Goal: Transaction & Acquisition: Purchase product/service

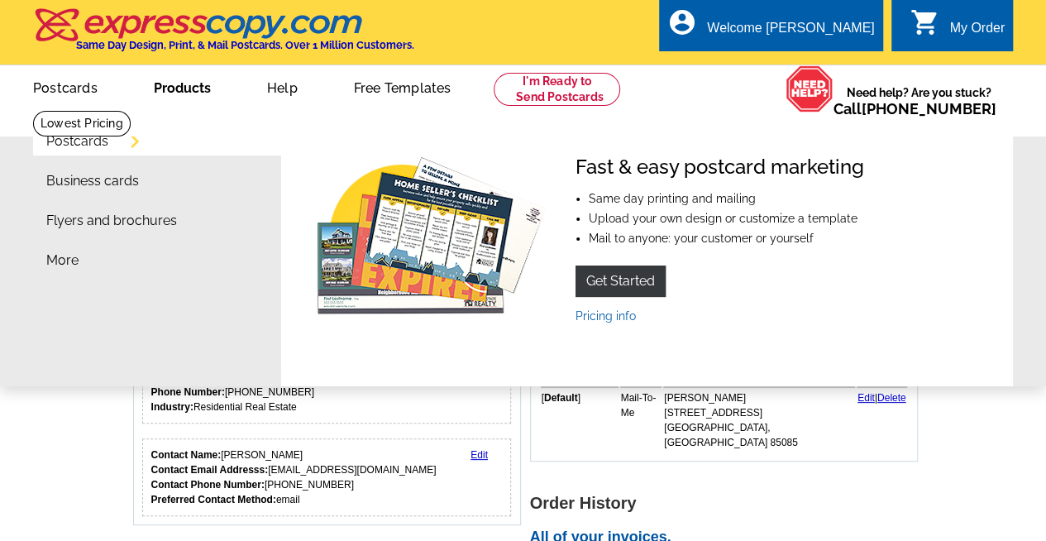
click at [190, 93] on link "Products" at bounding box center [182, 86] width 110 height 39
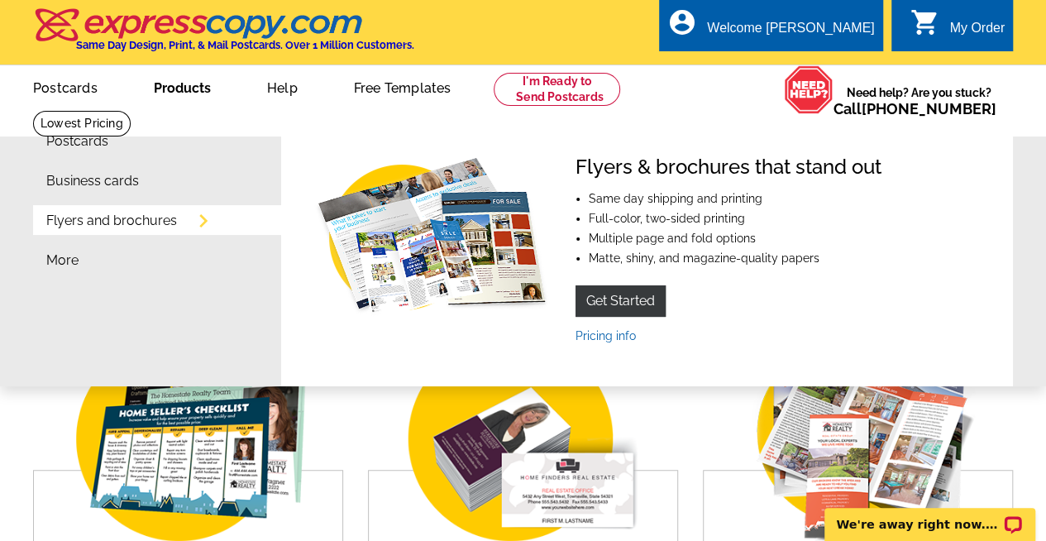
click at [199, 93] on link "Products" at bounding box center [182, 86] width 110 height 39
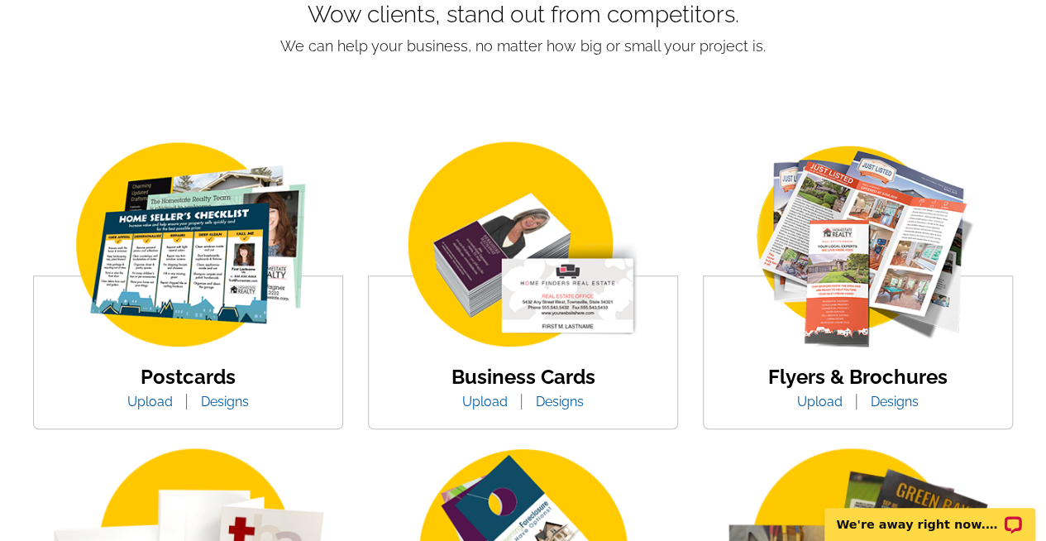
click at [145, 403] on link "Upload" at bounding box center [150, 402] width 70 height 16
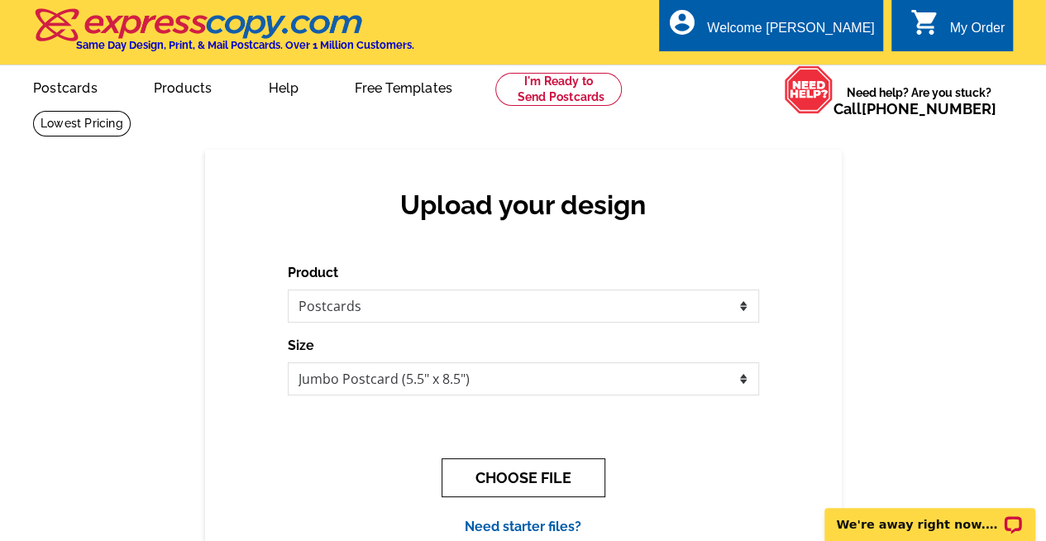
click at [534, 479] on button "CHOOSE FILE" at bounding box center [523, 477] width 164 height 39
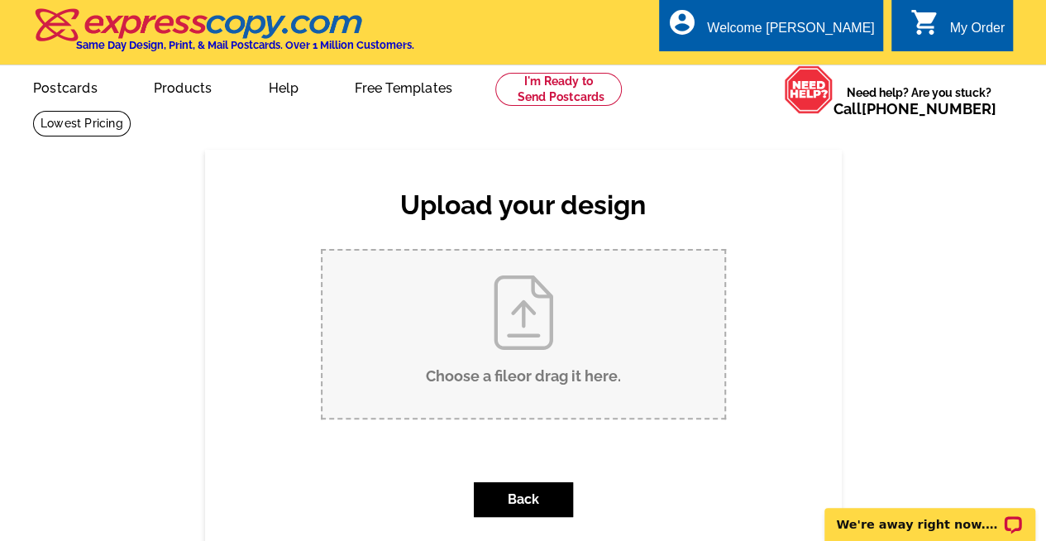
click at [514, 327] on input "Choose a file or drag it here ." at bounding box center [523, 333] width 402 height 167
click at [73, 89] on link "Postcards" at bounding box center [65, 86] width 116 height 39
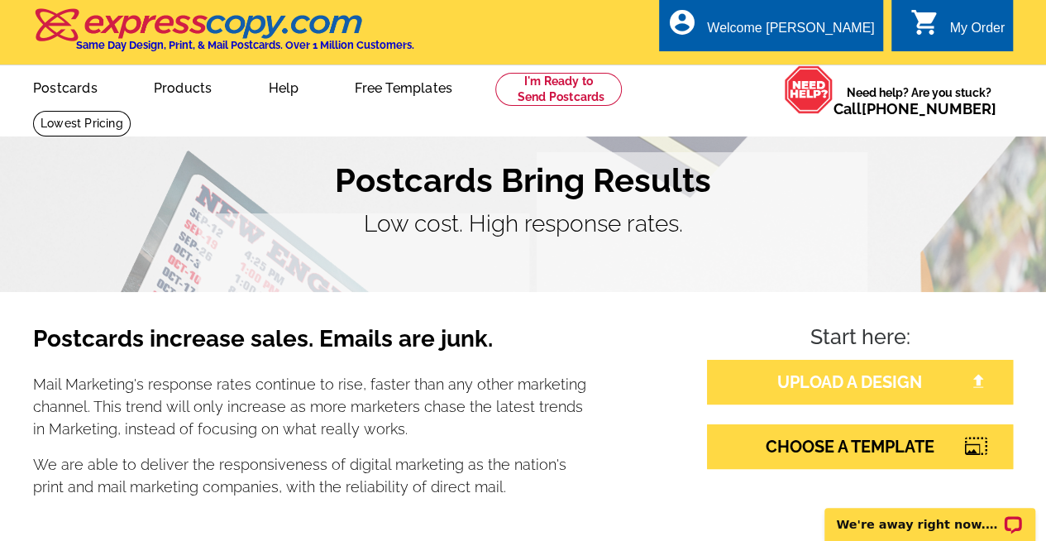
click at [842, 378] on link "UPLOAD A DESIGN" at bounding box center [860, 382] width 306 height 45
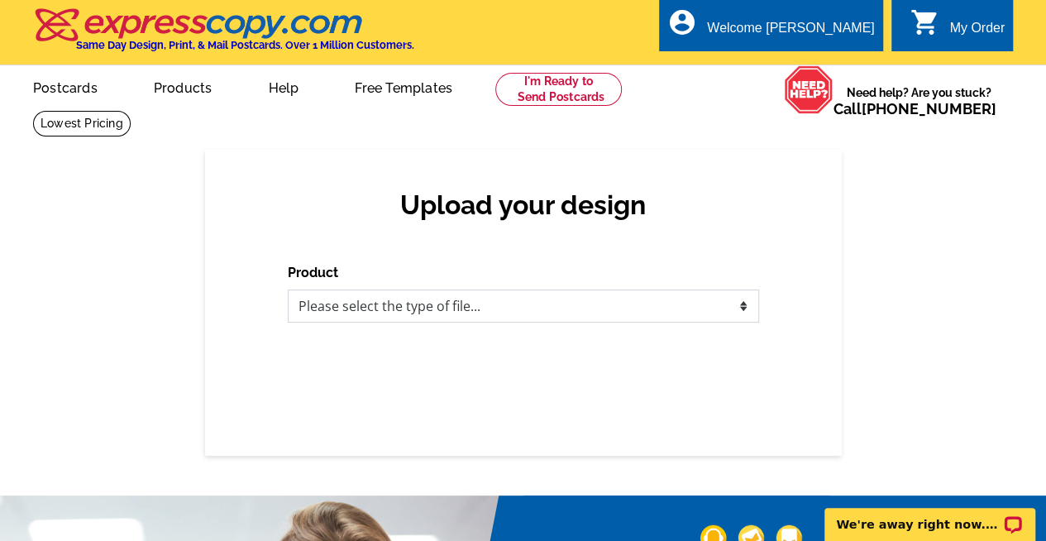
click at [580, 302] on select "Please select the type of file... Postcards Business Cards Letters and flyers G…" at bounding box center [523, 305] width 471 height 33
select select "1"
click at [288, 290] on select "Please select the type of file... Postcards Business Cards Letters and flyers G…" at bounding box center [523, 305] width 471 height 33
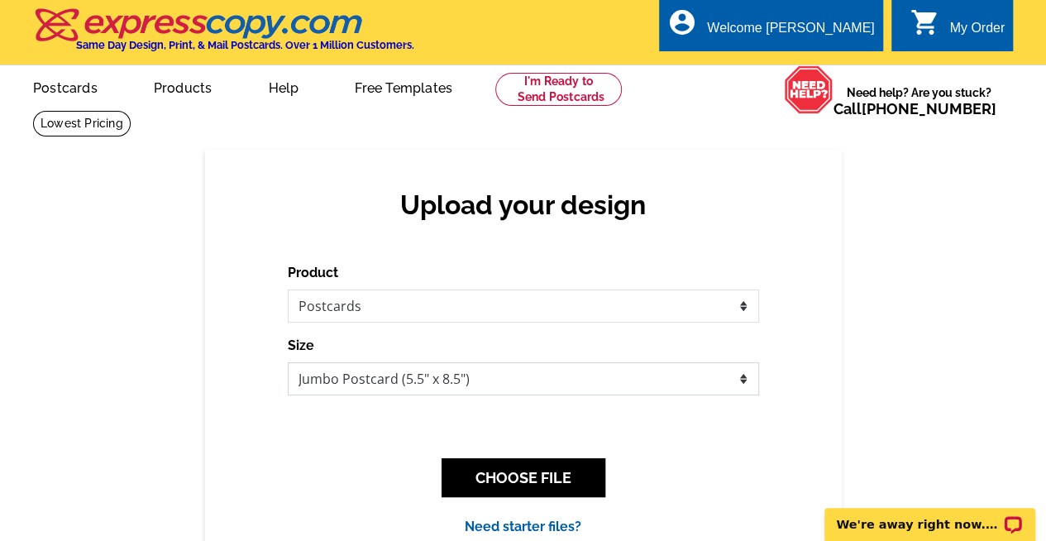
click at [746, 383] on select "Jumbo Postcard (5.5" x 8.5") Regular Postcard (4.25" x 5.6") Panoramic Postcard…" at bounding box center [523, 378] width 471 height 33
click at [288, 363] on select "Jumbo Postcard (5.5" x 8.5") Regular Postcard (4.25" x 5.6") Panoramic Postcard…" at bounding box center [523, 378] width 471 height 33
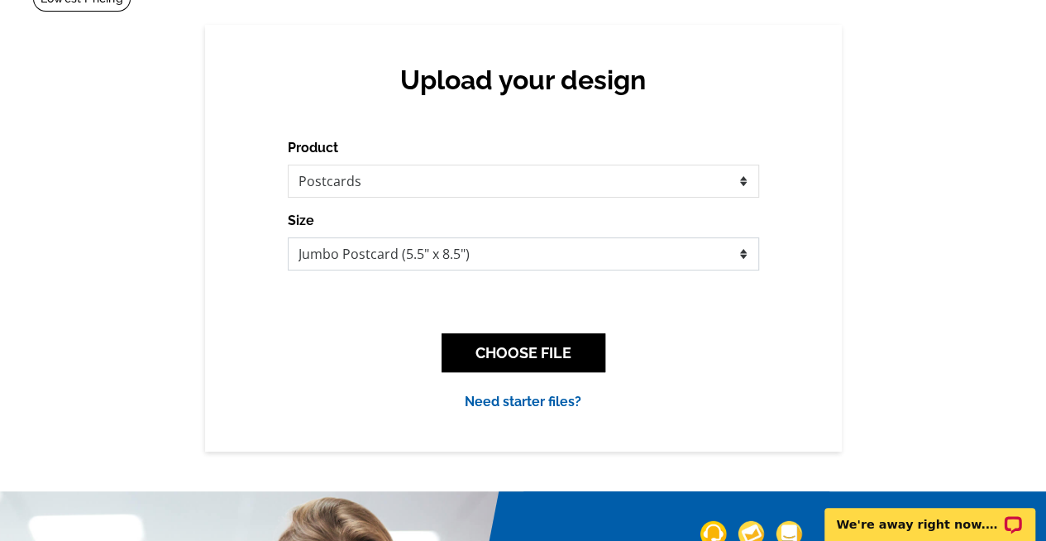
scroll to position [126, 0]
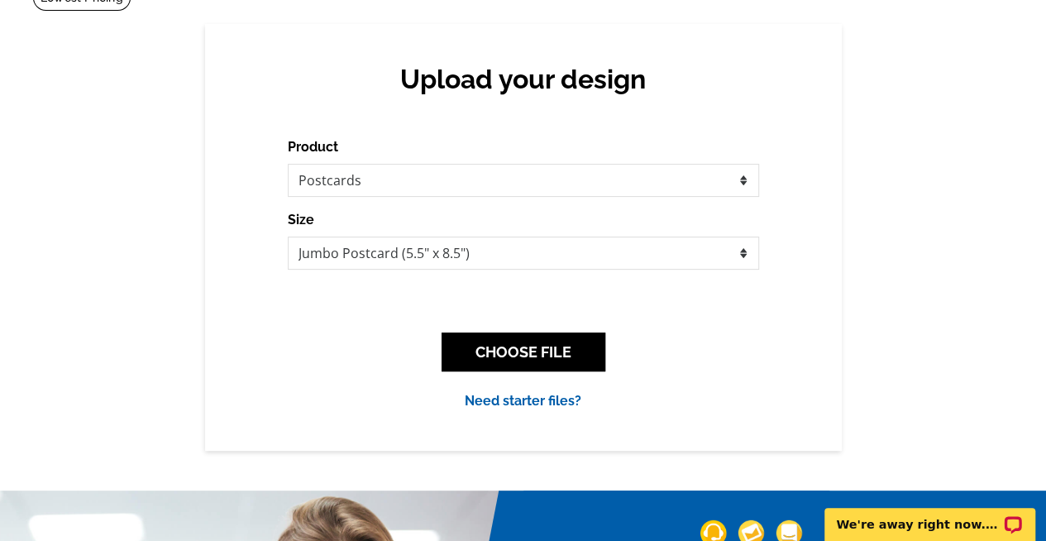
click at [513, 400] on link "Need starter files?" at bounding box center [523, 401] width 117 height 16
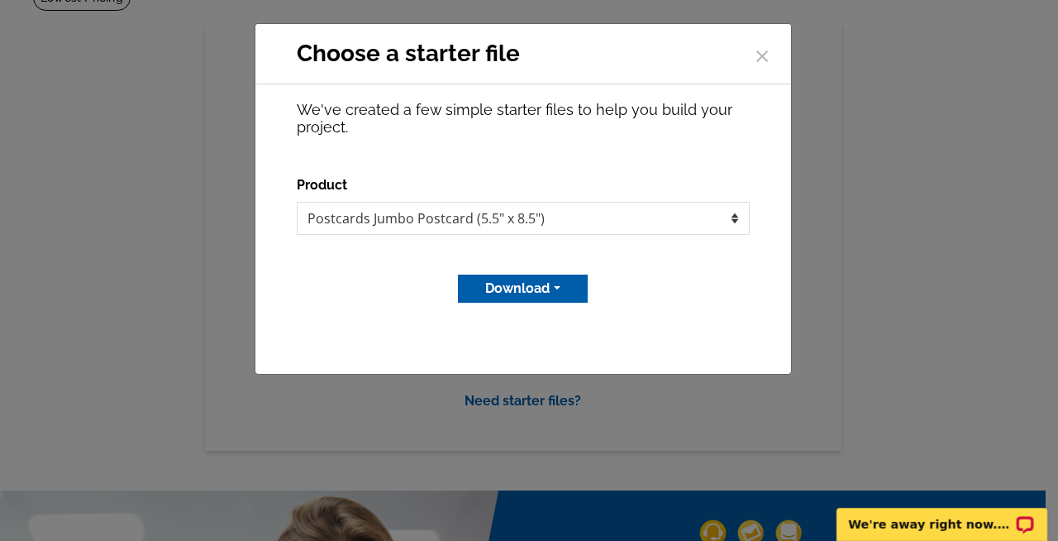
click at [522, 286] on button "Download" at bounding box center [523, 288] width 130 height 28
click at [549, 343] on link "Adobe PDF file" at bounding box center [521, 347] width 131 height 24
click at [766, 57] on span "×" at bounding box center [762, 53] width 17 height 44
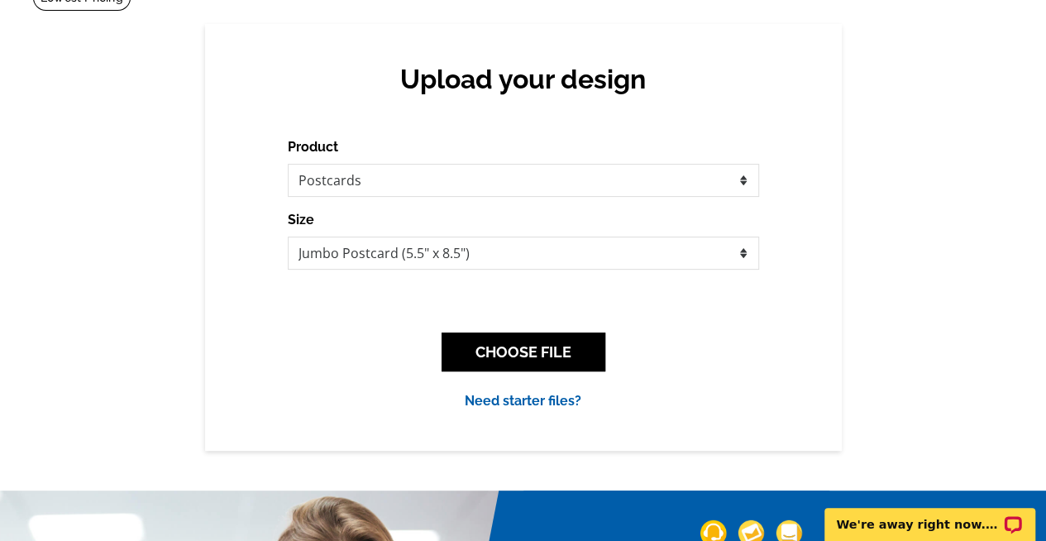
scroll to position [0, 0]
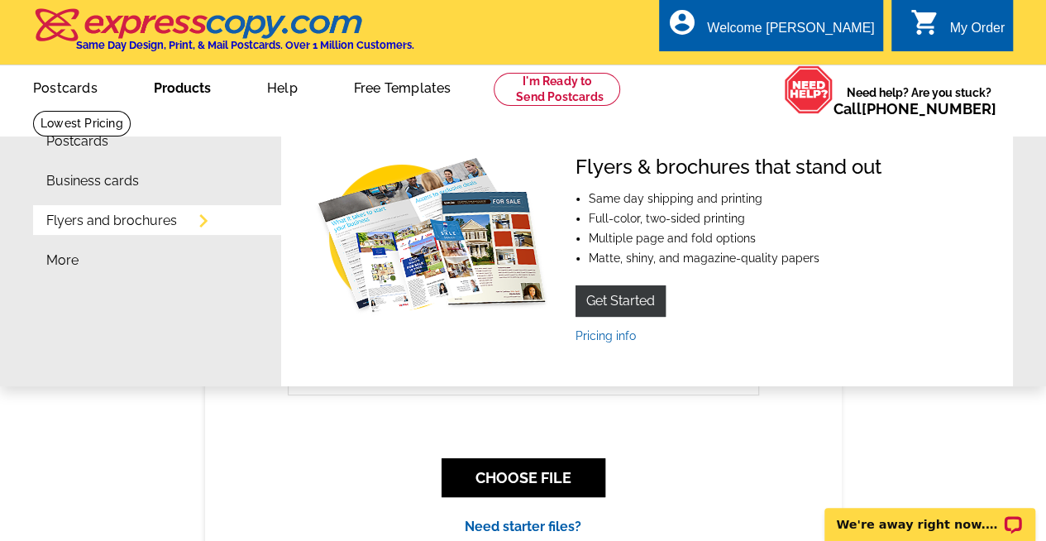
click at [181, 93] on link "Products" at bounding box center [182, 86] width 110 height 39
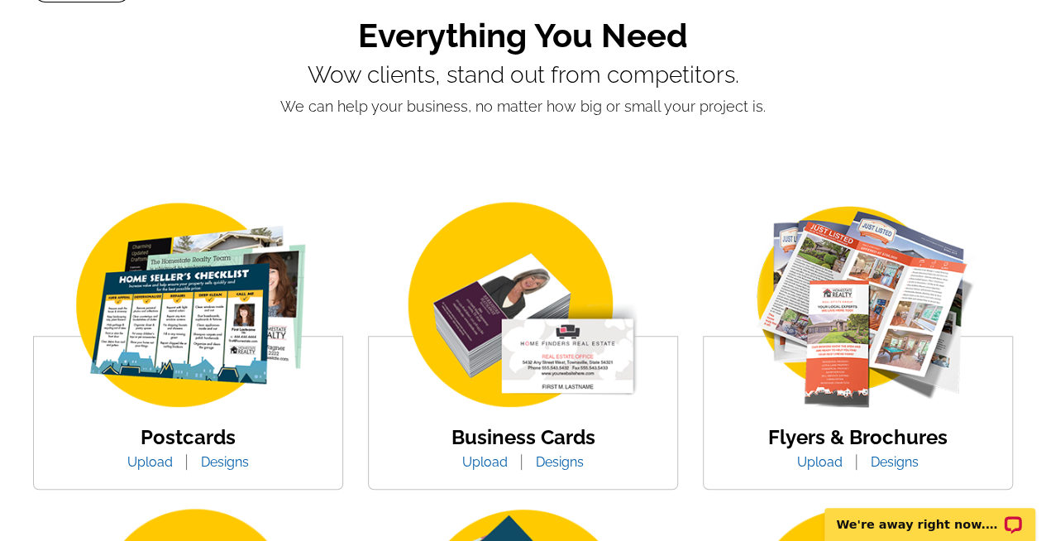
scroll to position [136, 0]
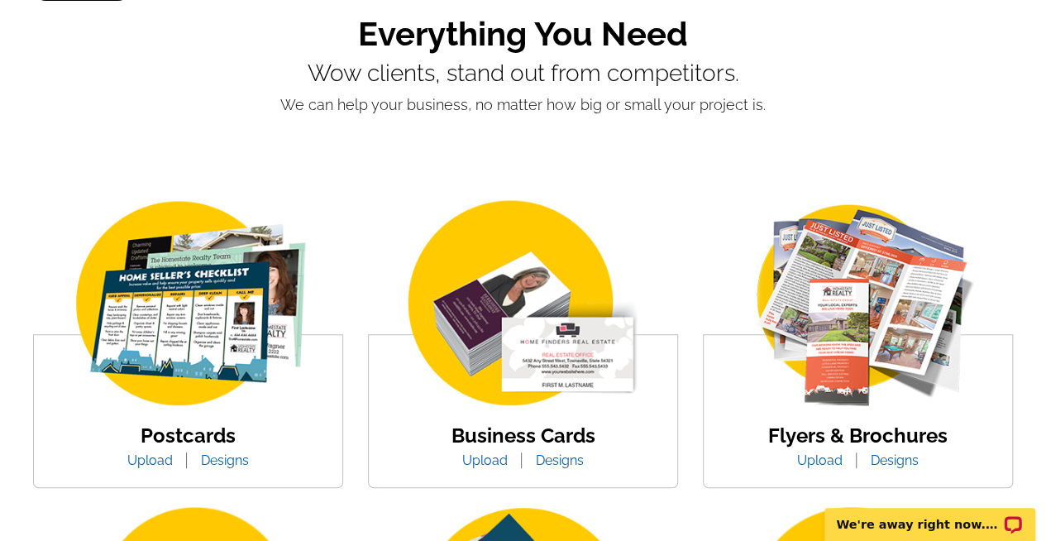
click at [196, 381] on img at bounding box center [188, 304] width 281 height 217
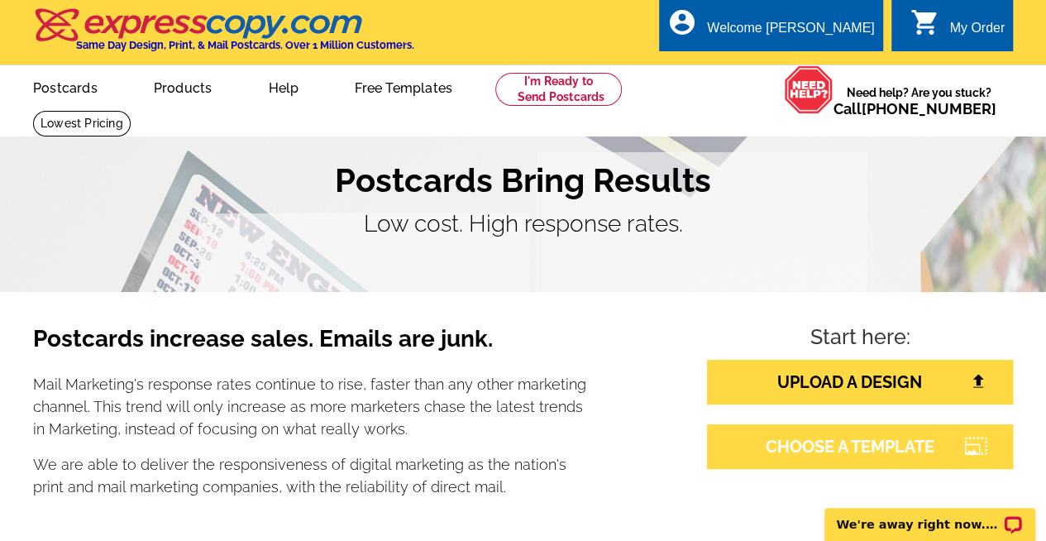
click at [885, 449] on link "CHOOSE A TEMPLATE" at bounding box center [860, 446] width 306 height 45
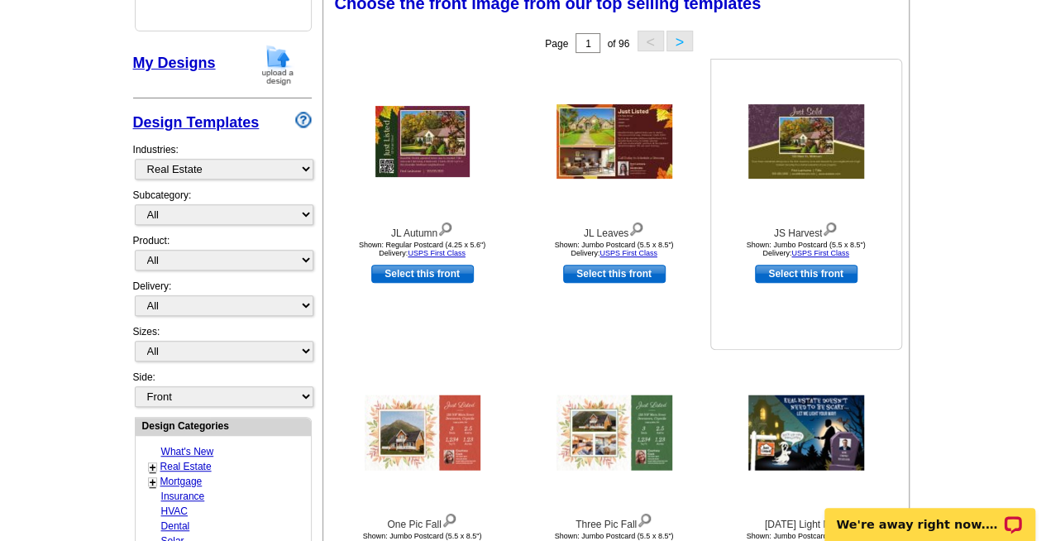
scroll to position [255, 0]
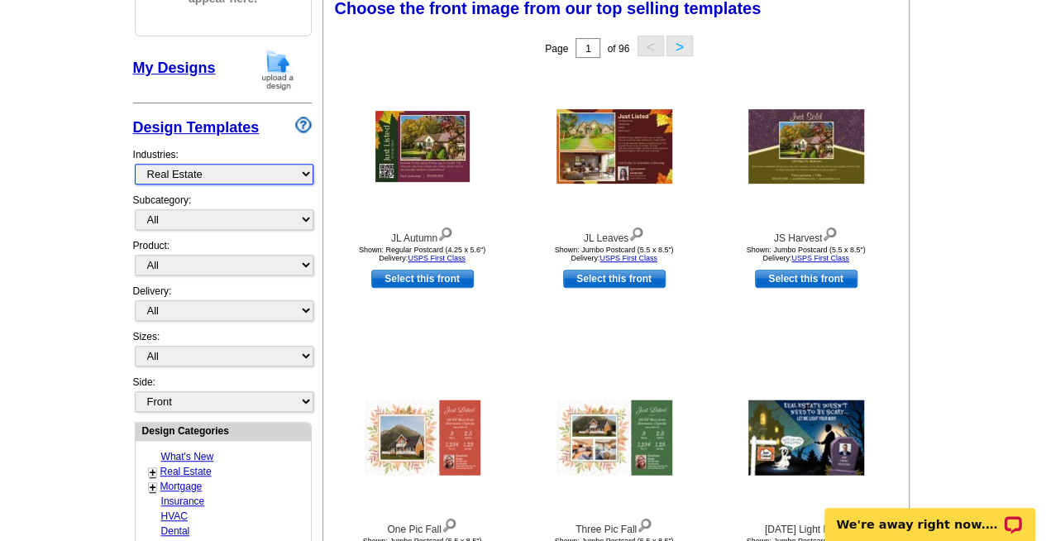
click at [209, 165] on select "What's New Real Estate Mortgage Insurance HVAC Dental Solar EDDM - NEW! Calenda…" at bounding box center [224, 174] width 179 height 21
click at [135, 164] on select "What's New Real Estate Mortgage Insurance HVAC Dental Solar EDDM - NEW! Calenda…" at bounding box center [224, 174] width 179 height 21
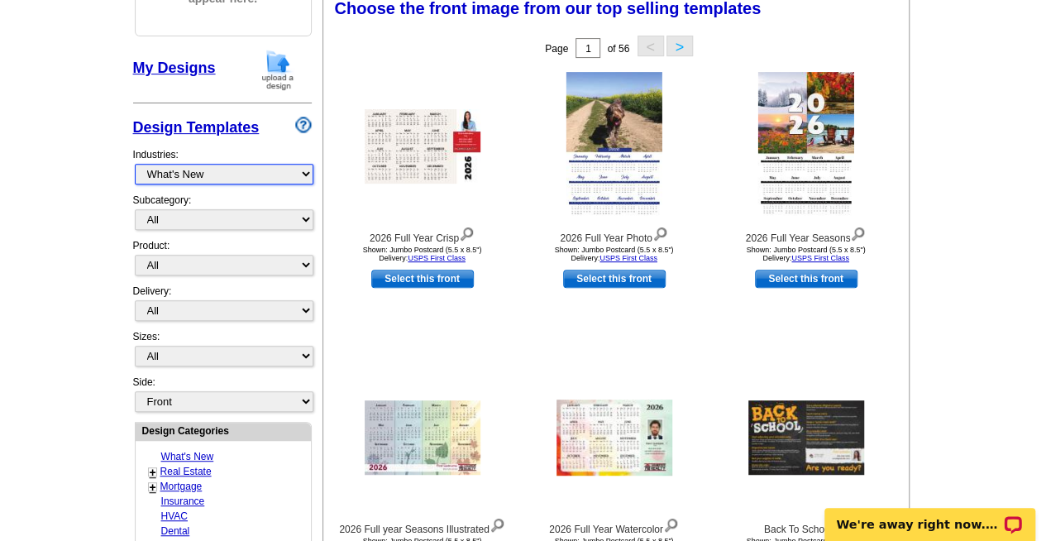
click at [262, 167] on select "What's New Real Estate Mortgage Insurance HVAC Dental Solar EDDM - NEW! Calenda…" at bounding box center [224, 174] width 179 height 21
select select "785"
click at [135, 164] on select "What's New Real Estate Mortgage Insurance HVAC Dental Solar EDDM - NEW! Calenda…" at bounding box center [224, 174] width 179 height 21
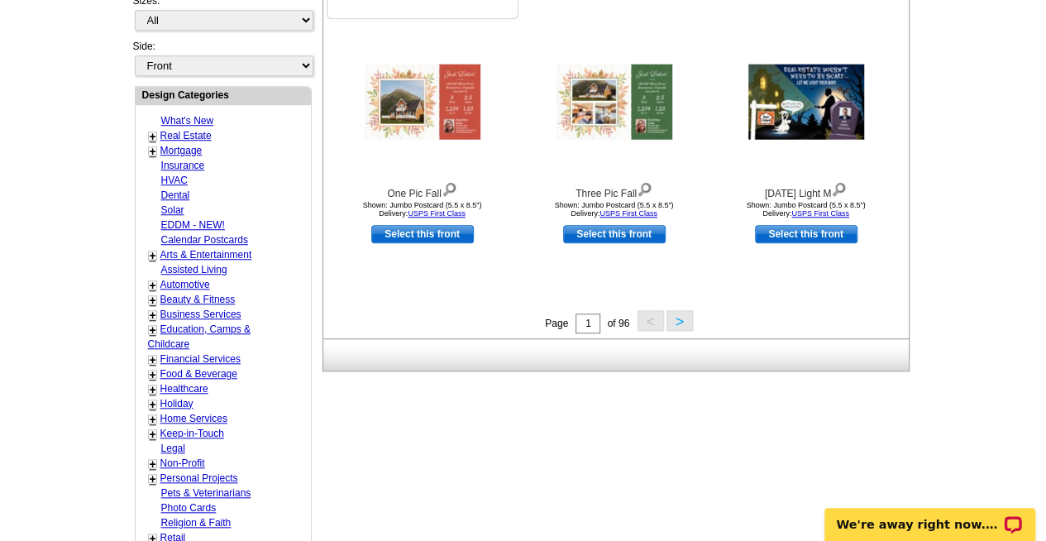
scroll to position [597, 0]
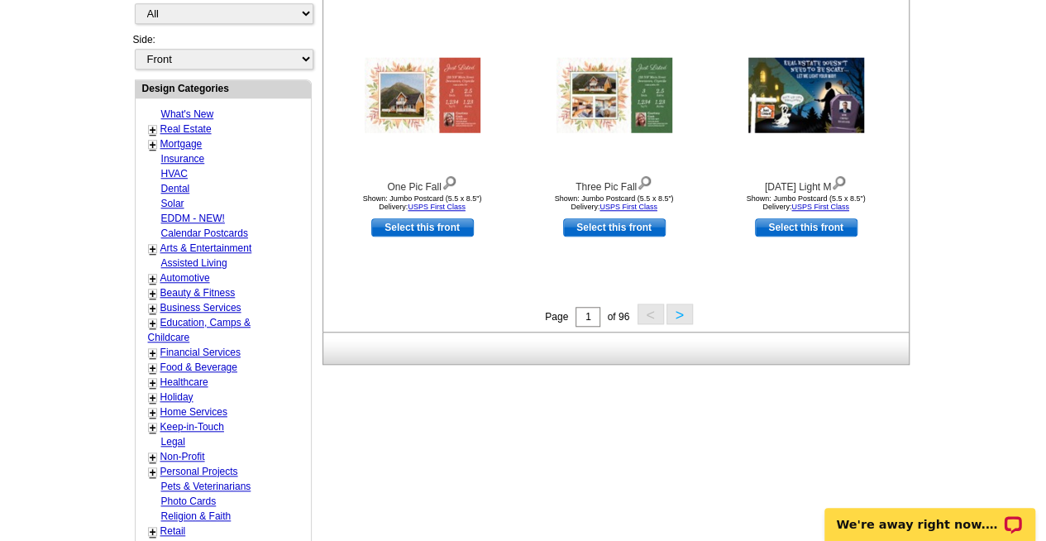
click at [678, 314] on button ">" at bounding box center [679, 313] width 26 height 21
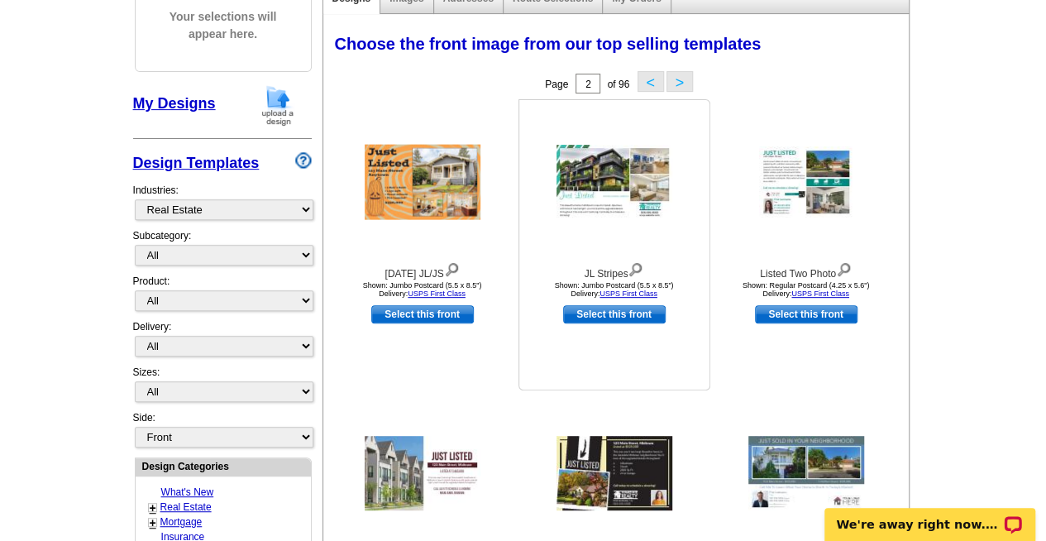
scroll to position [154, 0]
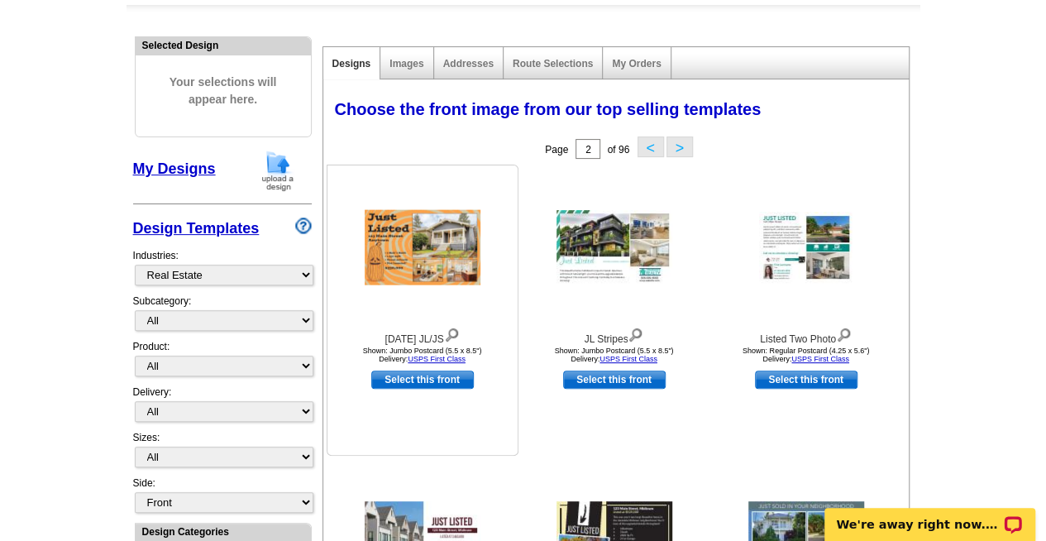
click at [446, 378] on link "Select this front" at bounding box center [422, 379] width 103 height 18
select select "2"
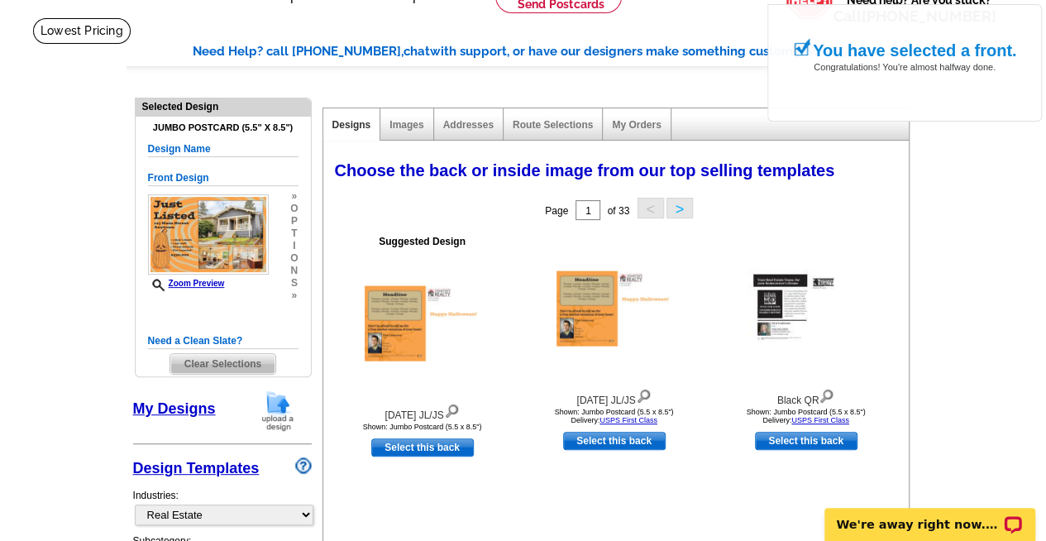
scroll to position [164, 0]
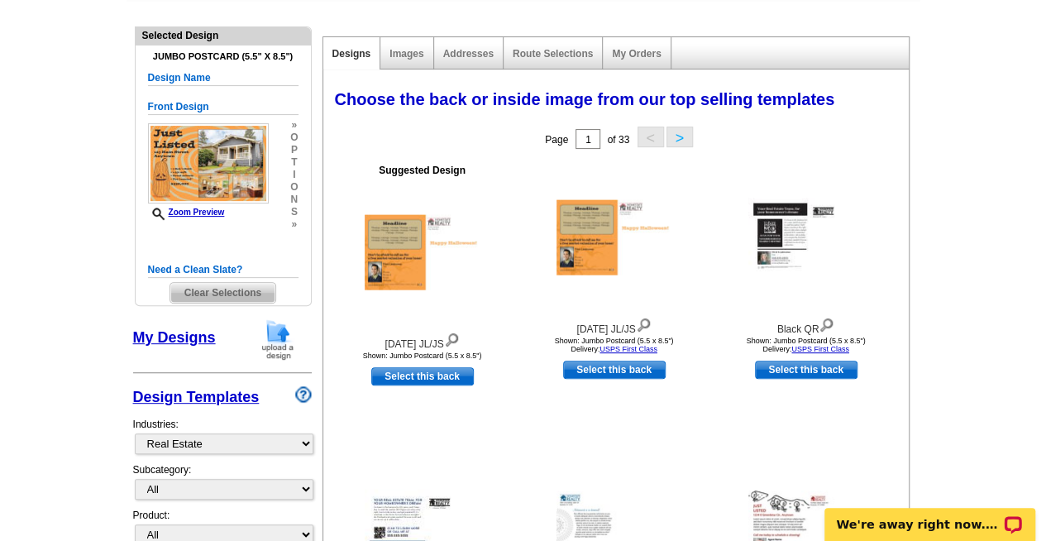
click at [188, 333] on link "My Designs" at bounding box center [174, 337] width 83 height 17
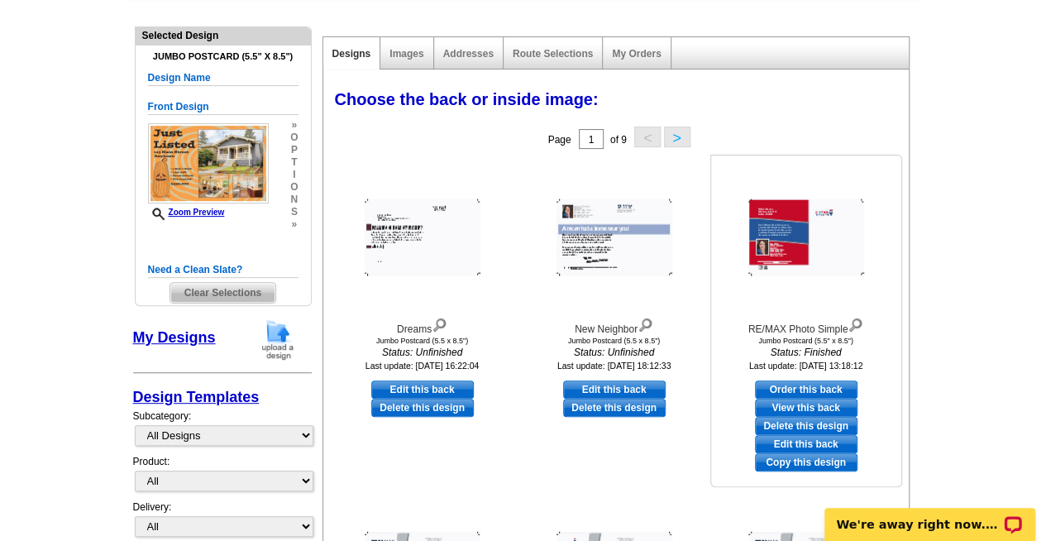
click at [814, 443] on link "Edit this back" at bounding box center [806, 444] width 103 height 18
select select "front"
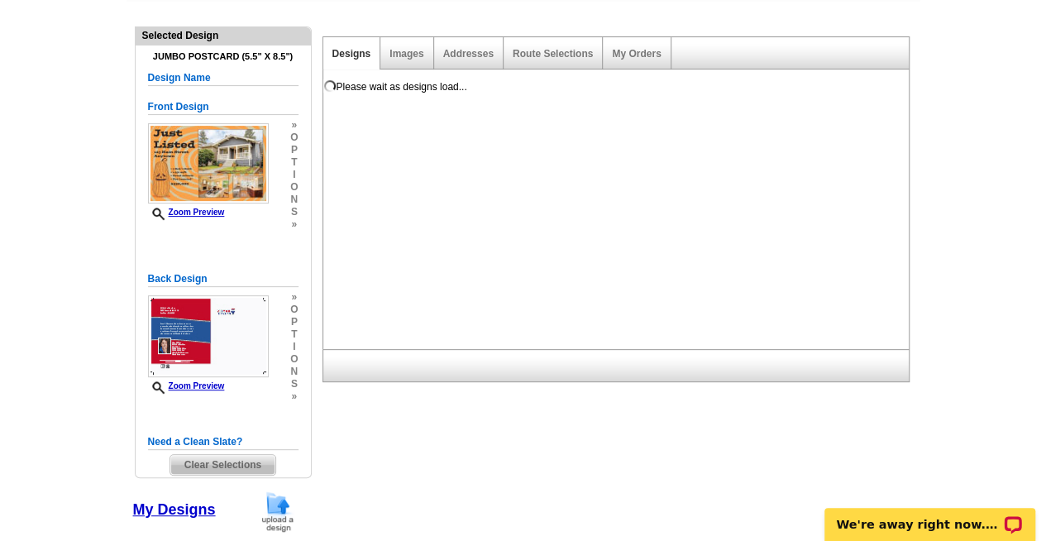
scroll to position [0, 0]
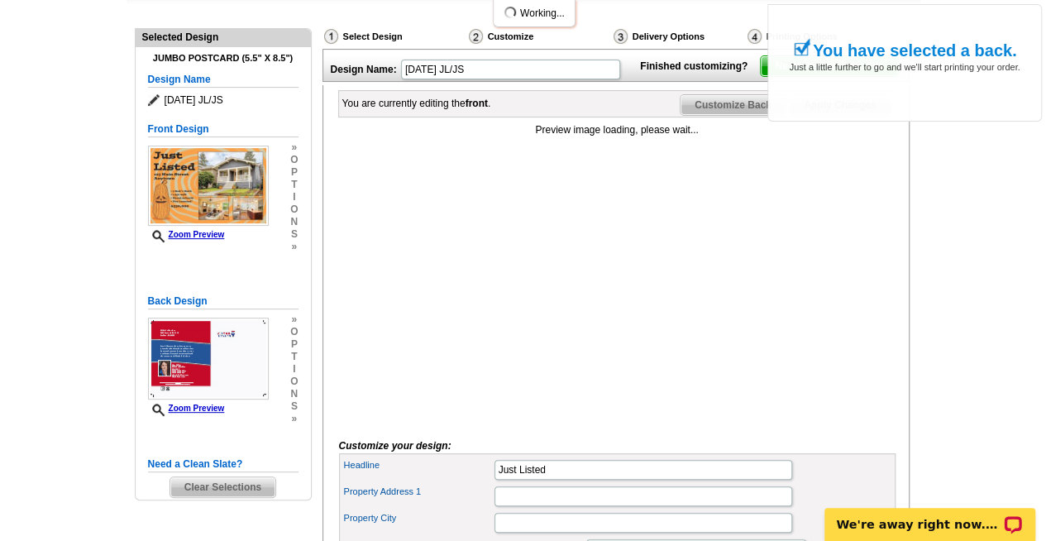
scroll to position [204, 0]
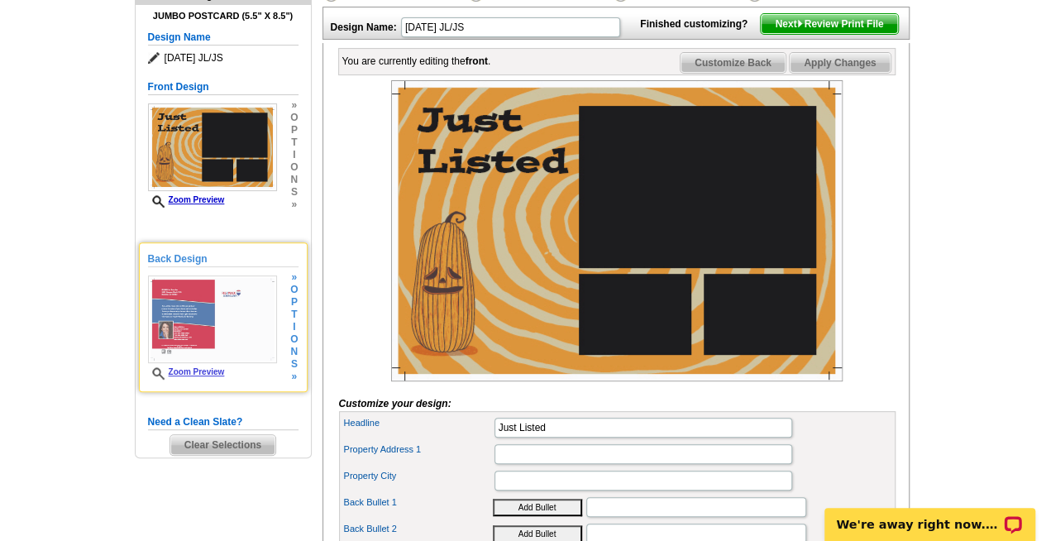
click at [206, 328] on img at bounding box center [212, 319] width 129 height 88
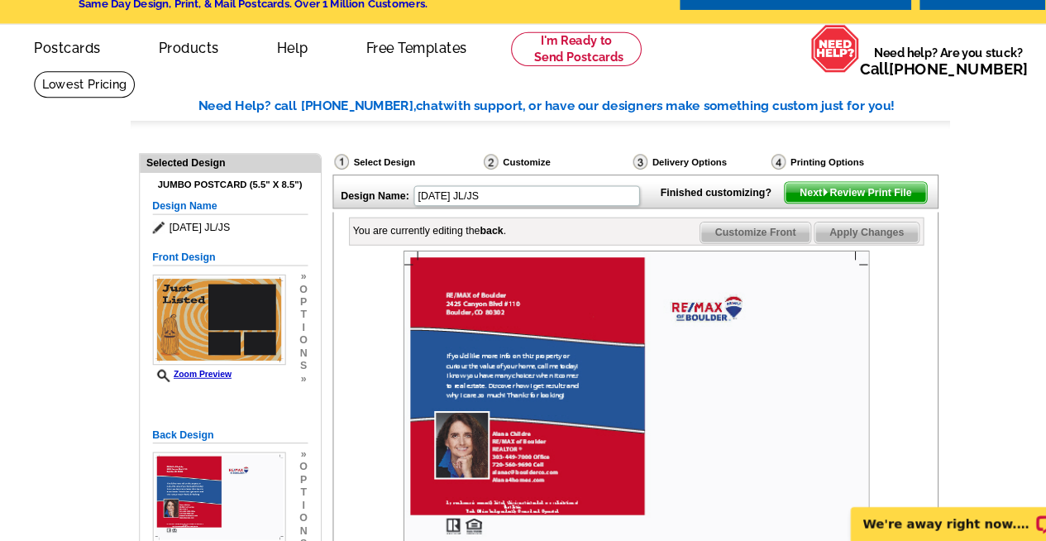
scroll to position [46, 0]
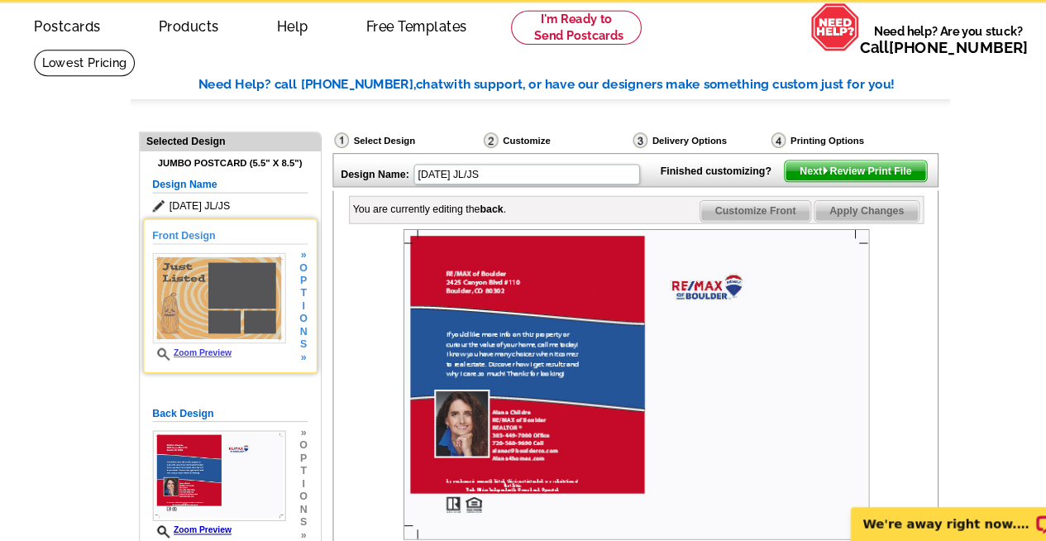
click at [190, 353] on link "Zoom Preview" at bounding box center [186, 357] width 77 height 9
click at [294, 300] on span "t" at bounding box center [293, 300] width 7 height 12
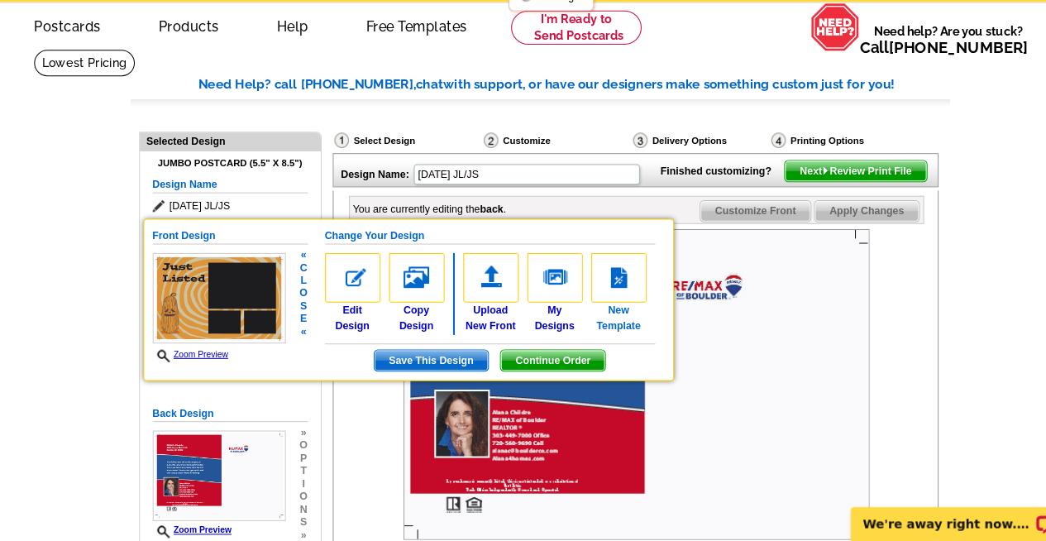
click at [593, 281] on img at bounding box center [600, 285] width 54 height 48
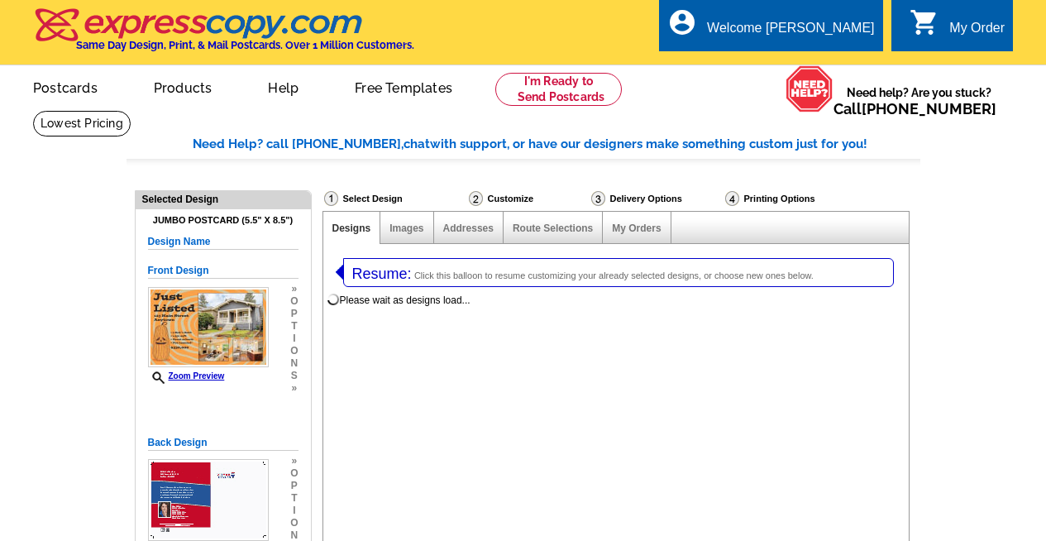
select select "1"
select select "2"
select select "785"
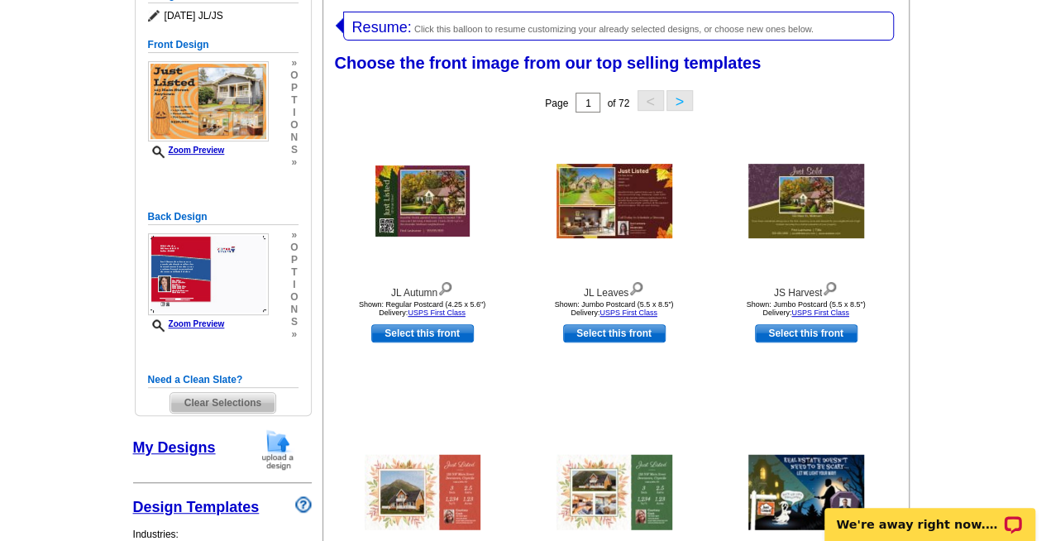
scroll to position [344, 0]
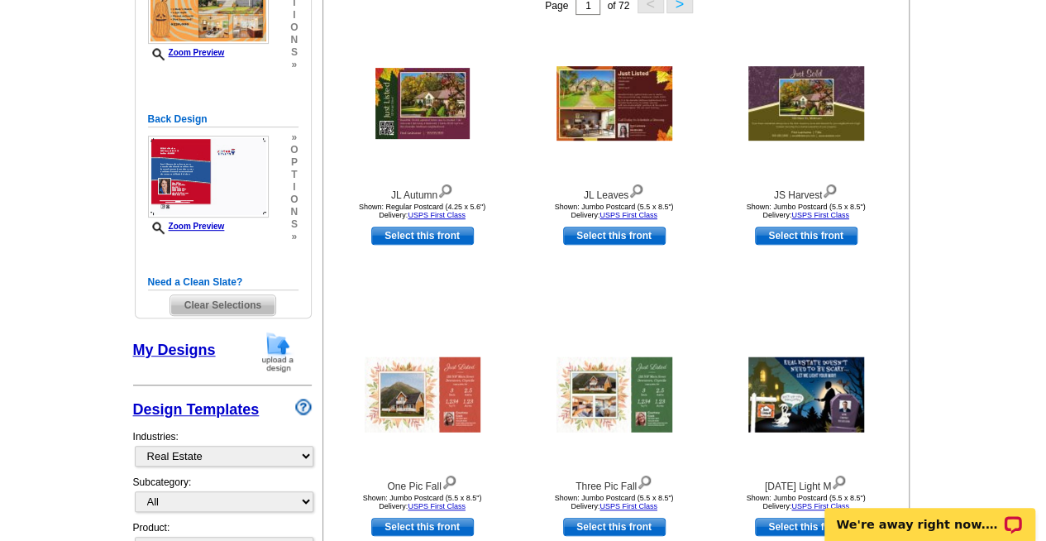
click at [220, 304] on span "Clear Selections" at bounding box center [222, 305] width 105 height 20
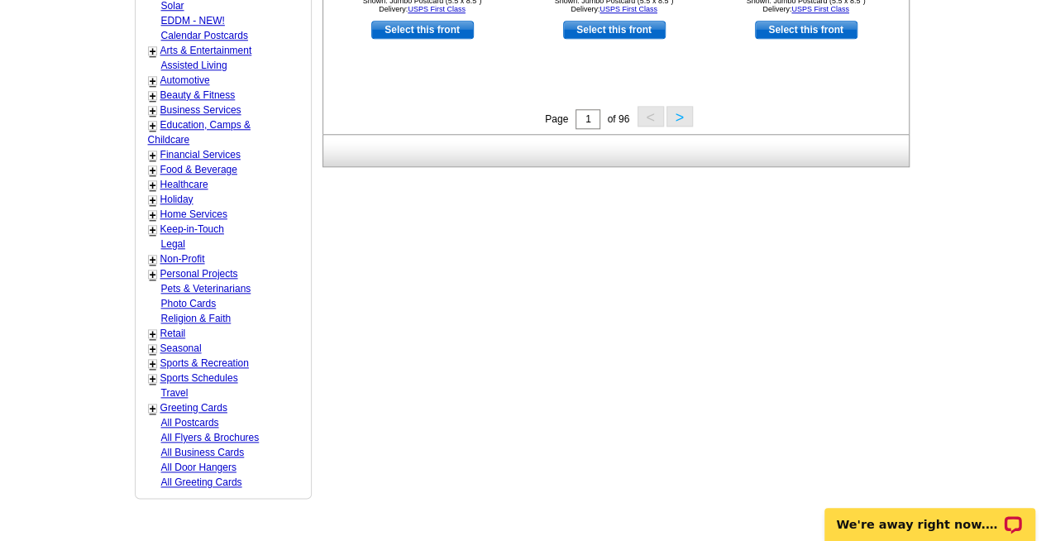
scroll to position [828, 0]
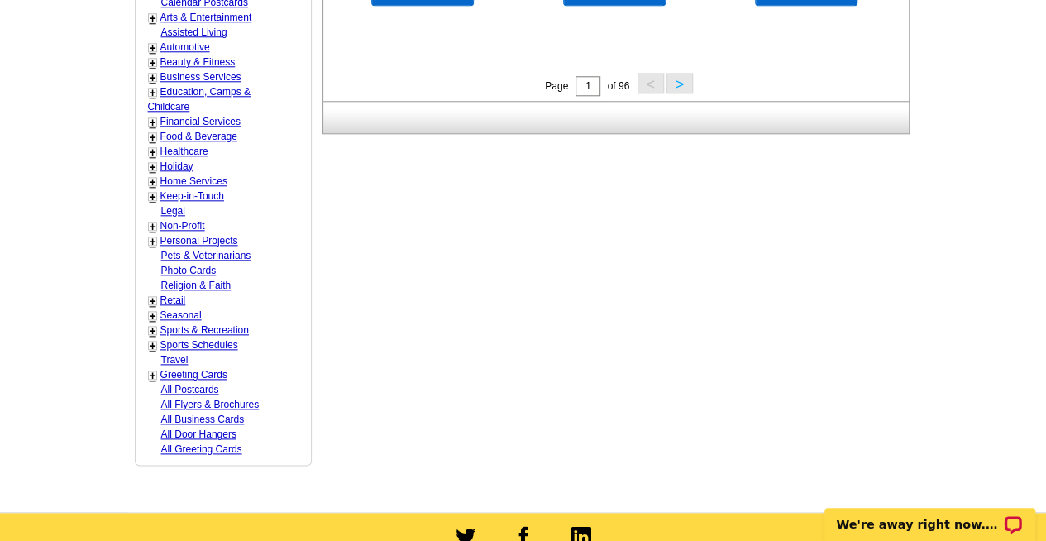
click at [202, 190] on link "Keep-in-Touch" at bounding box center [192, 196] width 64 height 12
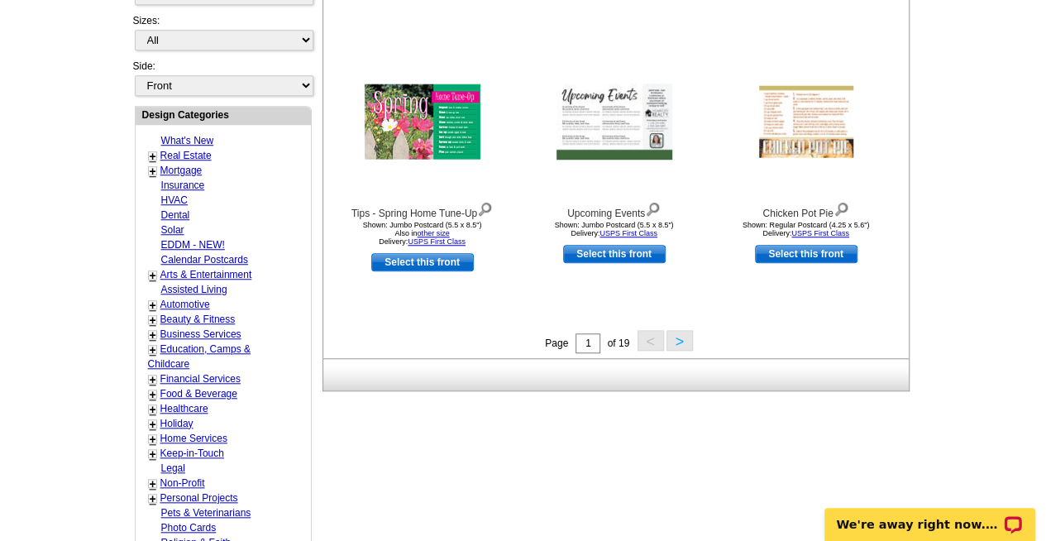
scroll to position [572, 0]
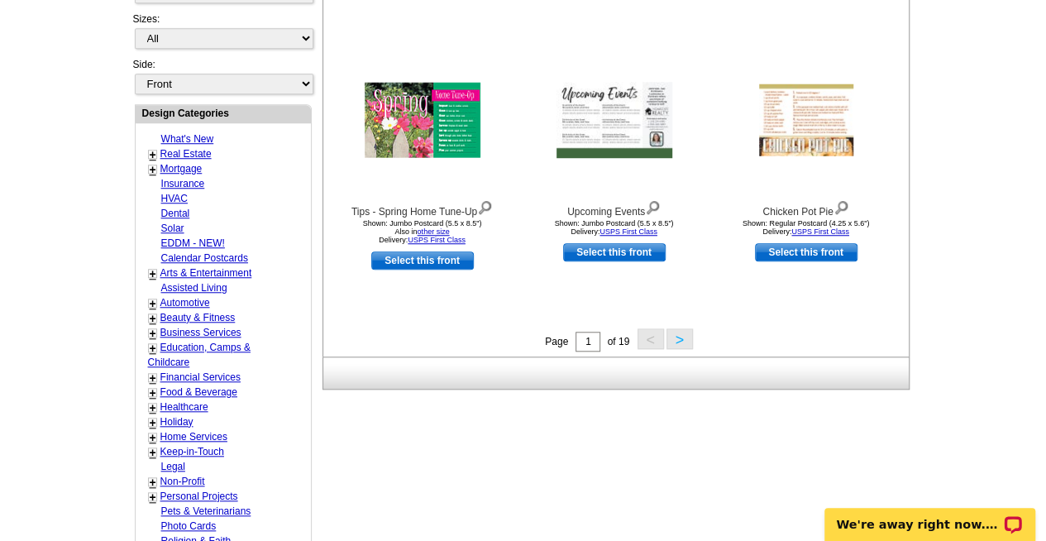
click at [676, 336] on button ">" at bounding box center [679, 338] width 26 height 21
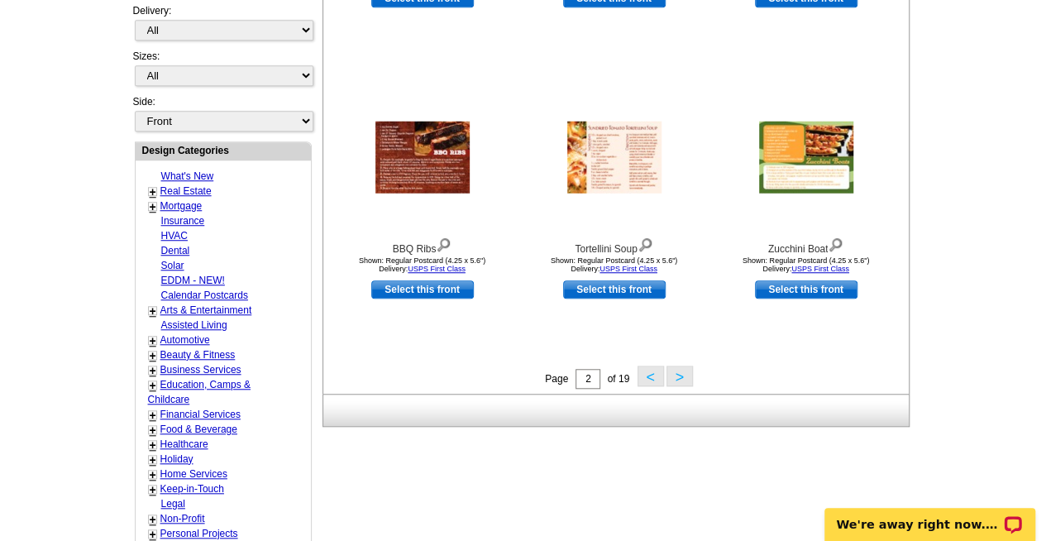
scroll to position [534, 0]
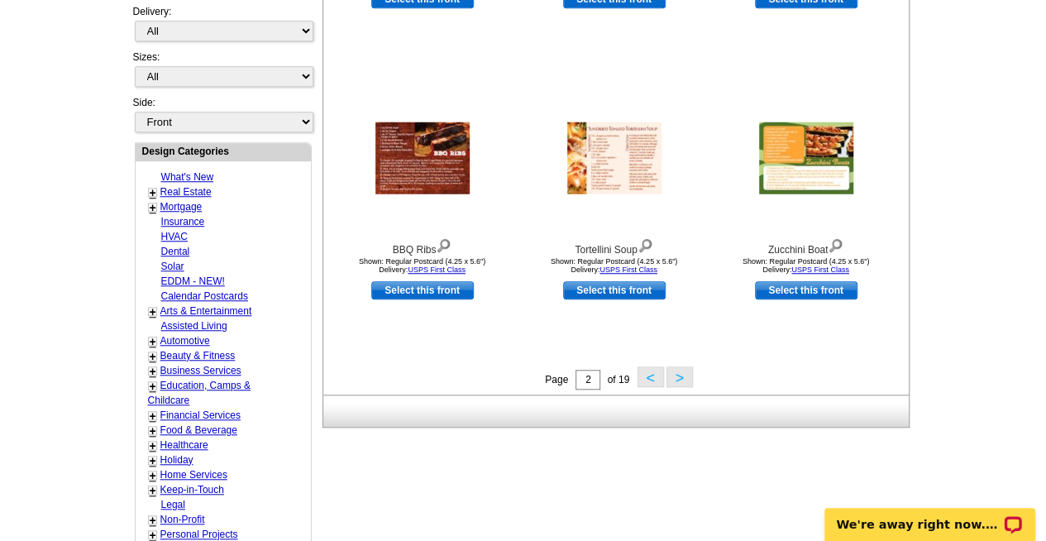
click at [675, 380] on button ">" at bounding box center [679, 376] width 26 height 21
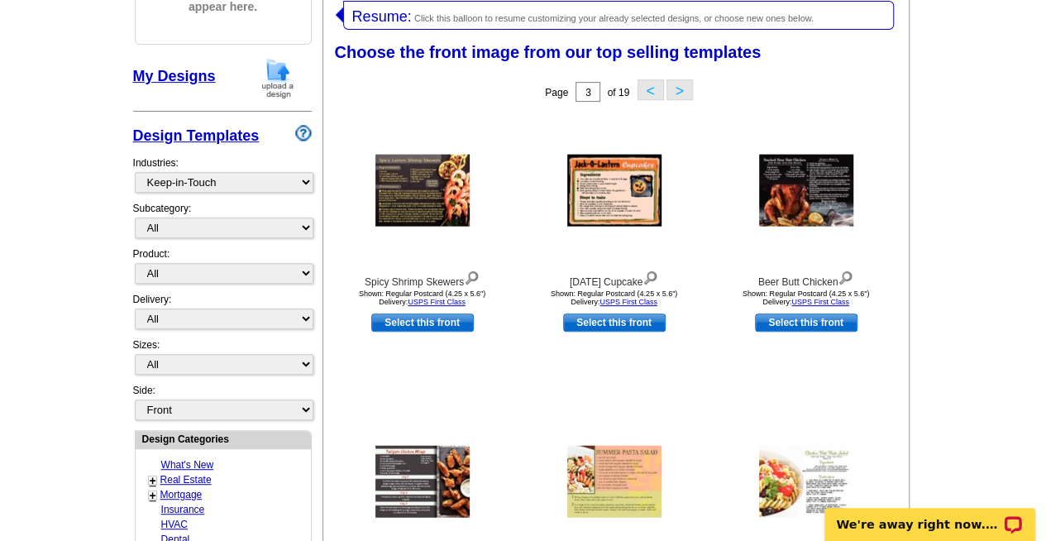
scroll to position [244, 0]
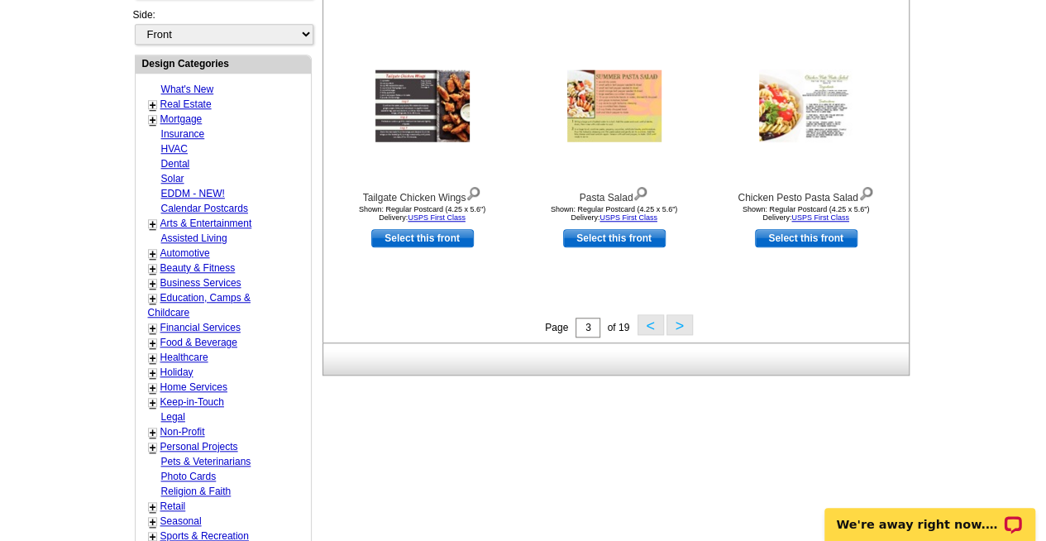
click at [676, 332] on button ">" at bounding box center [679, 324] width 26 height 21
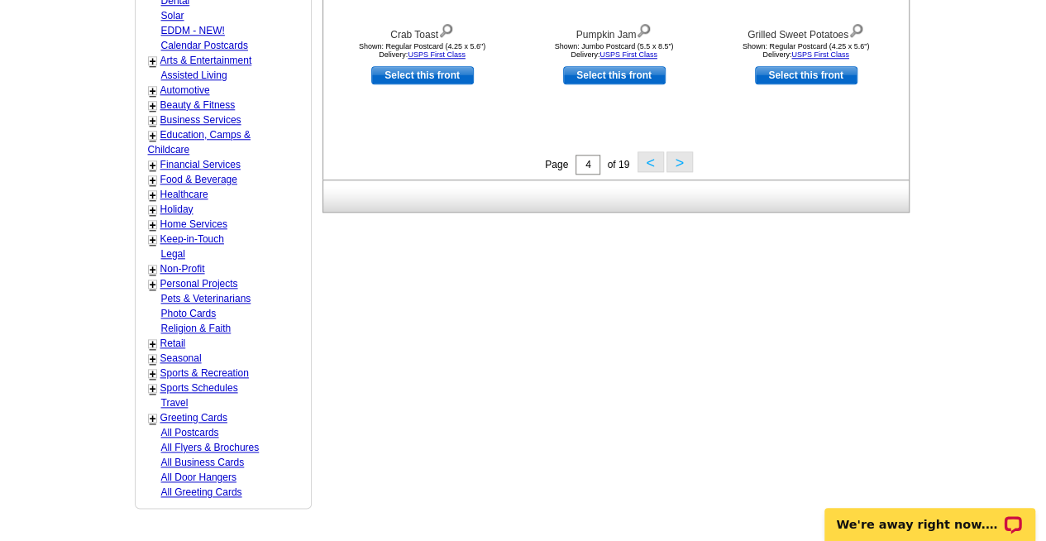
scroll to position [794, 0]
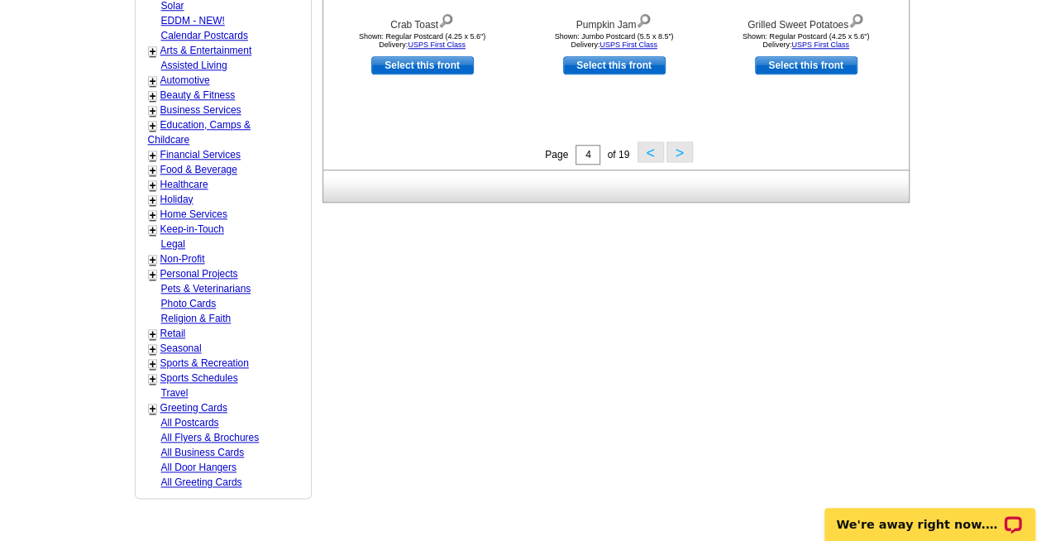
click at [678, 160] on button ">" at bounding box center [679, 151] width 26 height 21
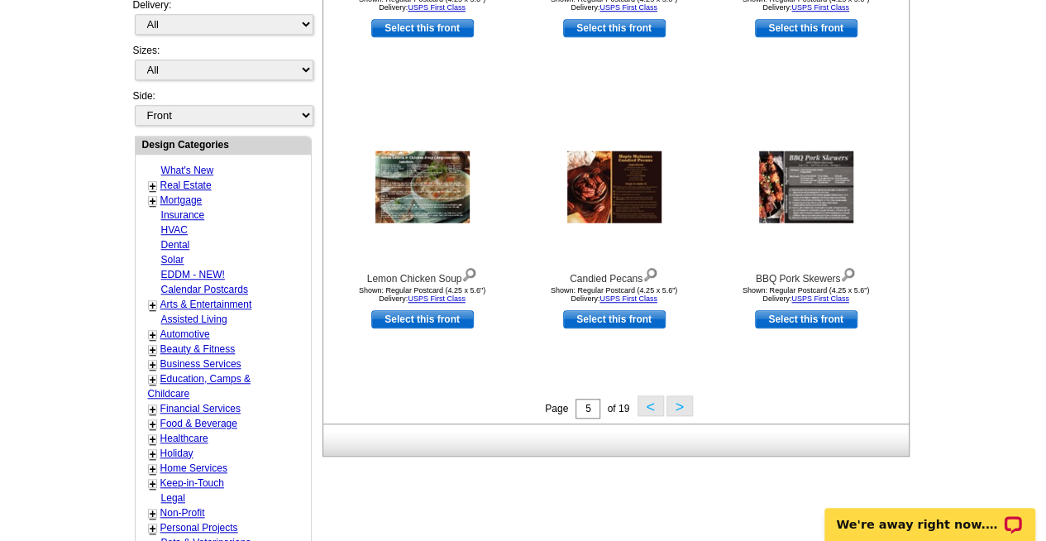
scroll to position [552, 0]
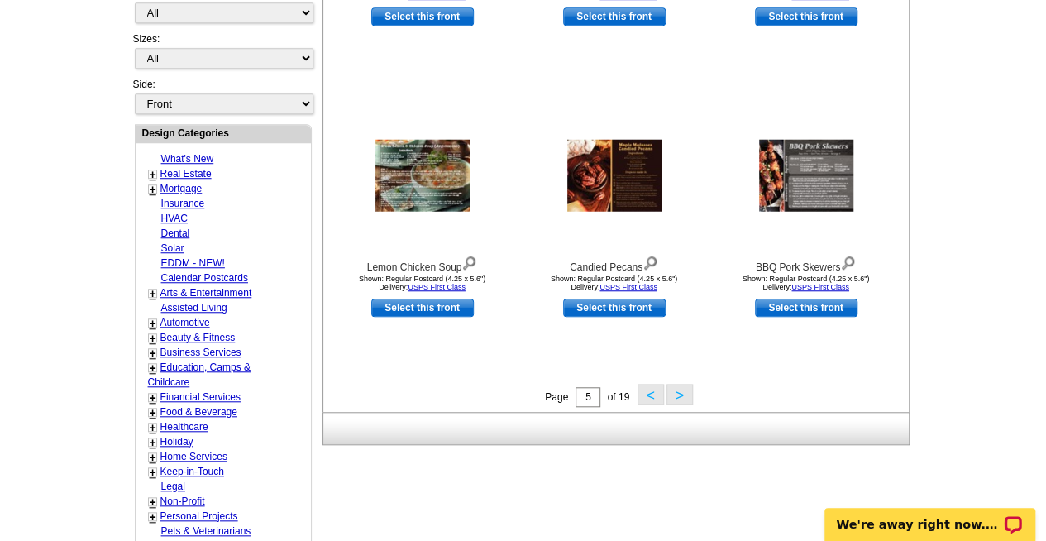
click at [680, 387] on button ">" at bounding box center [679, 394] width 26 height 21
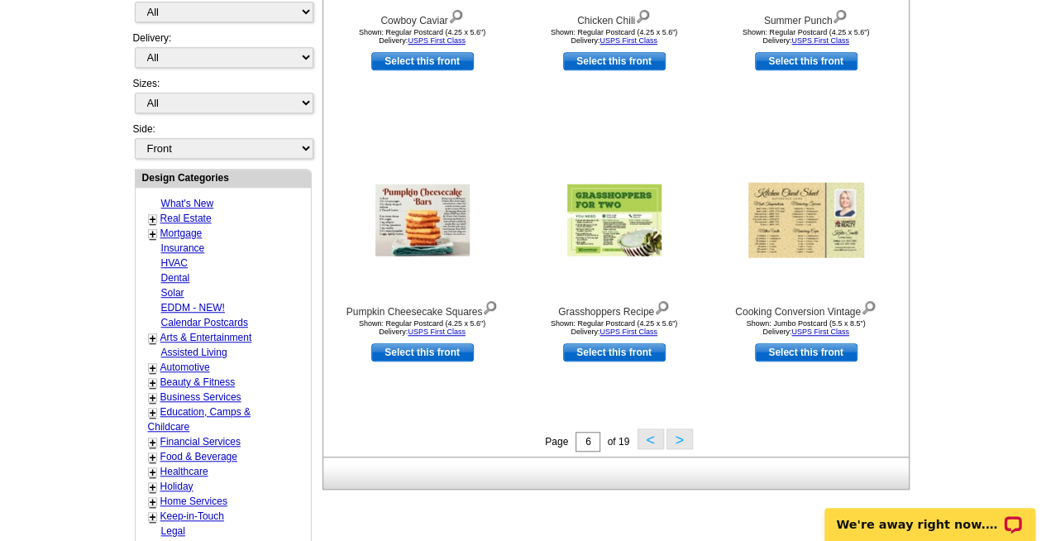
scroll to position [510, 0]
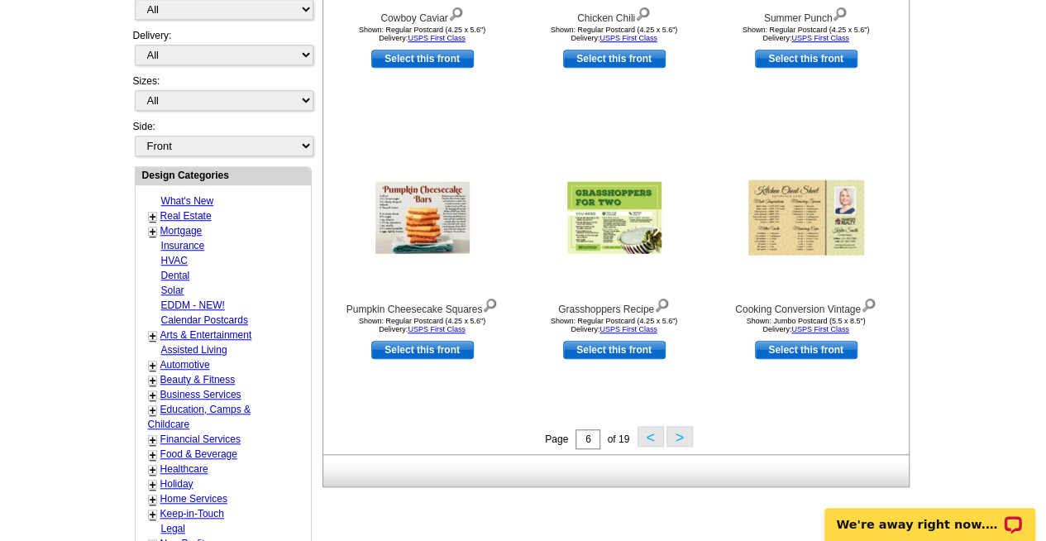
click at [680, 432] on button ">" at bounding box center [679, 436] width 26 height 21
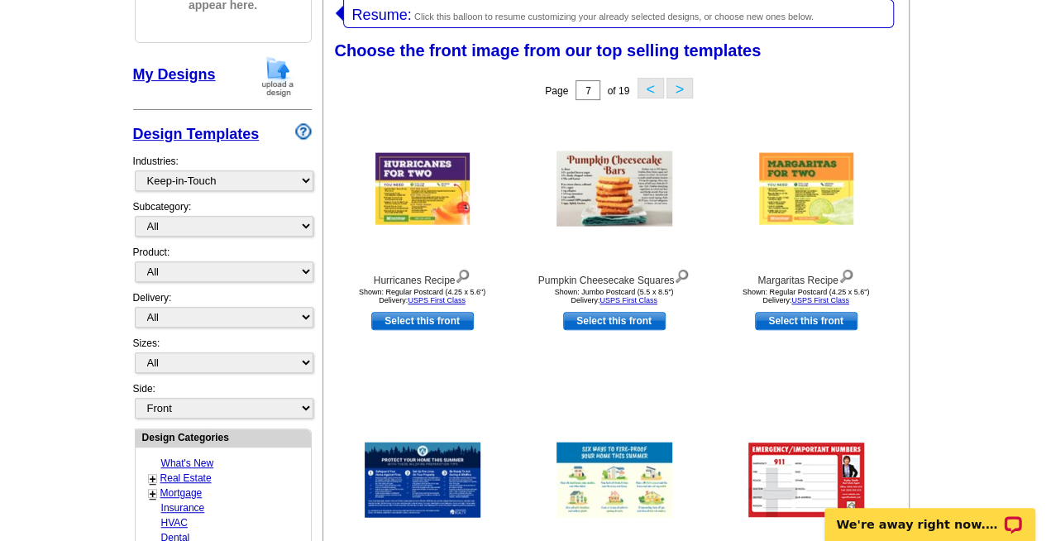
scroll to position [244, 0]
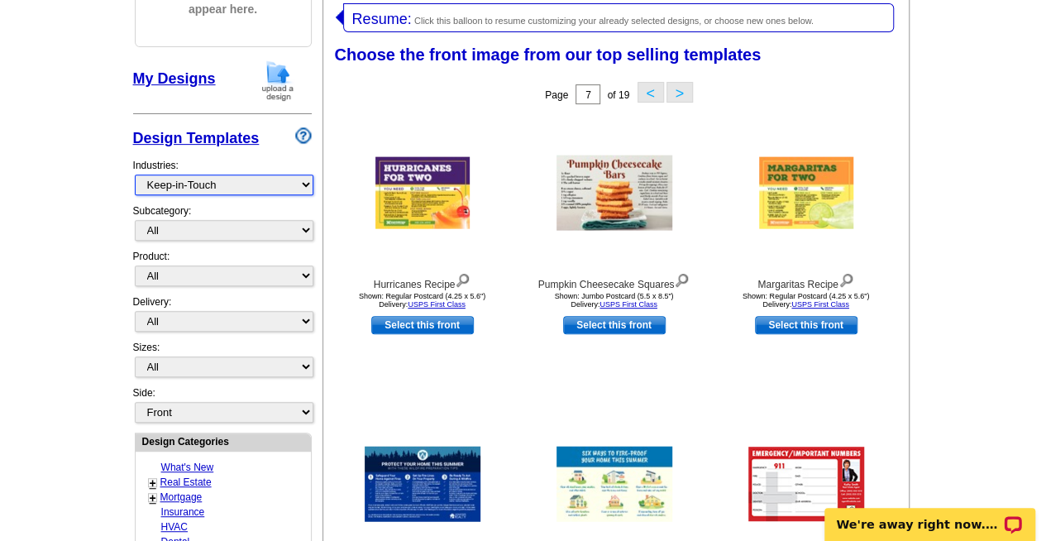
click at [276, 179] on select "What's New Real Estate Mortgage Insurance HVAC Dental Solar EDDM - NEW! Calenda…" at bounding box center [224, 184] width 179 height 21
select select "744"
click at [135, 174] on select "What's New Real Estate Mortgage Insurance HVAC Dental Solar EDDM - NEW! Calenda…" at bounding box center [224, 184] width 179 height 21
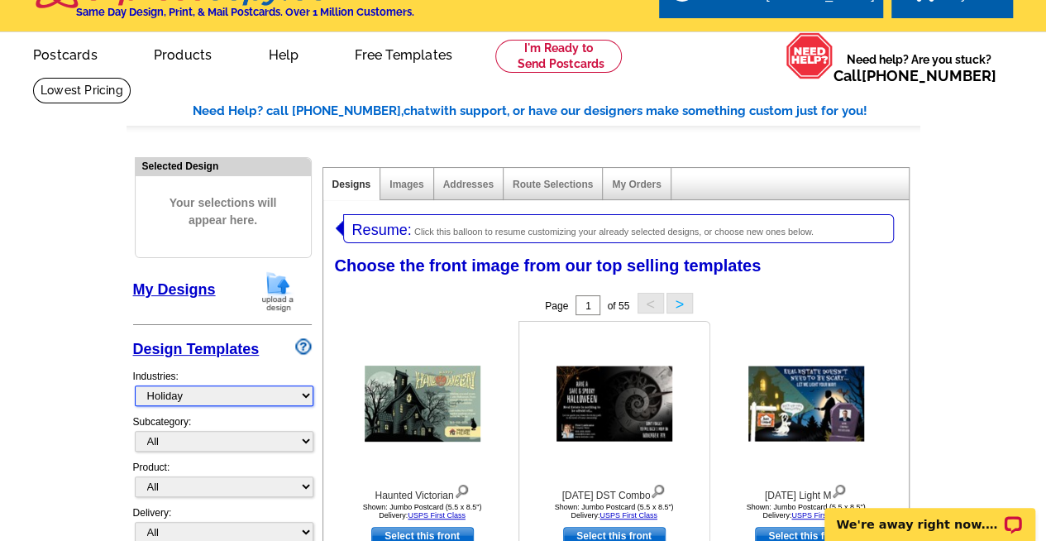
scroll to position [29, 0]
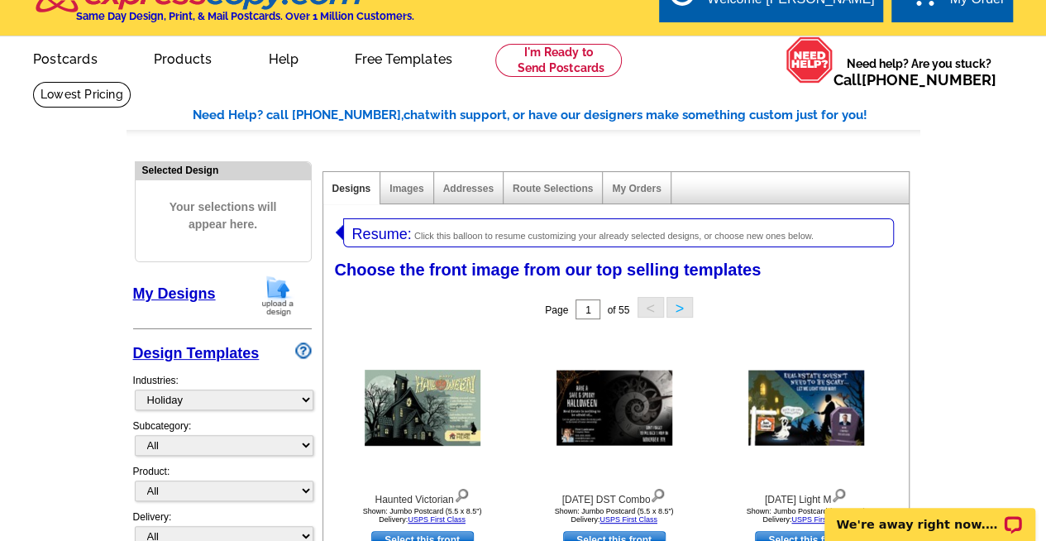
click at [164, 63] on link "Products" at bounding box center [183, 57] width 112 height 39
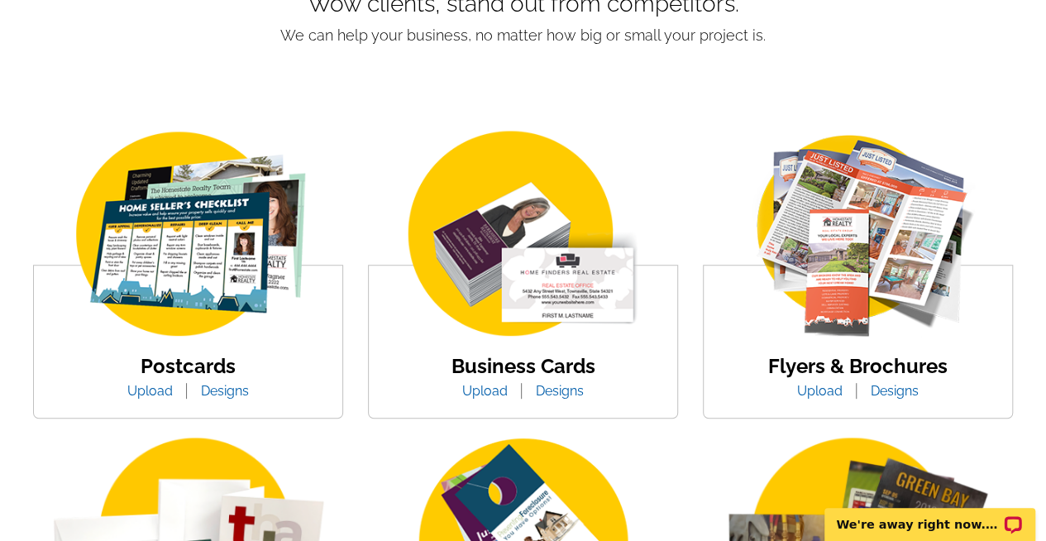
scroll to position [207, 0]
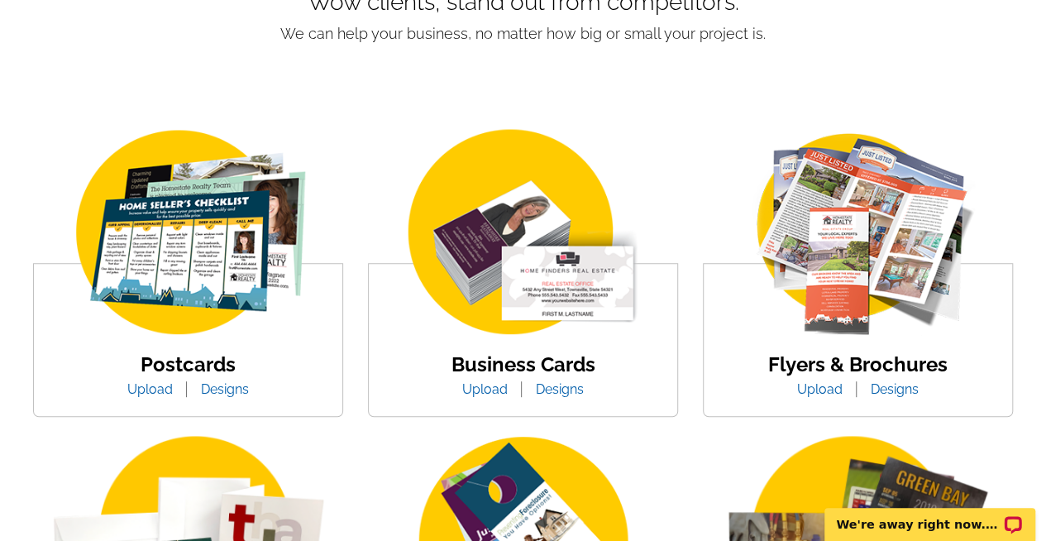
click at [145, 394] on link "Upload" at bounding box center [150, 389] width 70 height 16
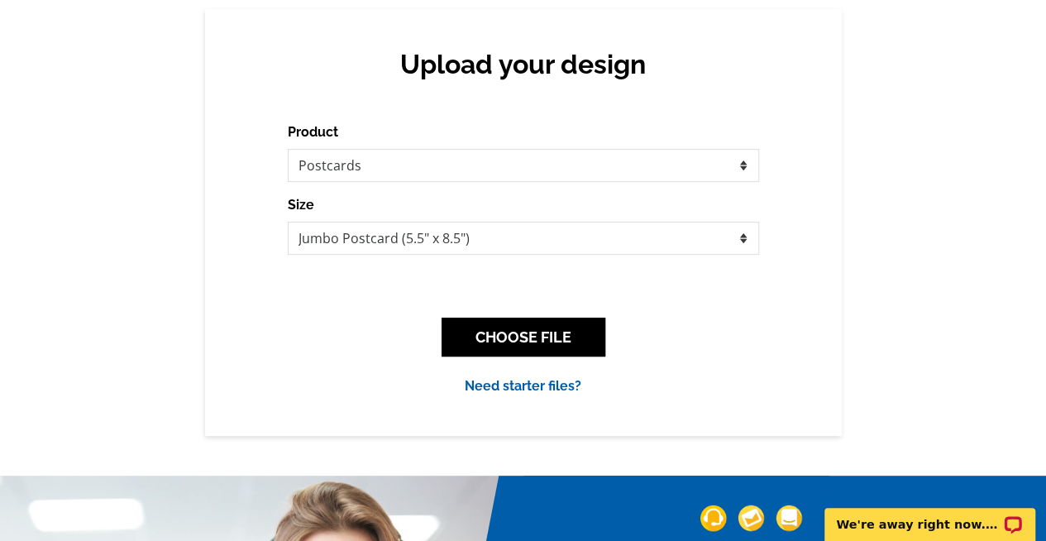
scroll to position [141, 0]
click at [516, 384] on link "Need starter files?" at bounding box center [523, 386] width 117 height 16
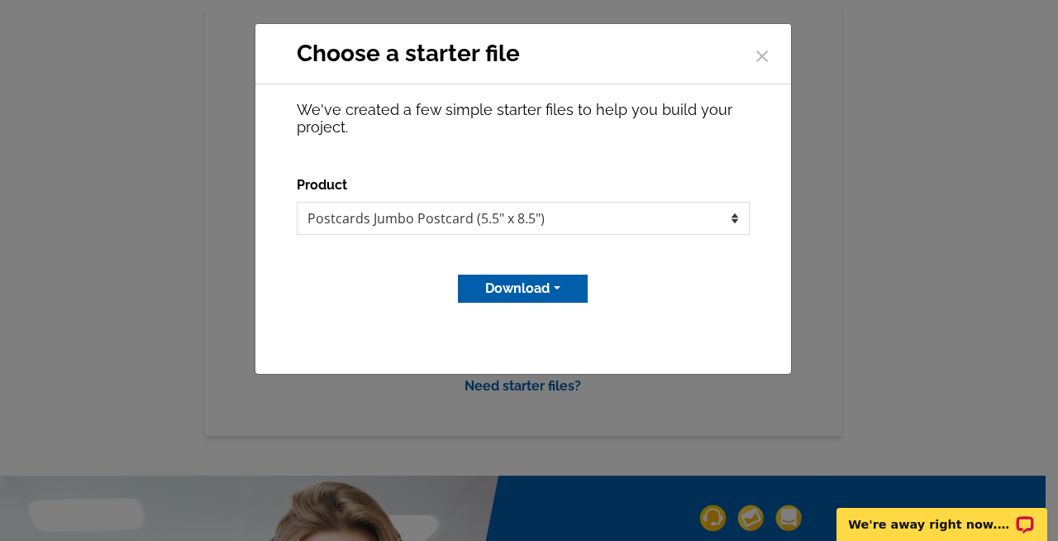
click at [530, 294] on button "Download" at bounding box center [523, 288] width 130 height 28
click at [544, 351] on link "Adobe PDF file" at bounding box center [521, 347] width 131 height 24
click at [762, 60] on span "×" at bounding box center [762, 53] width 17 height 44
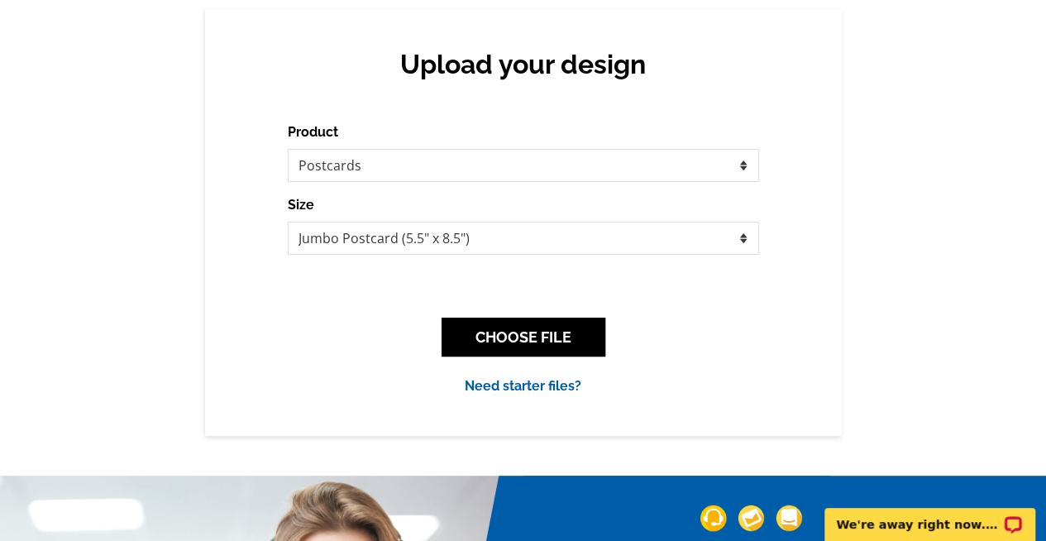
scroll to position [0, 0]
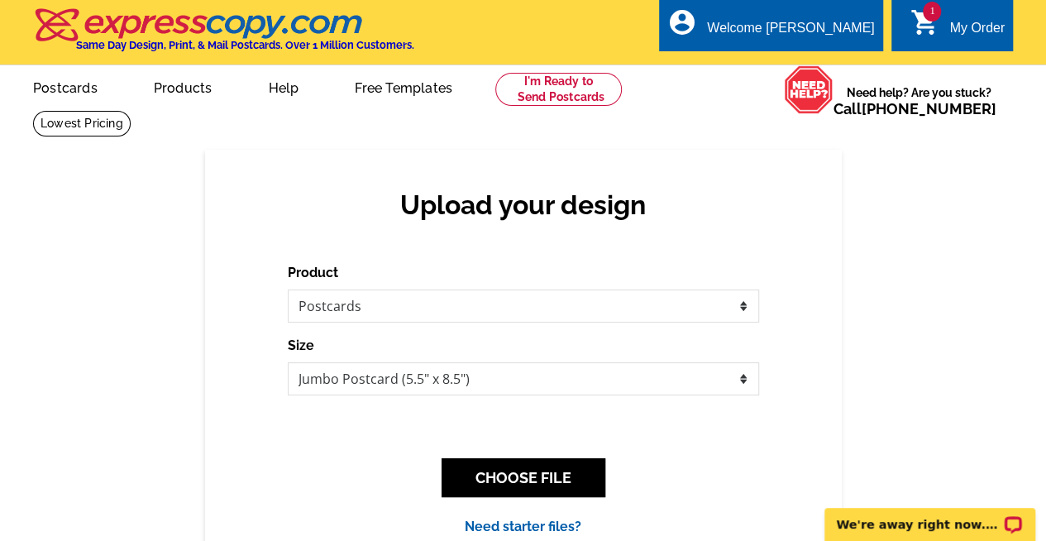
click at [67, 84] on link "Postcards" at bounding box center [65, 86] width 117 height 39
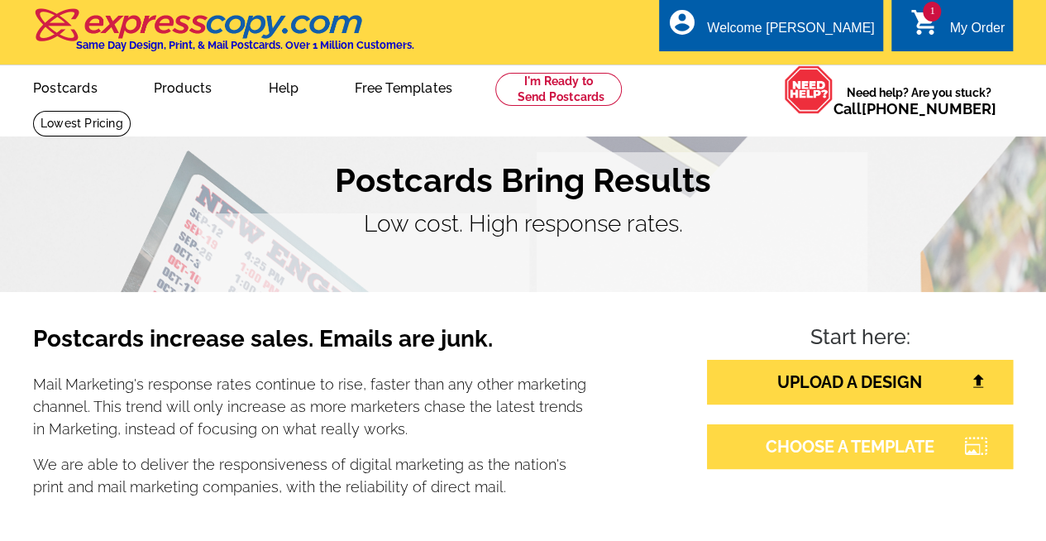
click at [892, 444] on link "CHOOSE A TEMPLATE" at bounding box center [860, 446] width 306 height 45
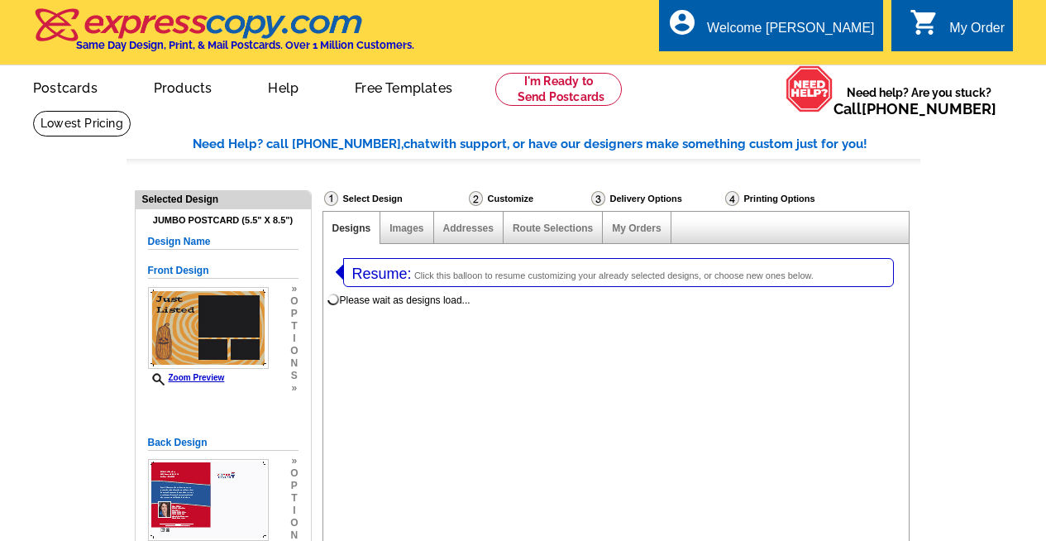
select select "1"
select select "2"
select select "785"
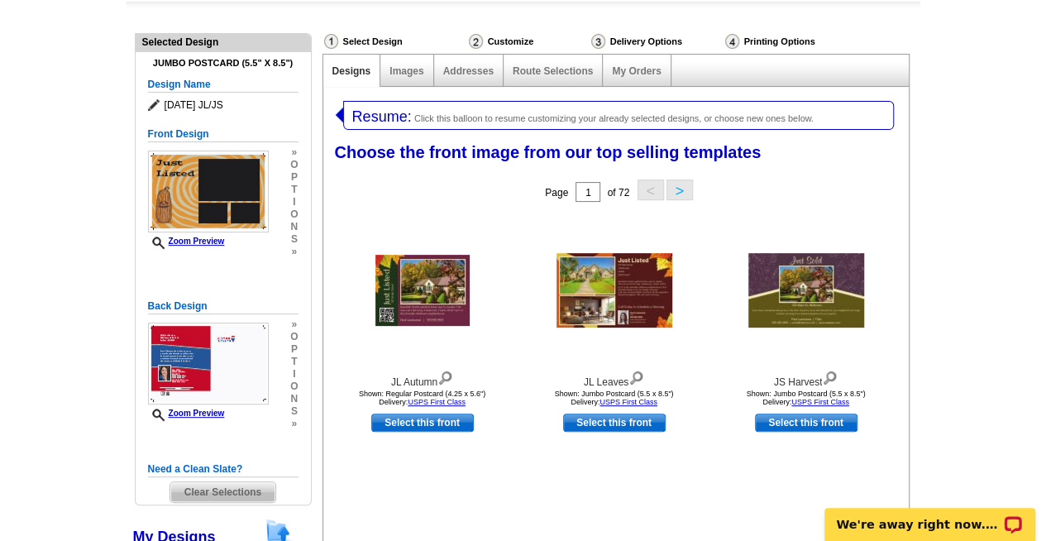
click at [265, 360] on img at bounding box center [208, 363] width 121 height 82
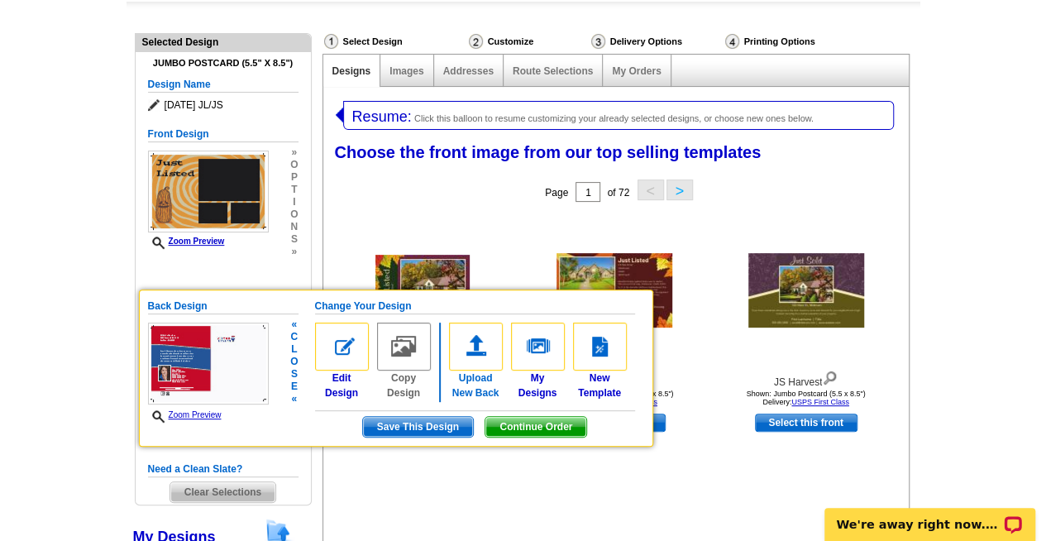
click at [483, 333] on img at bounding box center [476, 346] width 54 height 48
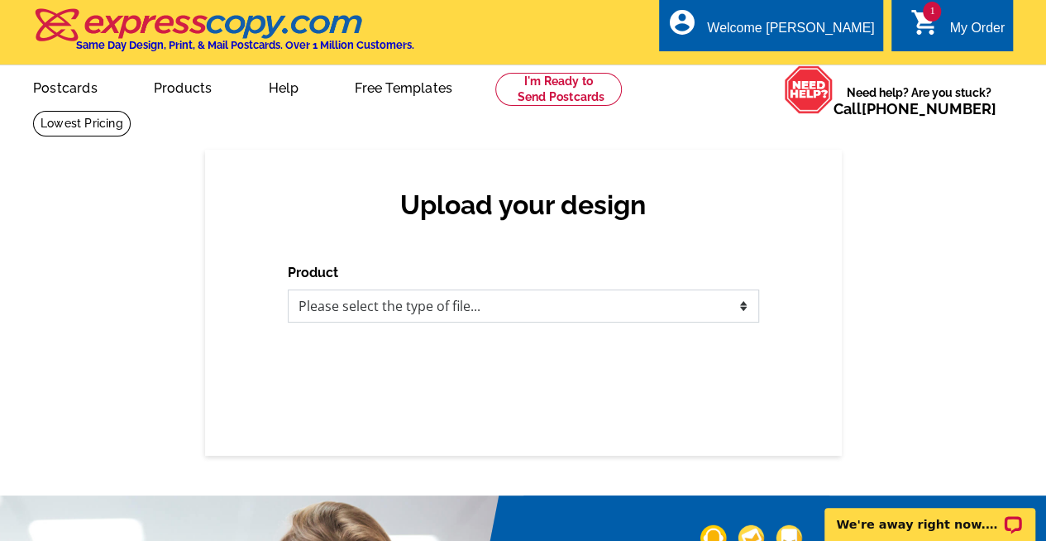
click at [415, 310] on select "Please select the type of file... Postcards Business Cards Letters and flyers G…" at bounding box center [523, 305] width 471 height 33
select select "1"
click at [288, 290] on select "Please select the type of file... Postcards Business Cards Letters and flyers G…" at bounding box center [523, 305] width 471 height 33
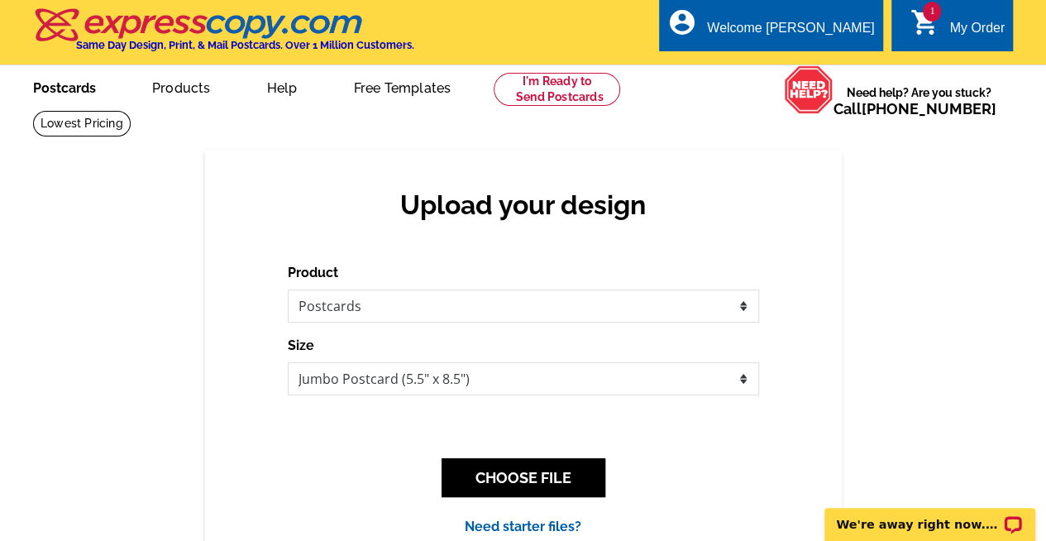
click at [71, 93] on link "Postcards" at bounding box center [65, 86] width 116 height 39
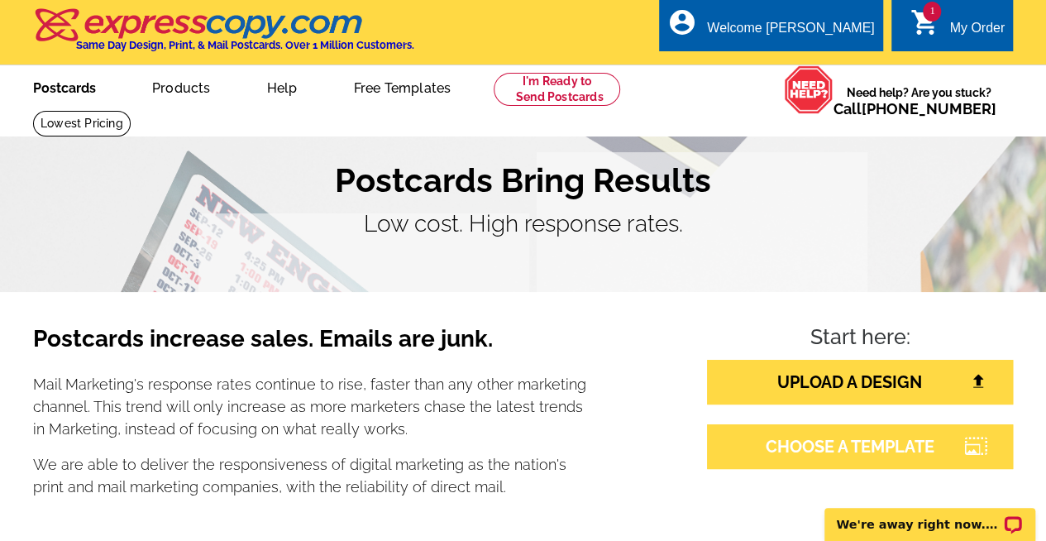
click at [885, 458] on link "CHOOSE A TEMPLATE" at bounding box center [860, 446] width 306 height 45
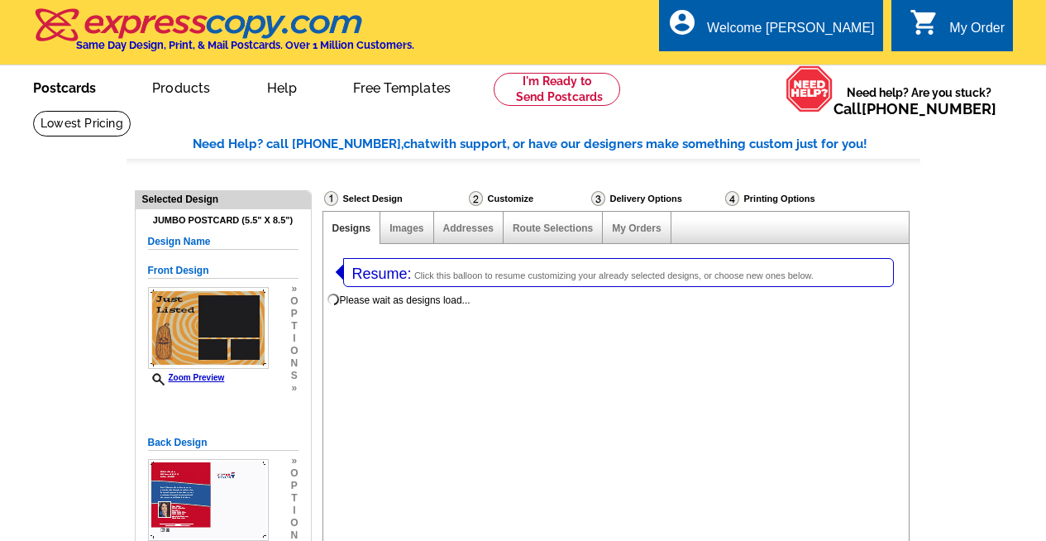
select select "1"
select select "2"
select select "785"
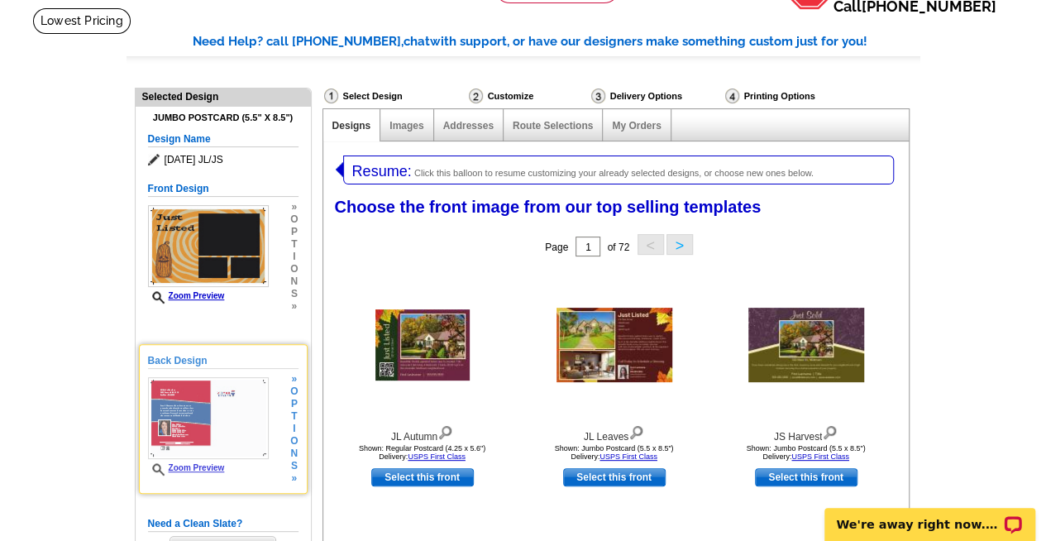
click at [294, 432] on span "i" at bounding box center [293, 428] width 7 height 12
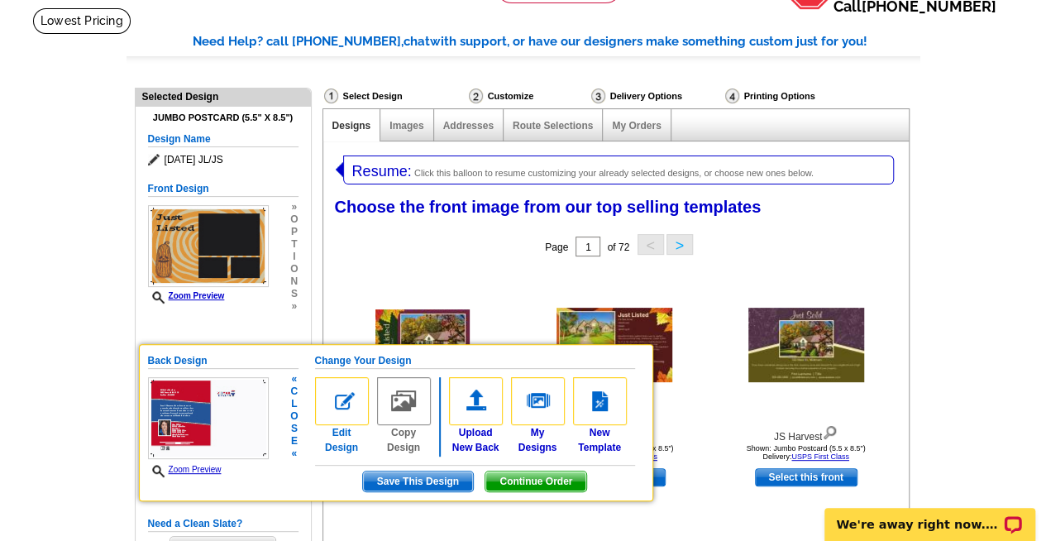
click at [342, 426] on link "Edit Design" at bounding box center [342, 416] width 54 height 78
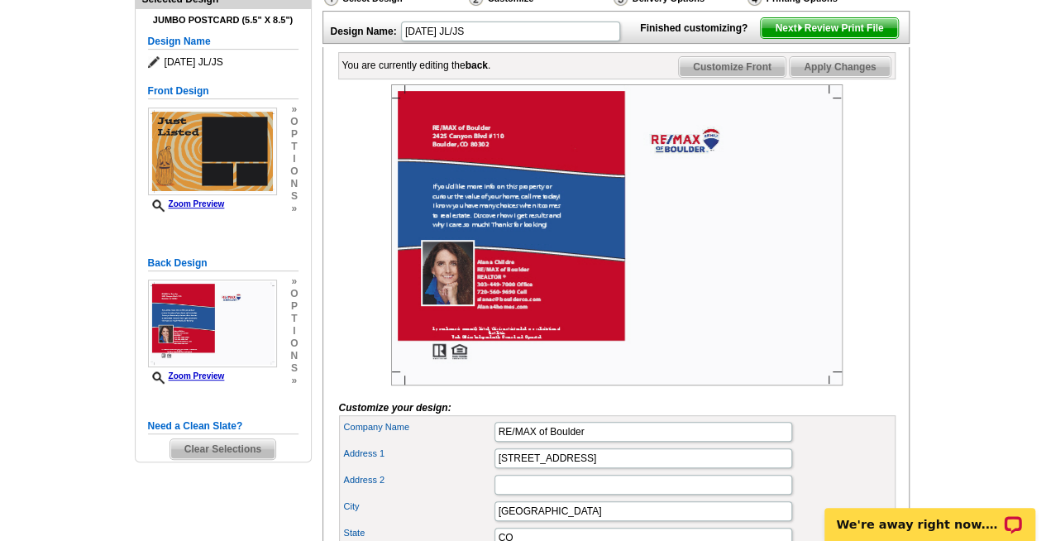
scroll to position [201, 0]
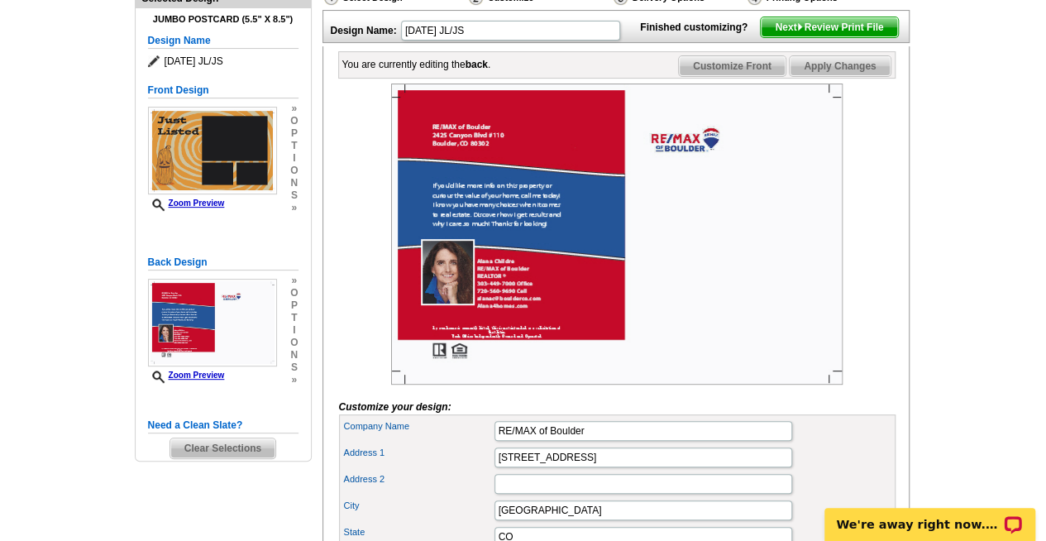
click at [233, 440] on span "Clear Selections" at bounding box center [222, 448] width 105 height 20
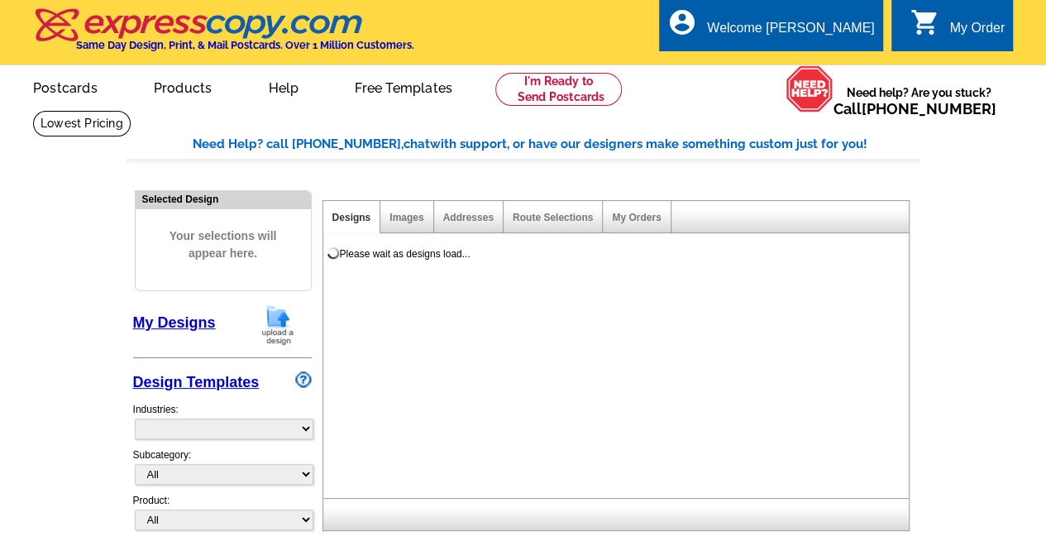
select select "785"
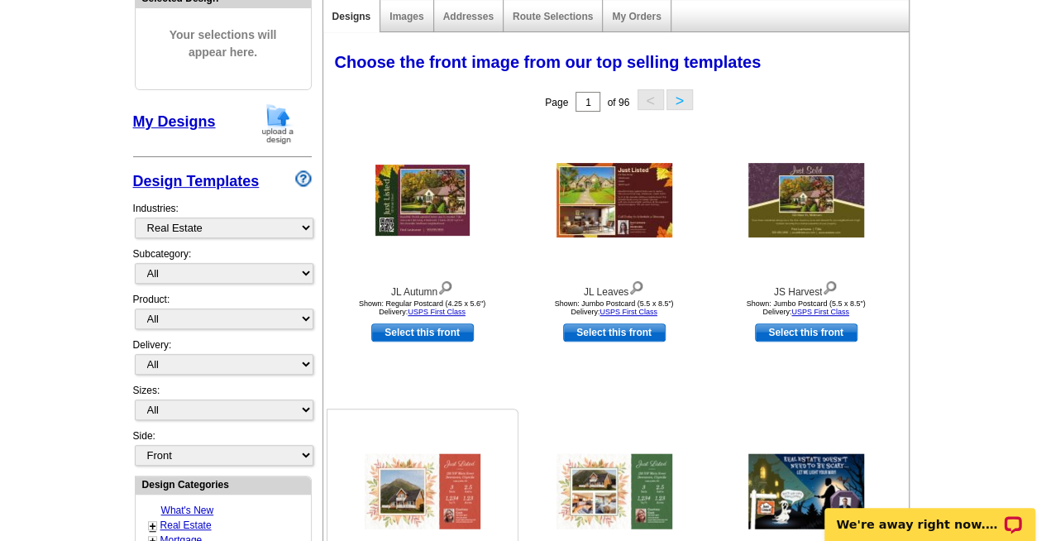
scroll to position [184, 0]
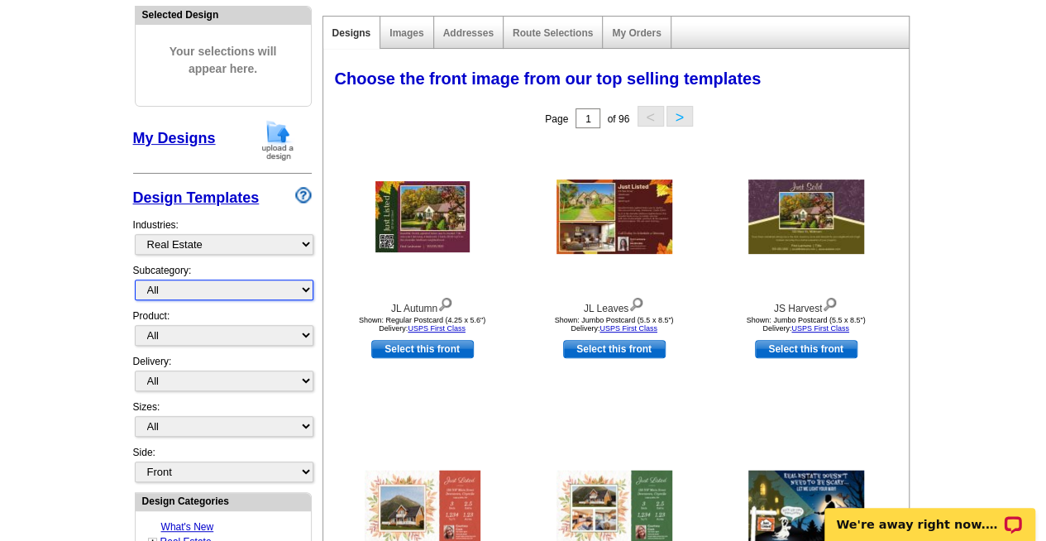
click at [256, 291] on select "All RE/MAX® Referrals [PERSON_NAME]® Berkshire Hathaway Home Services Century 2…" at bounding box center [224, 289] width 179 height 21
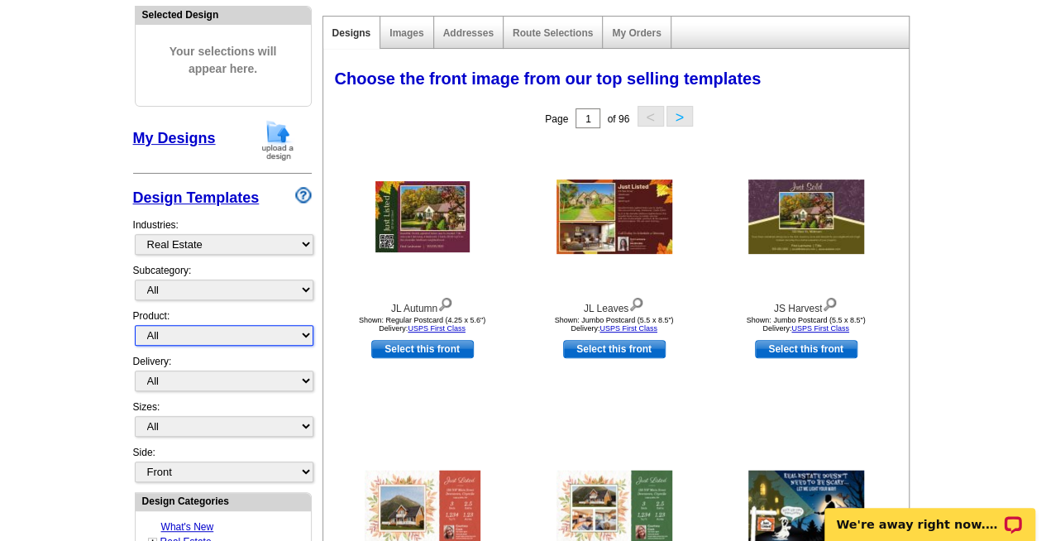
click at [256, 332] on select "All Postcards Letters and flyers Business Cards Door Hangers Greeting Cards" at bounding box center [224, 335] width 179 height 21
select select "1"
click at [135, 325] on select "All Postcards Letters and flyers Business Cards Door Hangers Greeting Cards" at bounding box center [224, 335] width 179 height 21
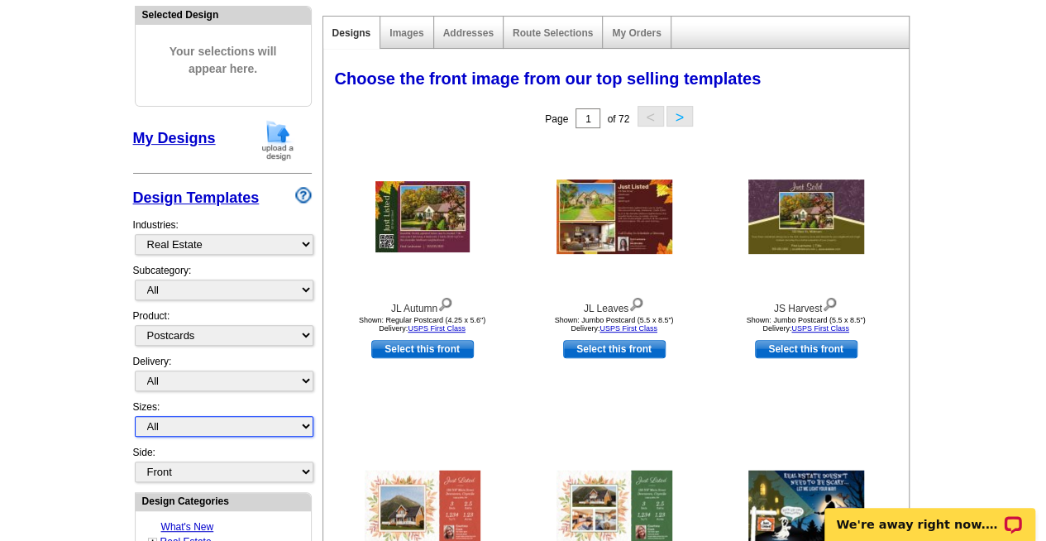
click at [259, 418] on select "All Jumbo Postcard (5.5" x 8.5") Regular Postcard (4.25" x 5.6") Panoramic Post…" at bounding box center [224, 426] width 179 height 21
select select "2"
click at [135, 416] on select "All Jumbo Postcard (5.5" x 8.5") Regular Postcard (4.25" x 5.6") Panoramic Post…" at bounding box center [224, 426] width 179 height 21
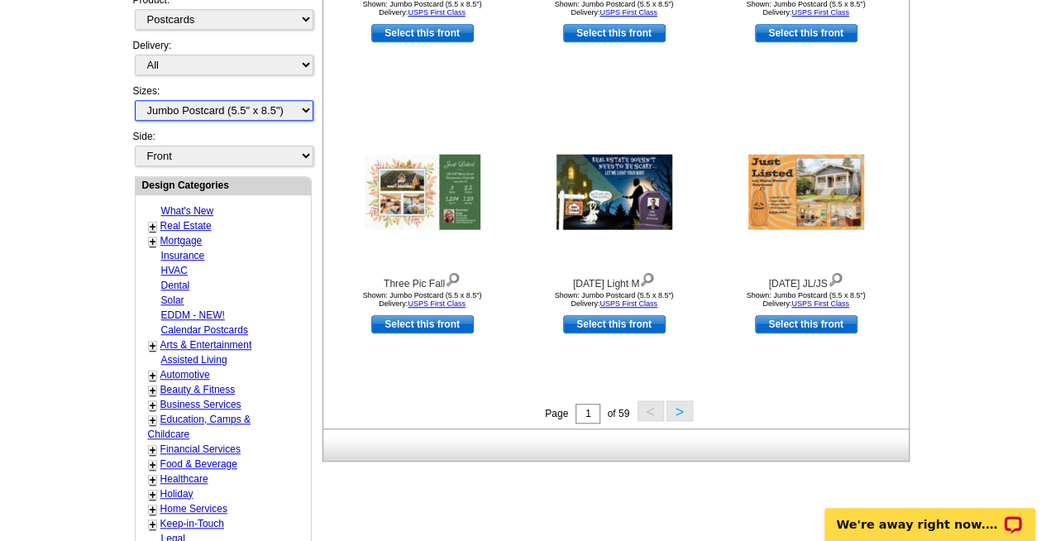
scroll to position [504, 0]
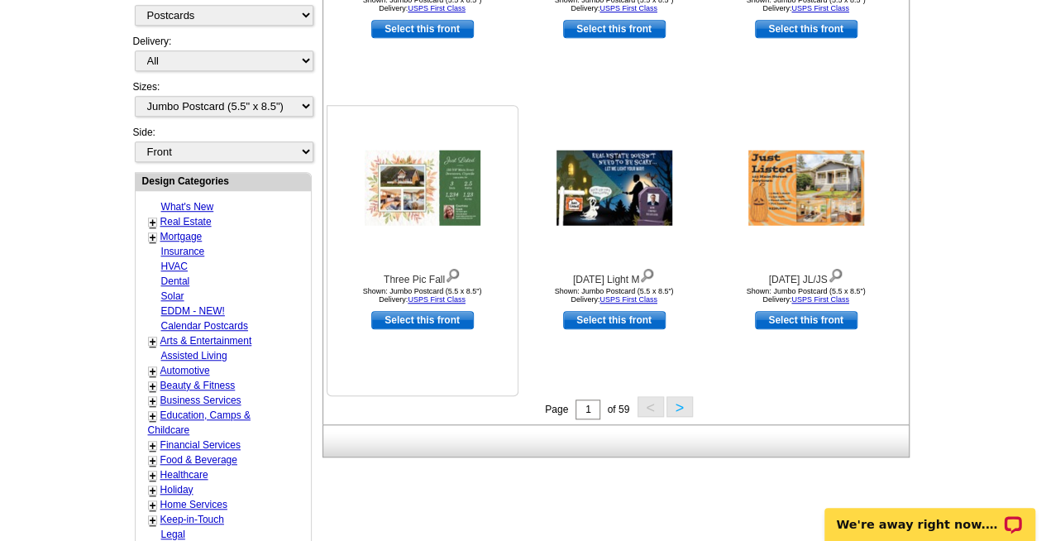
click at [422, 324] on link "Select this front" at bounding box center [422, 320] width 103 height 18
select select "back"
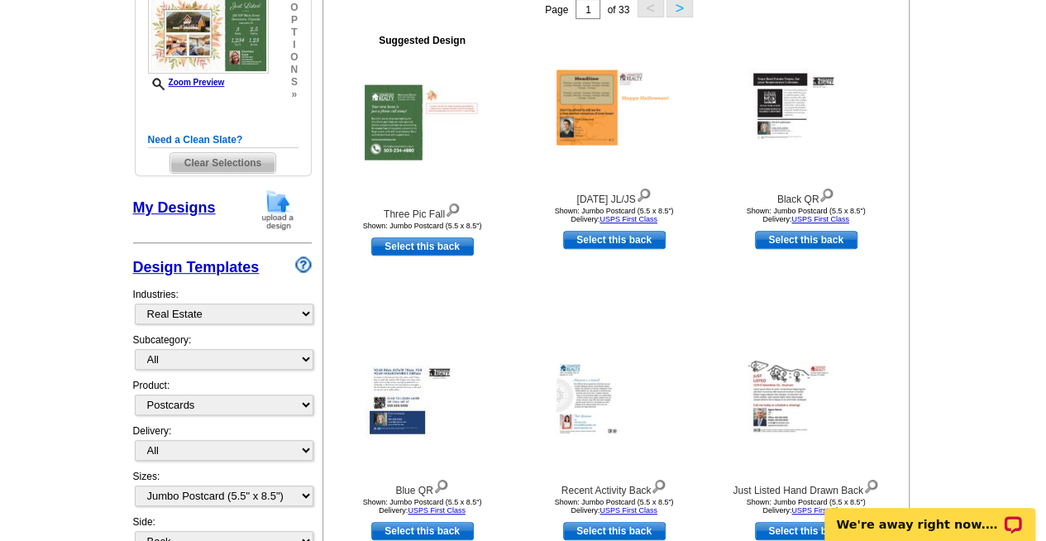
scroll to position [285, 0]
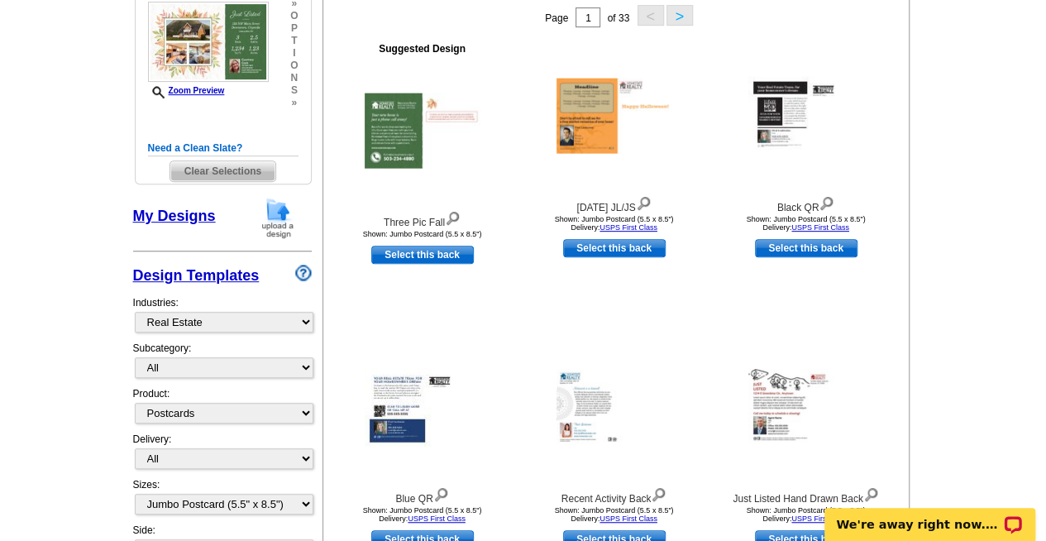
click at [188, 215] on link "My Designs" at bounding box center [174, 216] width 83 height 17
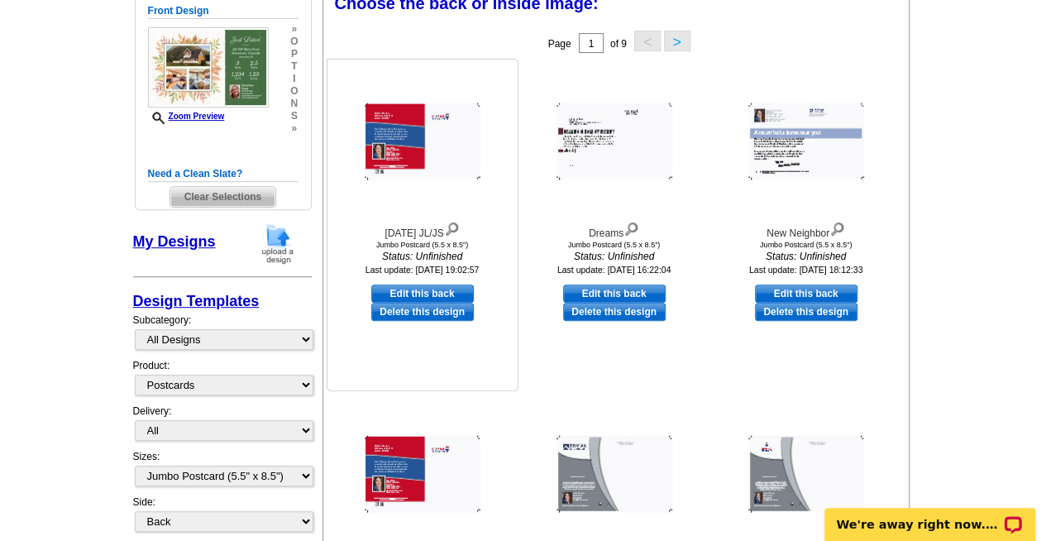
scroll to position [268, 0]
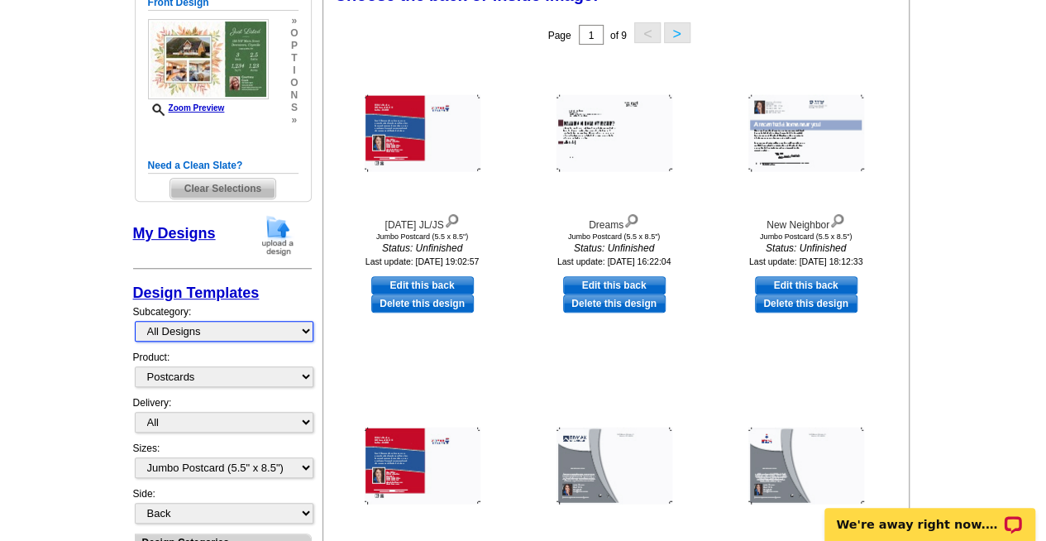
click at [205, 333] on select "All Designs Finished Designs Unfinished Designs" at bounding box center [224, 331] width 179 height 21
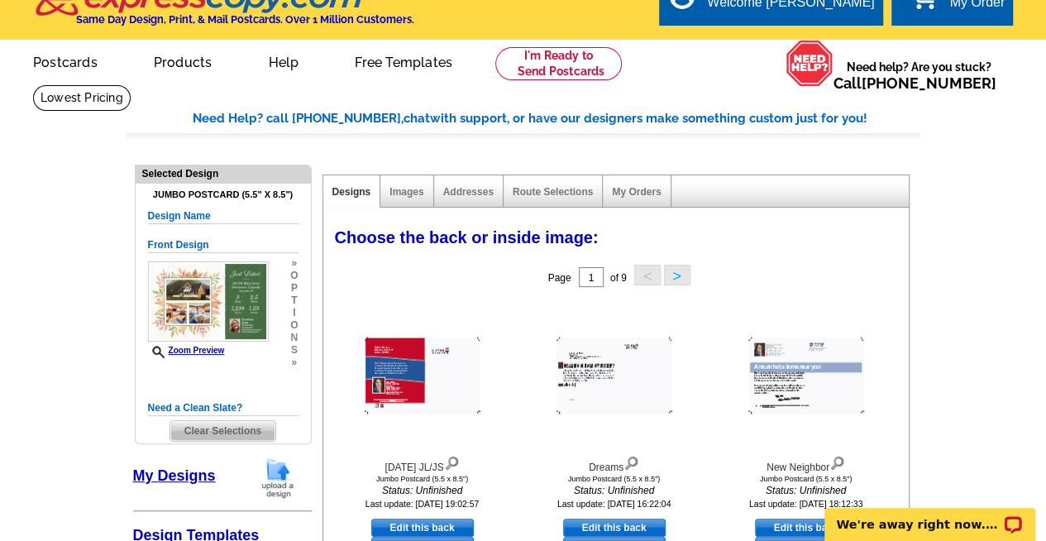
scroll to position [0, 0]
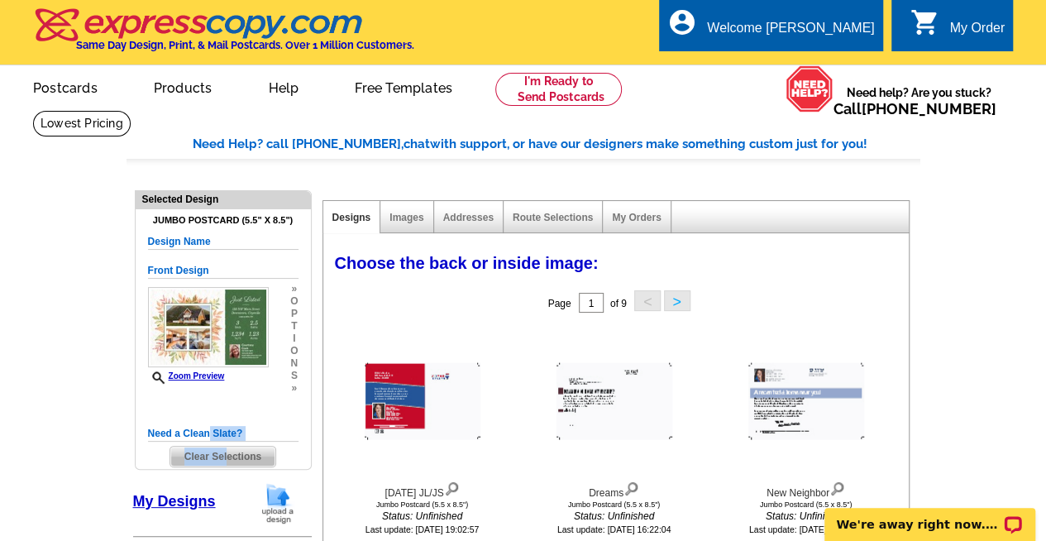
drag, startPoint x: 208, startPoint y: 430, endPoint x: 227, endPoint y: 462, distance: 37.4
click at [227, 462] on div "Need a Clean Slate? Clear Selections" at bounding box center [223, 446] width 150 height 41
click at [227, 462] on span "Clear Selections" at bounding box center [222, 456] width 105 height 20
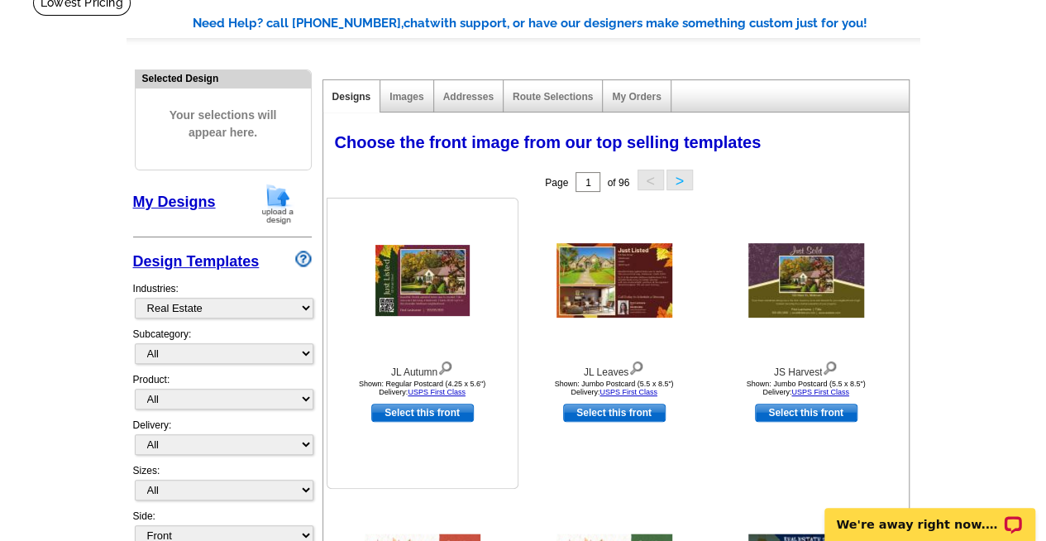
scroll to position [122, 0]
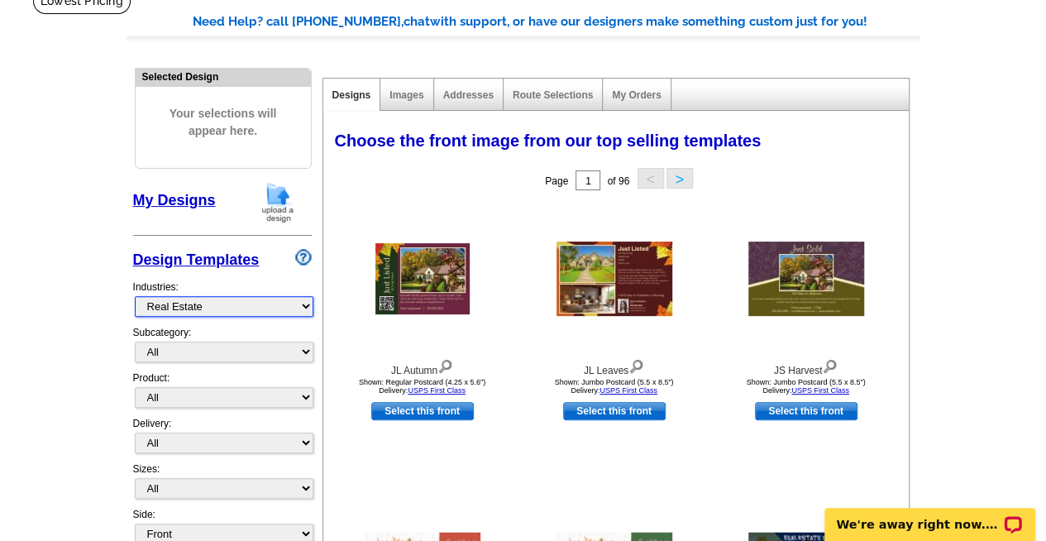
click at [236, 304] on select "What's New Real Estate Mortgage Insurance HVAC Dental Solar EDDM - NEW! Calenda…" at bounding box center [224, 306] width 179 height 21
select select "831"
click at [135, 296] on select "What's New Real Estate Mortgage Insurance HVAC Dental Solar EDDM - NEW! Calenda…" at bounding box center [224, 306] width 179 height 21
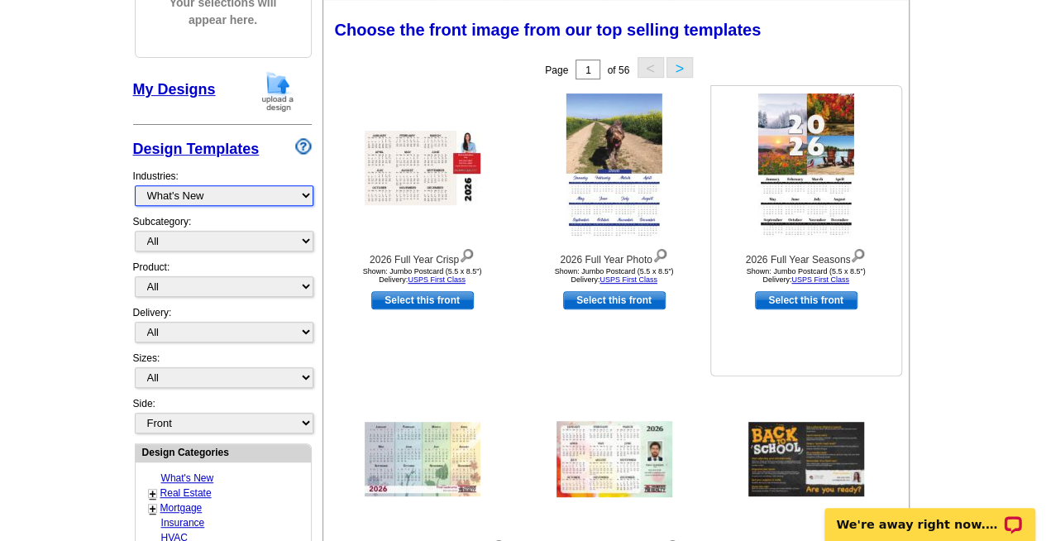
scroll to position [225, 0]
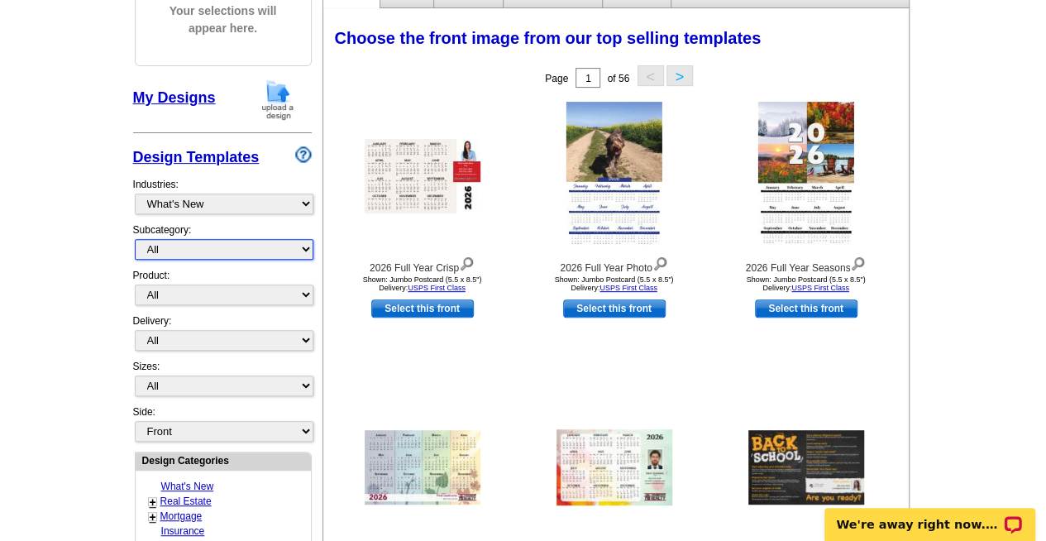
click at [215, 247] on select "All" at bounding box center [224, 249] width 179 height 21
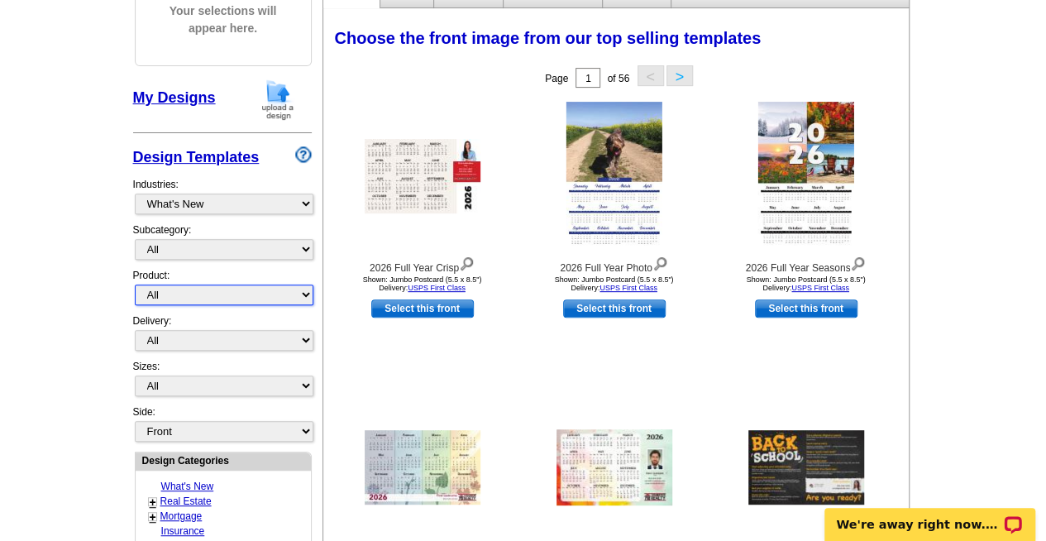
click at [212, 289] on select "All Postcards Letters and flyers Business Cards Door Hangers Greeting Cards" at bounding box center [224, 294] width 179 height 21
select select "1"
click at [135, 284] on select "All Postcards Letters and flyers Business Cards Door Hangers Greeting Cards" at bounding box center [224, 294] width 179 height 21
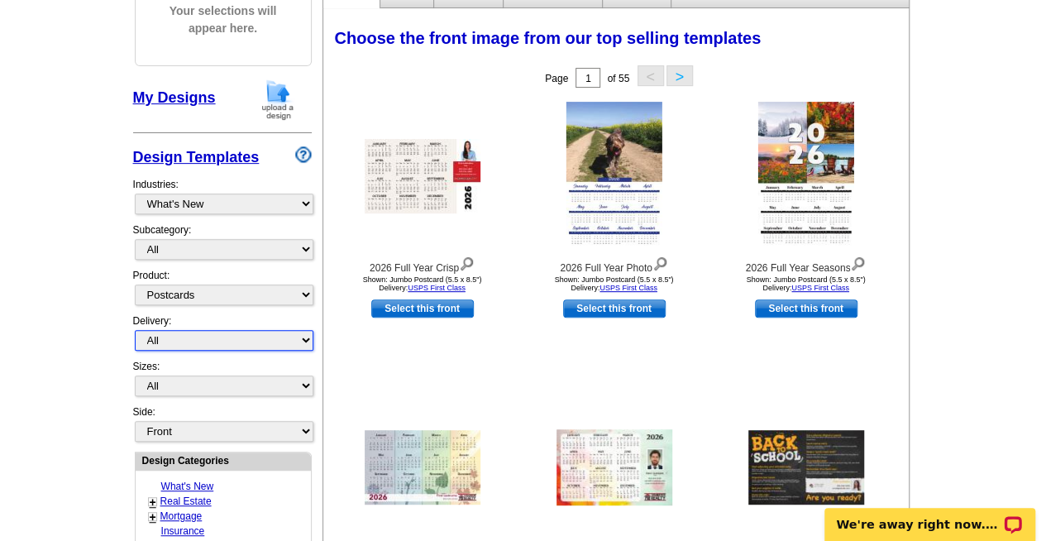
click at [216, 343] on select "All First Class Mail Shipped to Me EDDM Save 66% on Postage" at bounding box center [224, 340] width 179 height 21
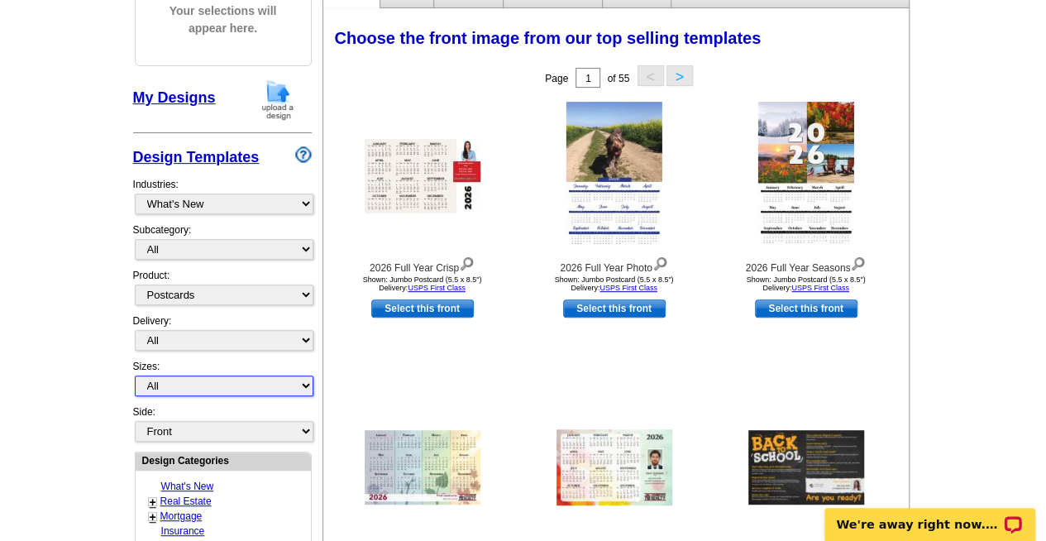
click at [215, 379] on select "All Jumbo Postcard (5.5" x 8.5") Regular Postcard (4.25" x 5.6") Panoramic Post…" at bounding box center [224, 385] width 179 height 21
select select "2"
click at [135, 375] on select "All Jumbo Postcard (5.5" x 8.5") Regular Postcard (4.25" x 5.6") Panoramic Post…" at bounding box center [224, 385] width 179 height 21
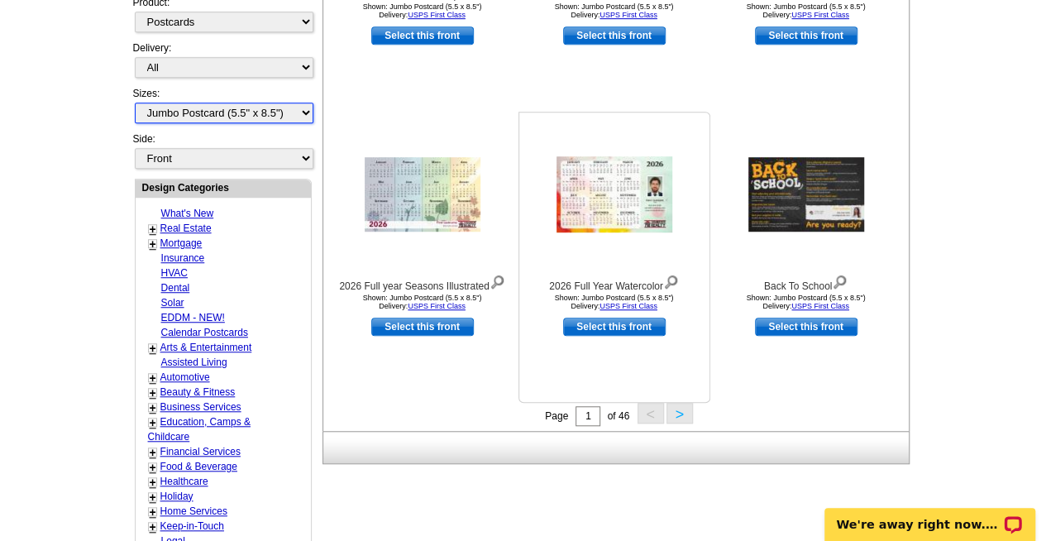
scroll to position [504, 0]
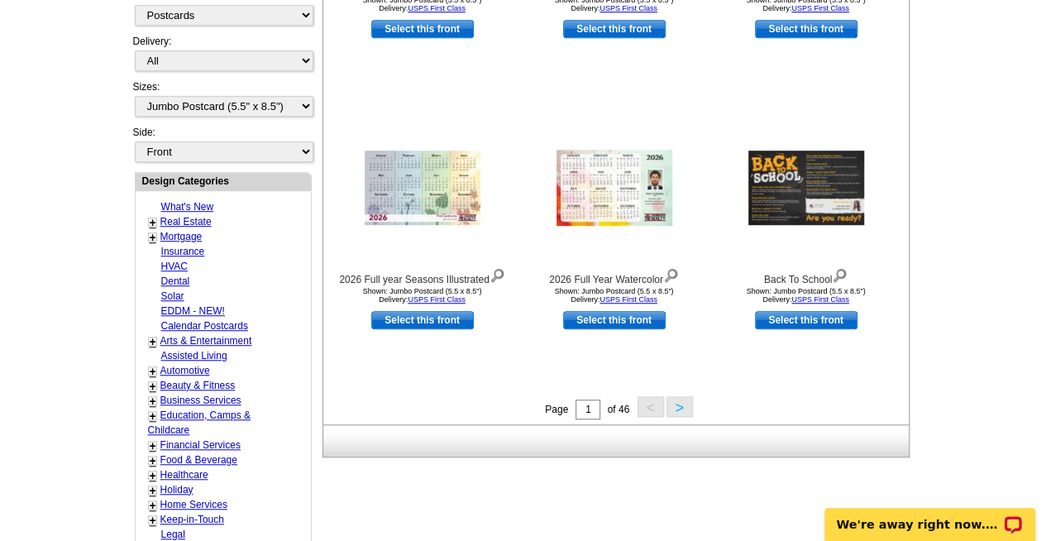
click at [685, 408] on button ">" at bounding box center [679, 406] width 26 height 21
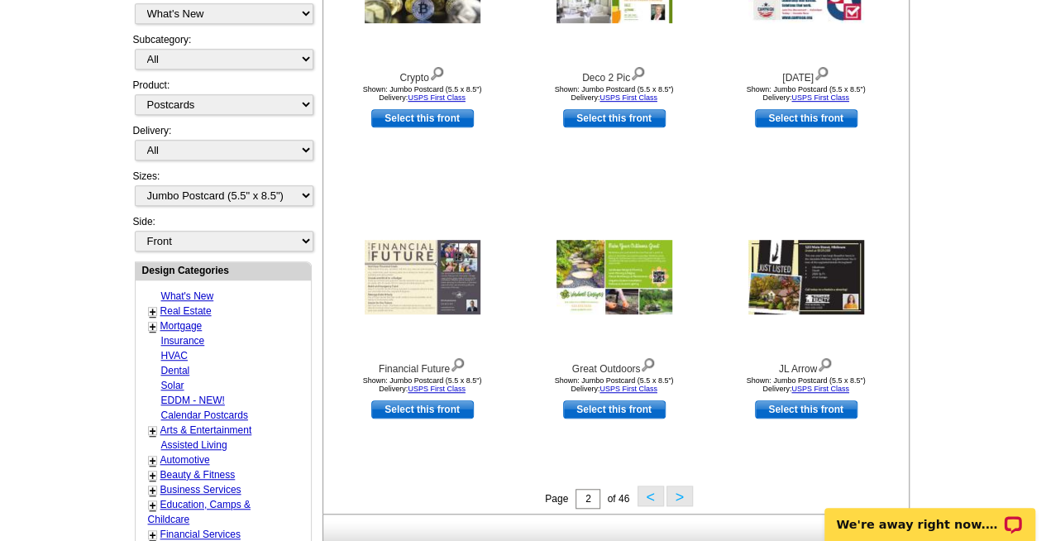
scroll to position [456, 0]
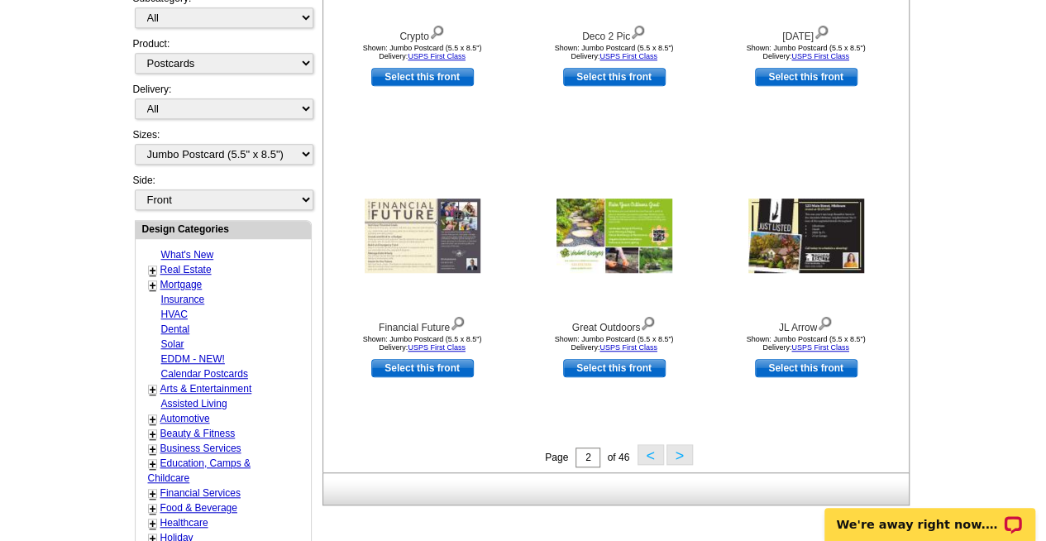
click at [180, 264] on link "Real Estate" at bounding box center [185, 270] width 51 height 12
select select "785"
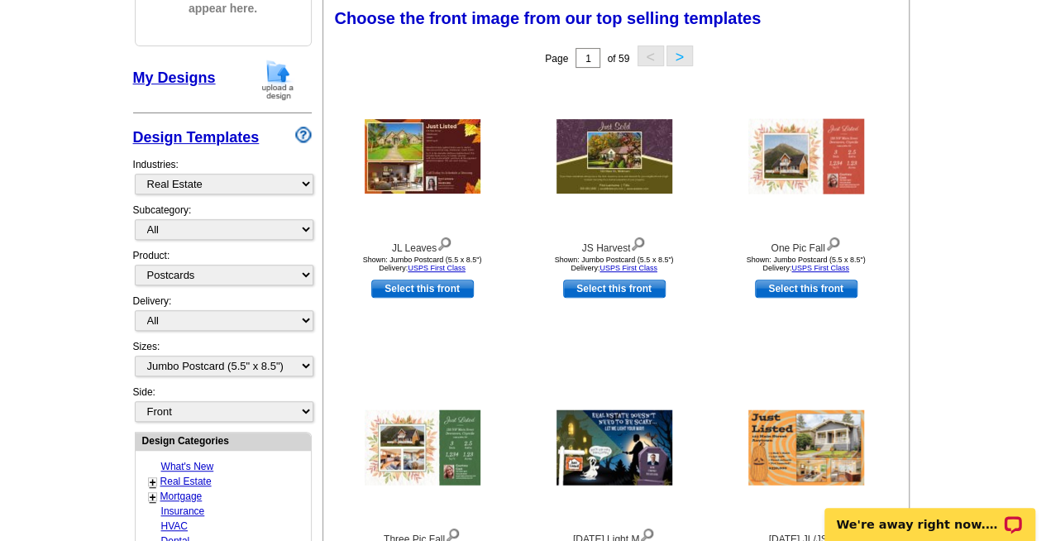
scroll to position [244, 0]
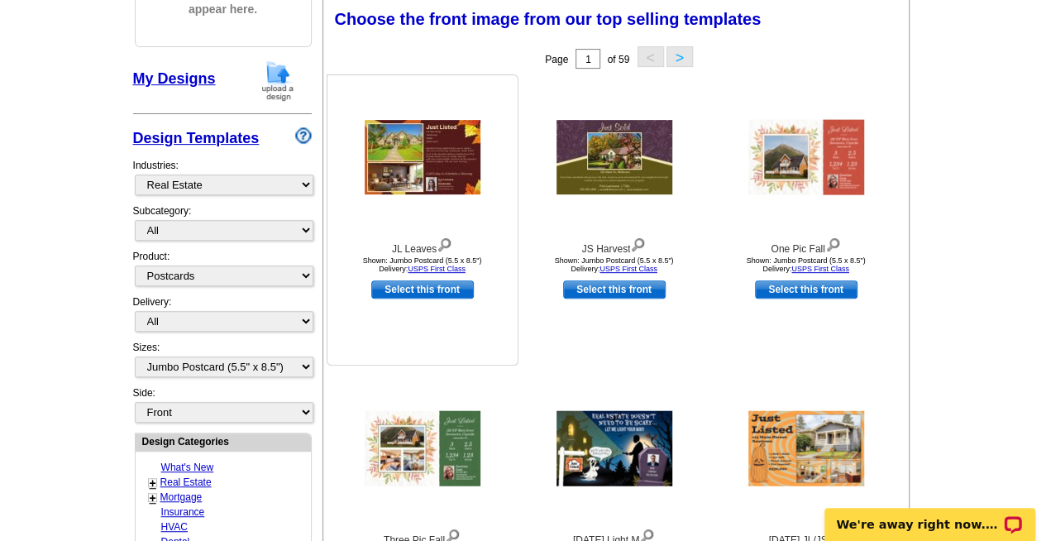
click at [433, 289] on link "Select this front" at bounding box center [422, 289] width 103 height 18
select select "back"
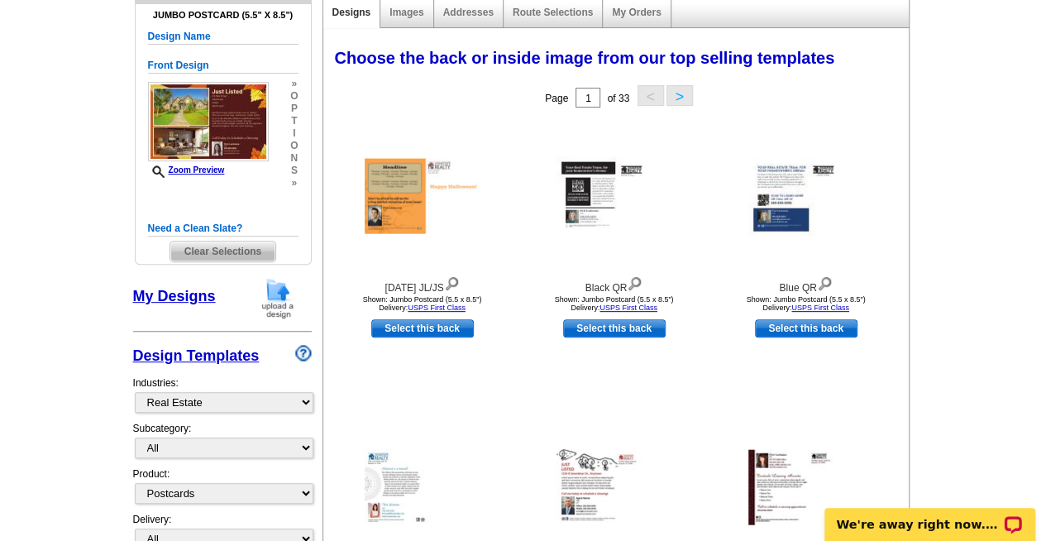
scroll to position [197, 0]
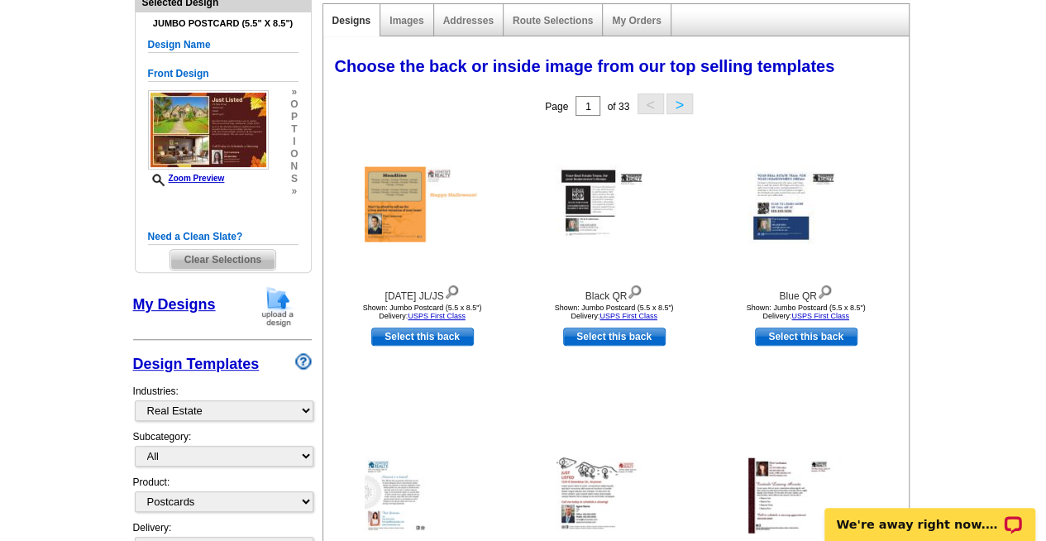
click at [265, 312] on img at bounding box center [277, 306] width 43 height 42
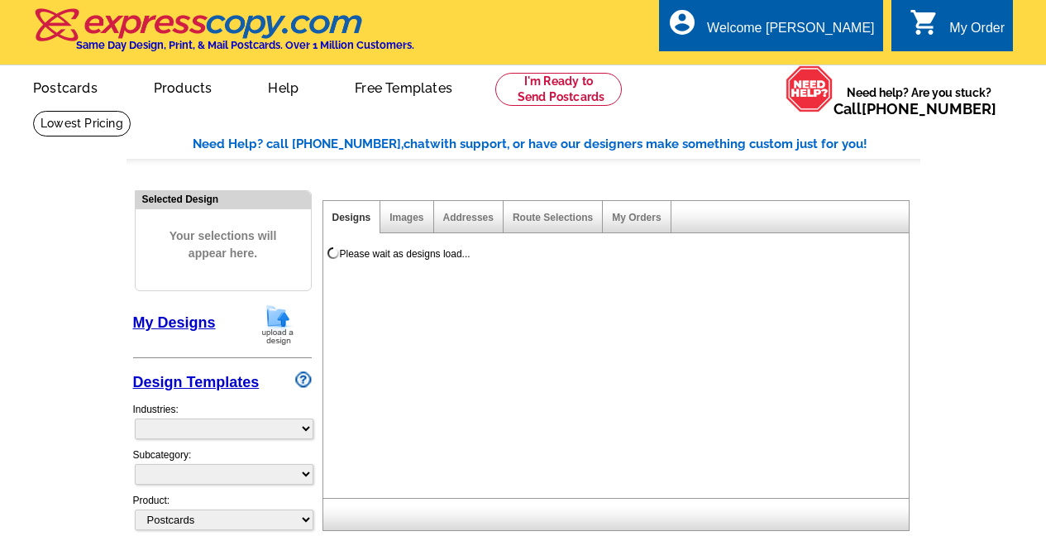
select select
select select "1"
select select "2"
select select "back"
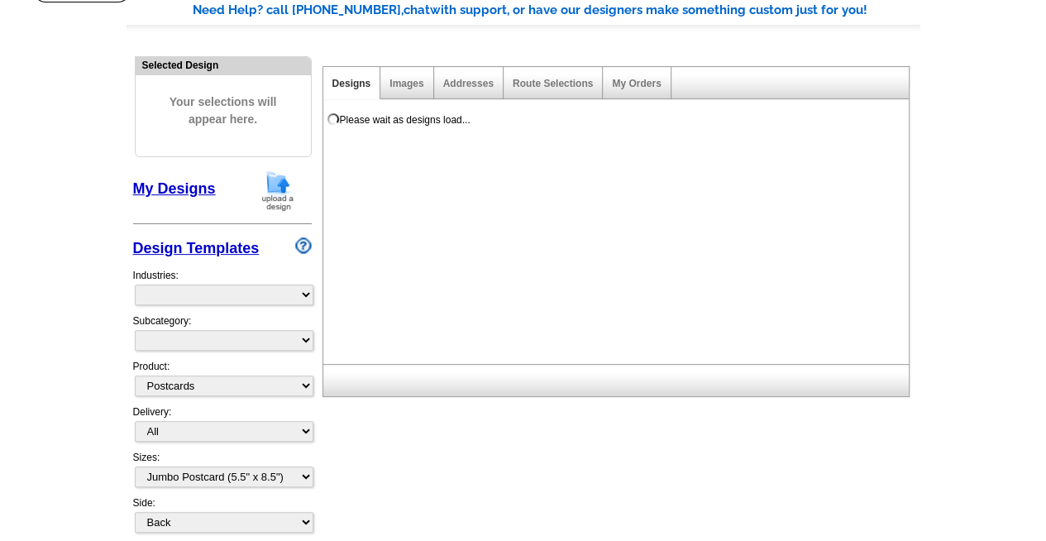
select select "785"
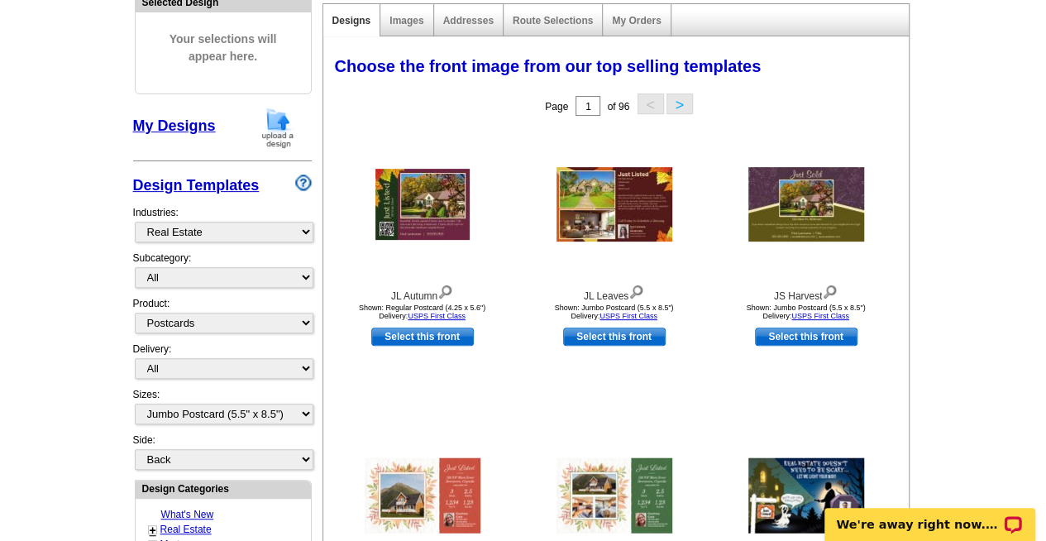
click at [203, 184] on link "Design Templates" at bounding box center [196, 185] width 126 height 17
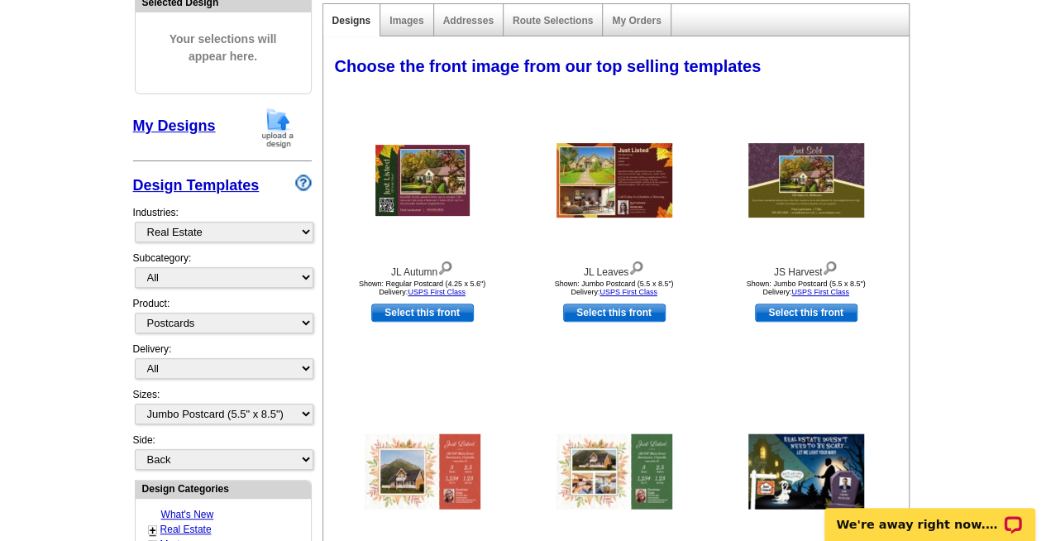
click at [177, 126] on link "My Designs" at bounding box center [174, 125] width 83 height 17
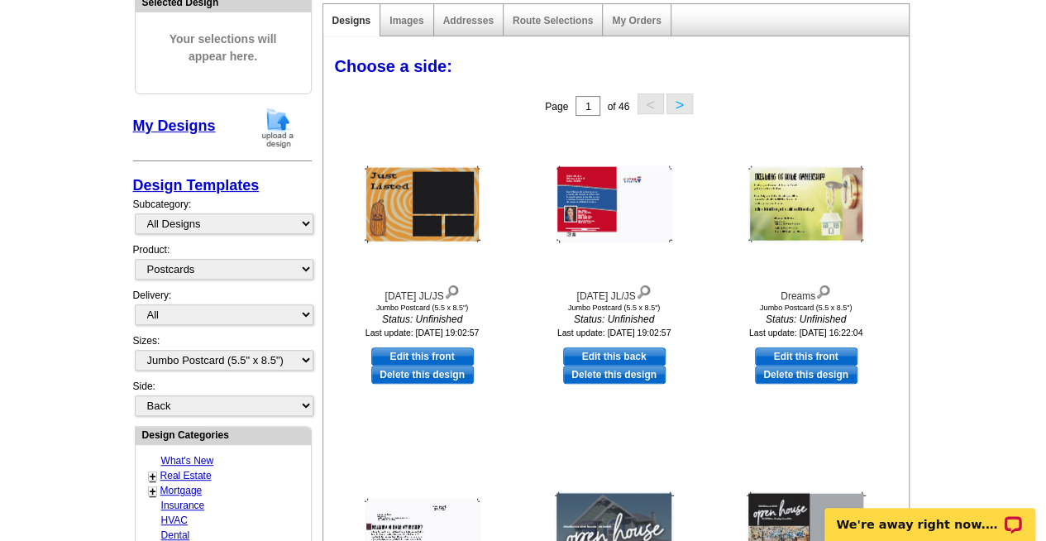
click at [932, 359] on main "Need Help? call [PHONE_NUMBER], chat with support, or have our designers make s…" at bounding box center [523, 501] width 1046 height 1176
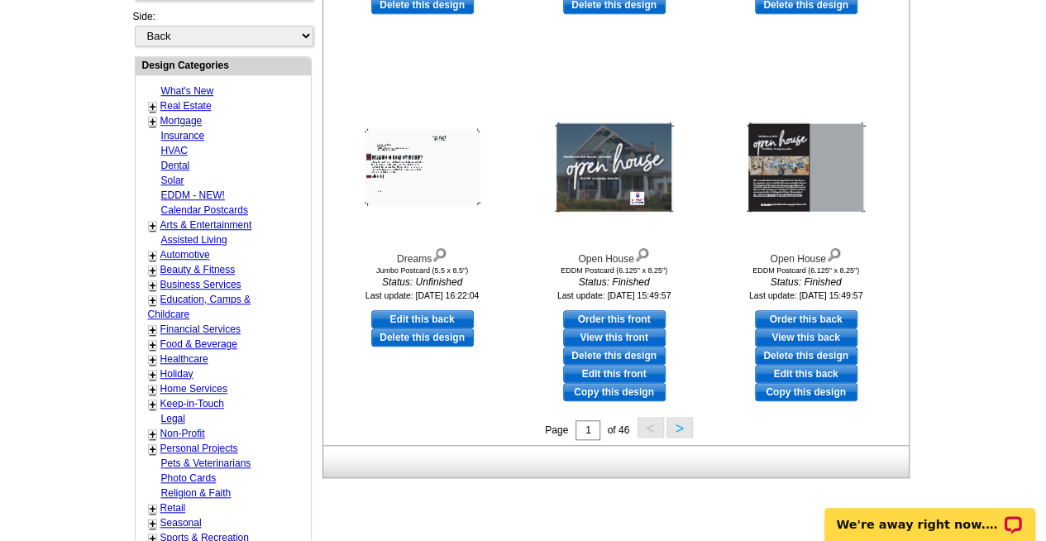
scroll to position [571, 0]
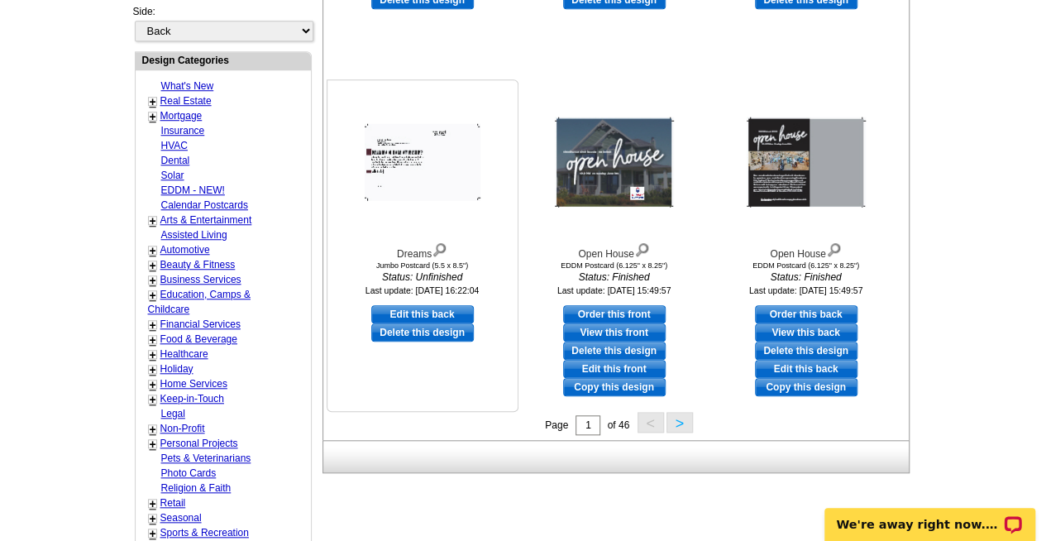
click at [437, 249] on img at bounding box center [440, 248] width 16 height 18
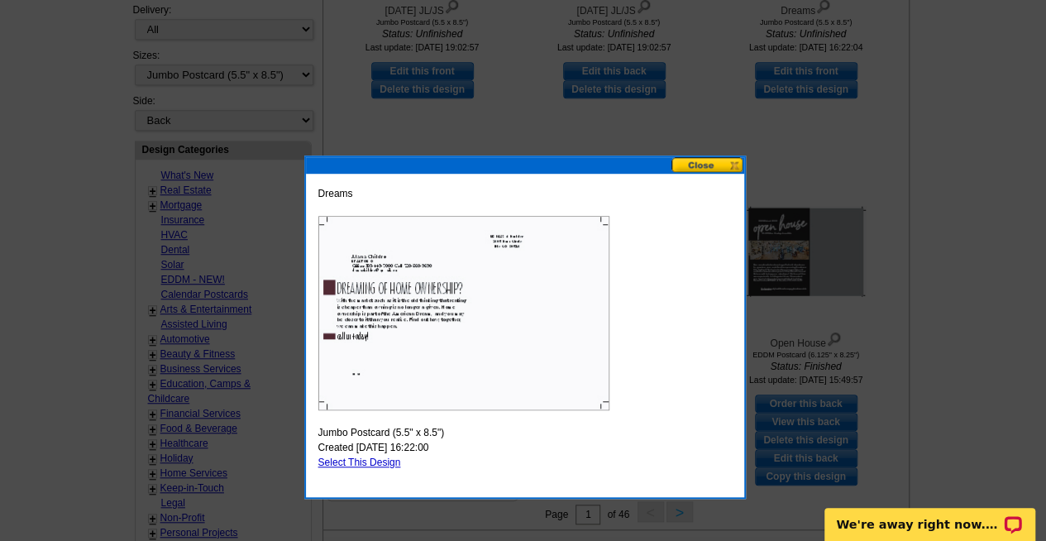
scroll to position [476, 0]
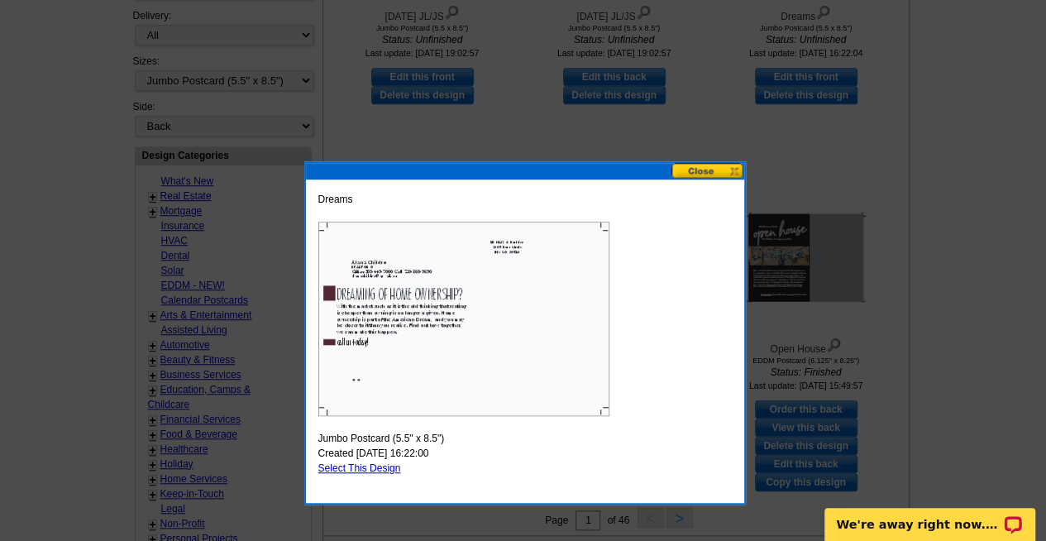
click at [703, 168] on button at bounding box center [707, 171] width 73 height 16
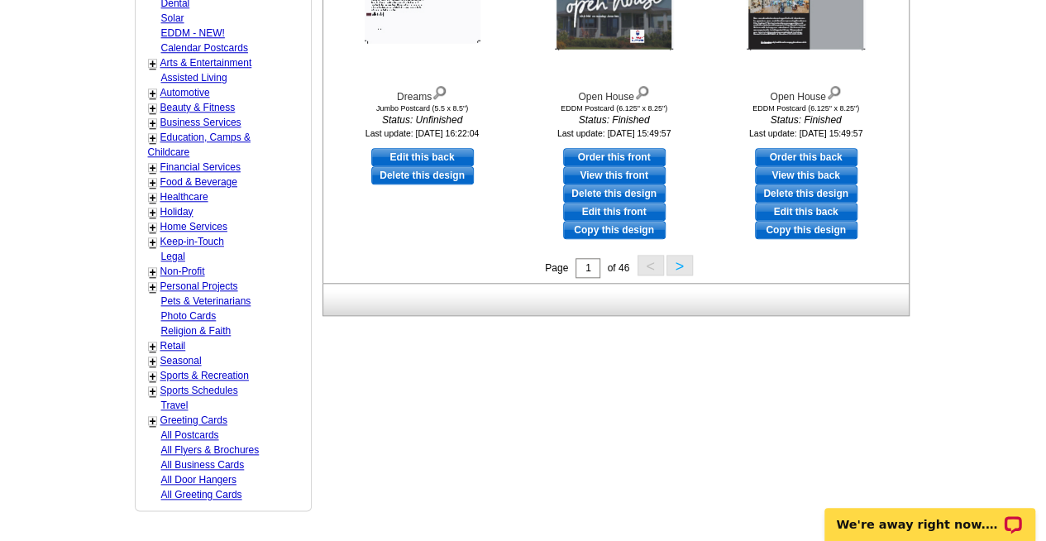
scroll to position [729, 0]
click at [678, 264] on button ">" at bounding box center [679, 264] width 26 height 21
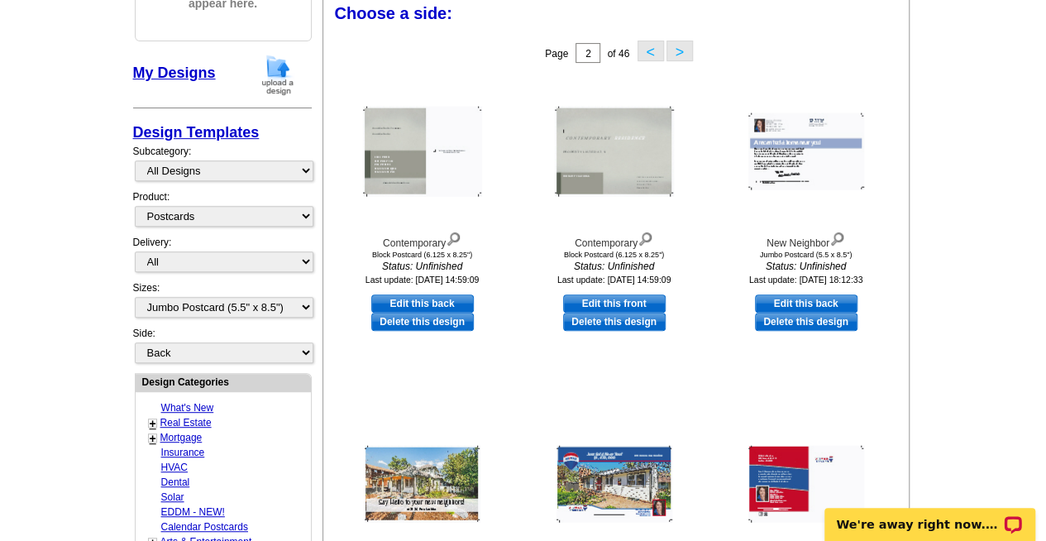
scroll to position [244, 0]
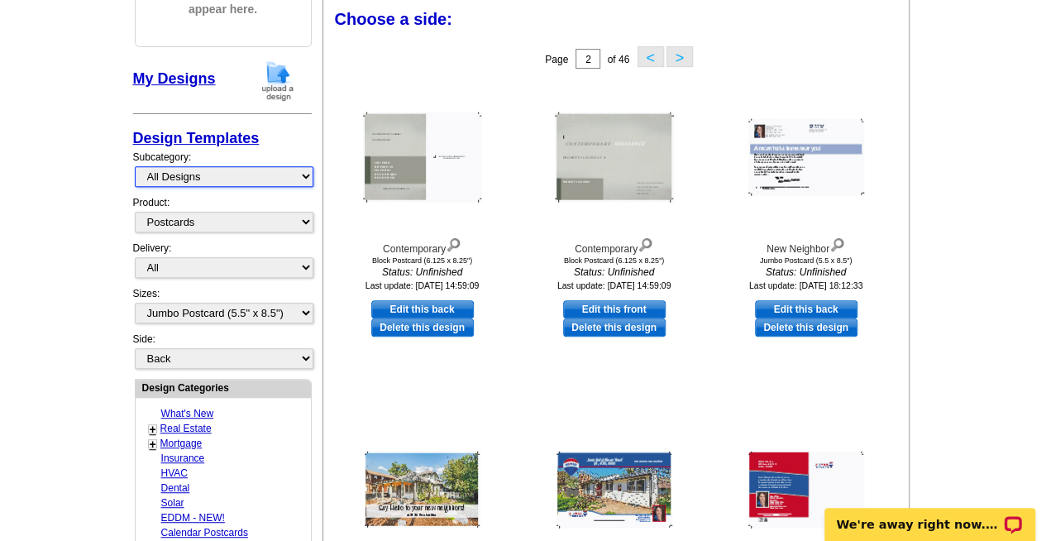
click at [220, 179] on select "All Designs Finished Designs Unfinished Designs" at bounding box center [224, 176] width 179 height 21
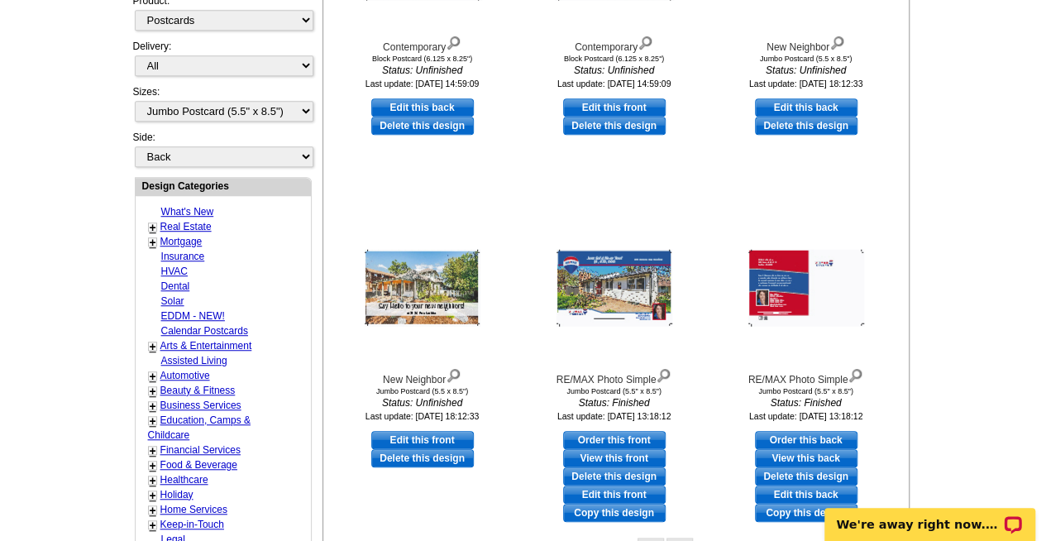
scroll to position [522, 0]
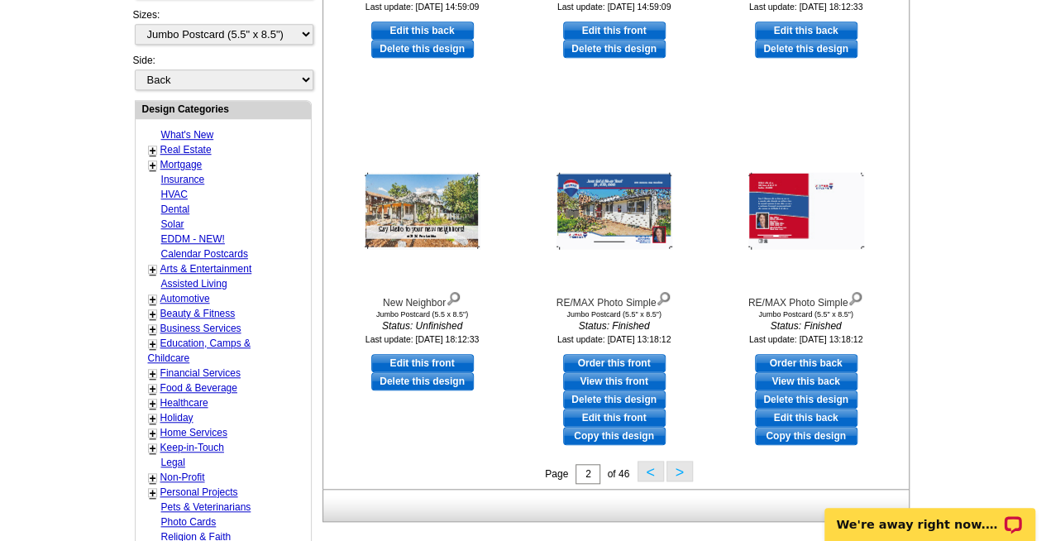
click at [172, 144] on link "Real Estate" at bounding box center [185, 150] width 51 height 12
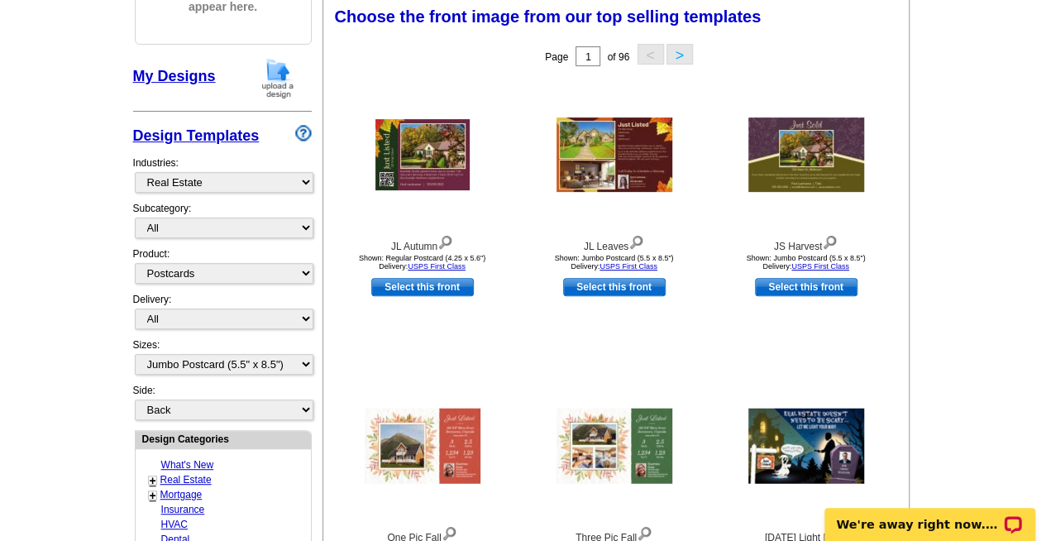
scroll to position [244, 0]
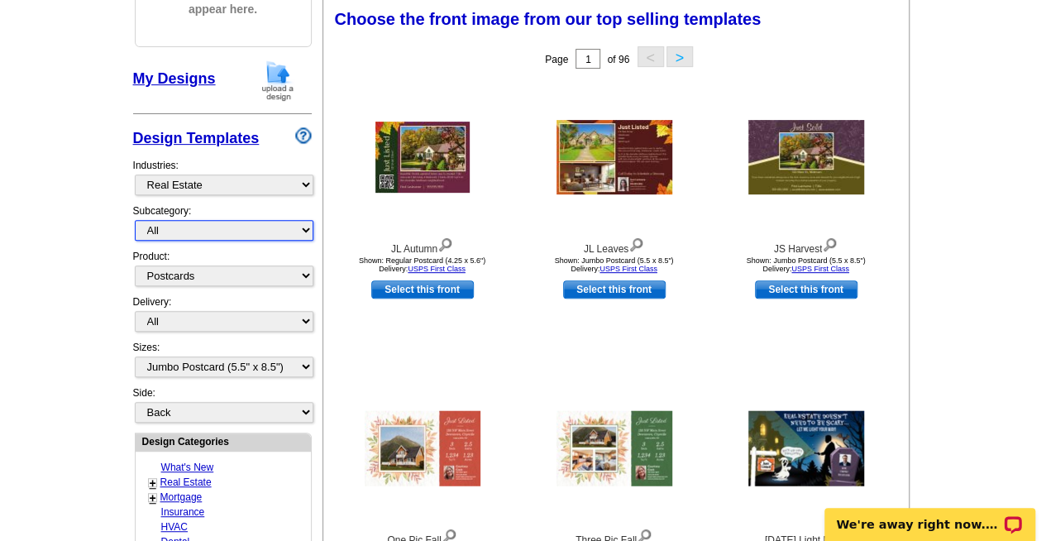
click at [198, 226] on select "All RE/MAX® Referrals Keller Williams® Berkshire Hathaway Home Services Century…" at bounding box center [224, 230] width 179 height 21
select select "807"
click at [135, 220] on select "All RE/MAX® Referrals Keller Williams® Berkshire Hathaway Home Services Century…" at bounding box center [224, 230] width 179 height 21
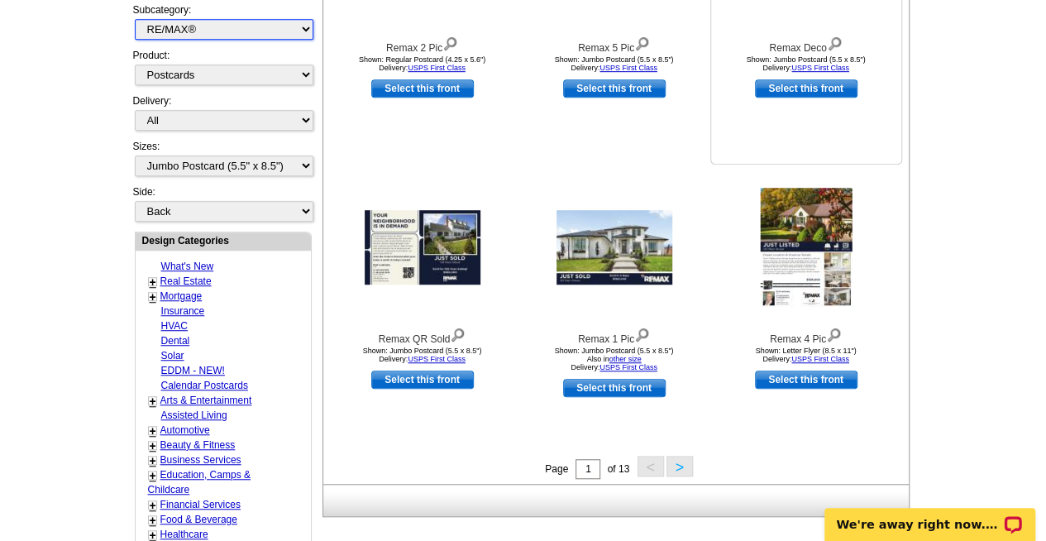
scroll to position [451, 0]
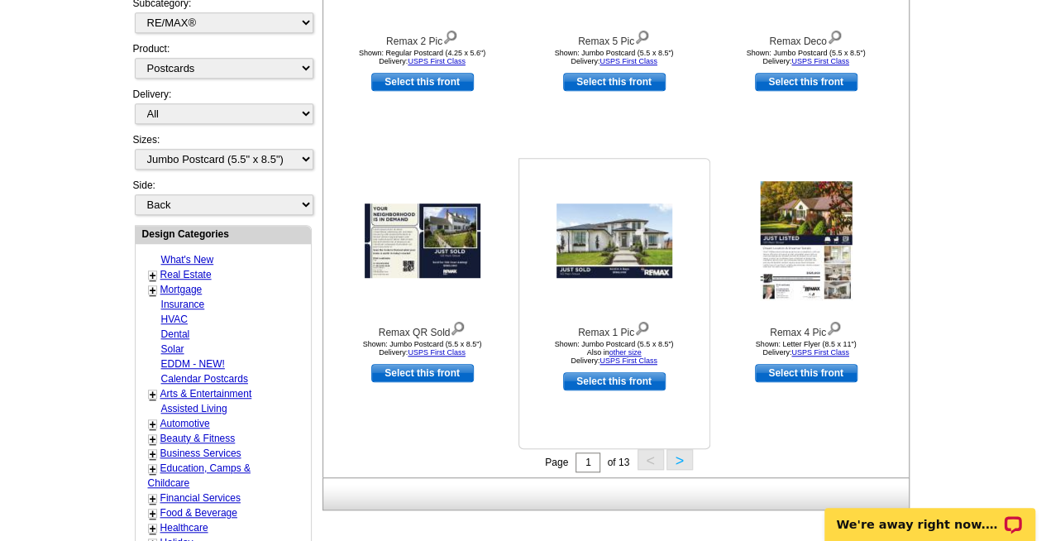
click at [613, 379] on link "Select this front" at bounding box center [614, 381] width 103 height 18
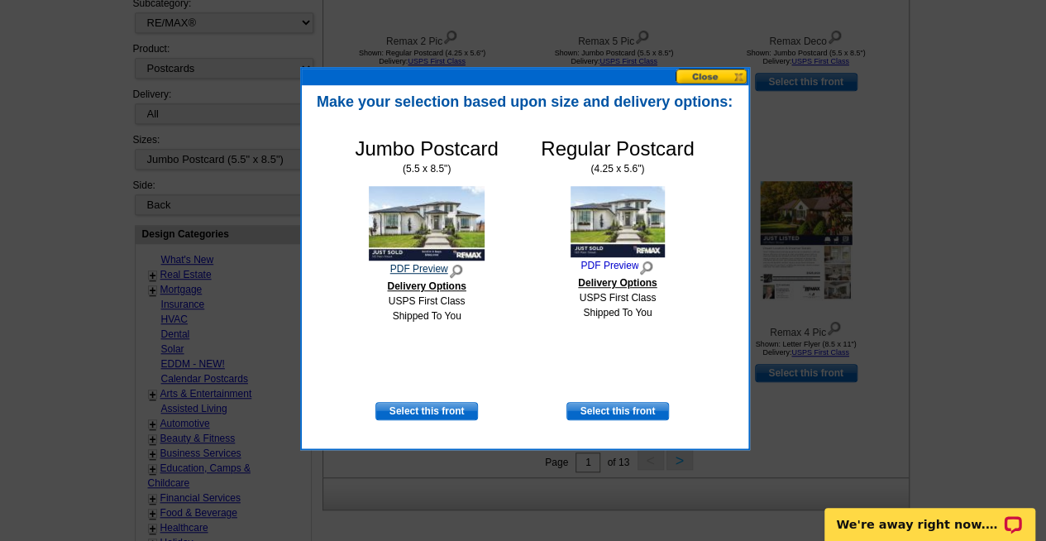
click at [461, 265] on img at bounding box center [456, 269] width 16 height 18
click at [646, 263] on img at bounding box center [646, 266] width 16 height 18
click at [400, 413] on link "Select this front" at bounding box center [426, 411] width 103 height 18
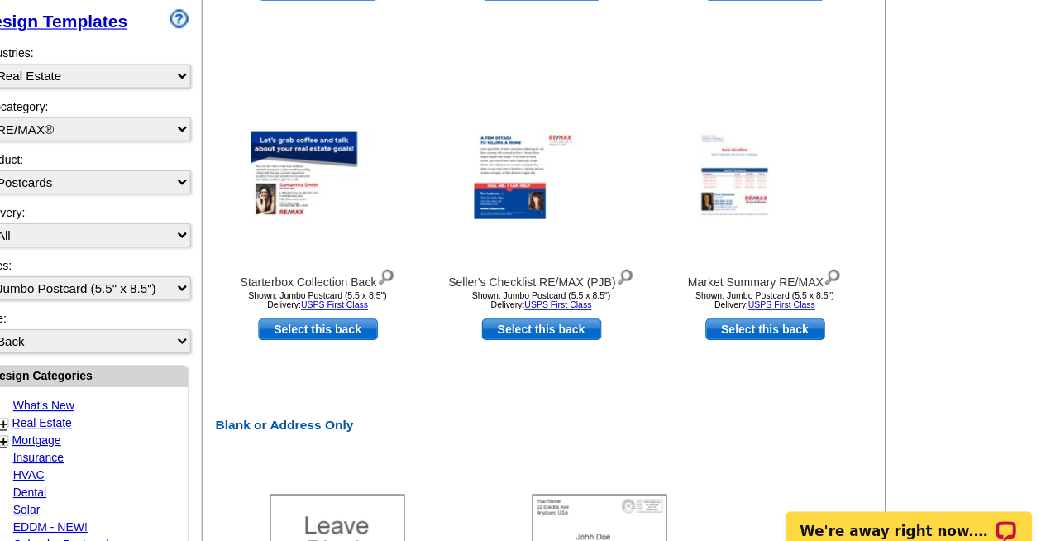
scroll to position [473, 0]
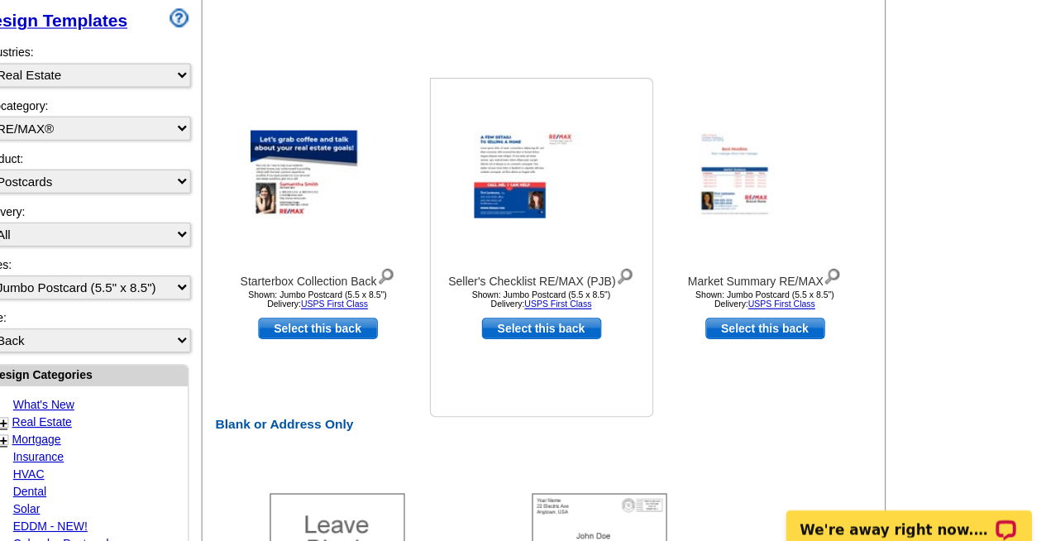
click at [628, 356] on link "Select this back" at bounding box center [614, 351] width 103 height 18
select select "front"
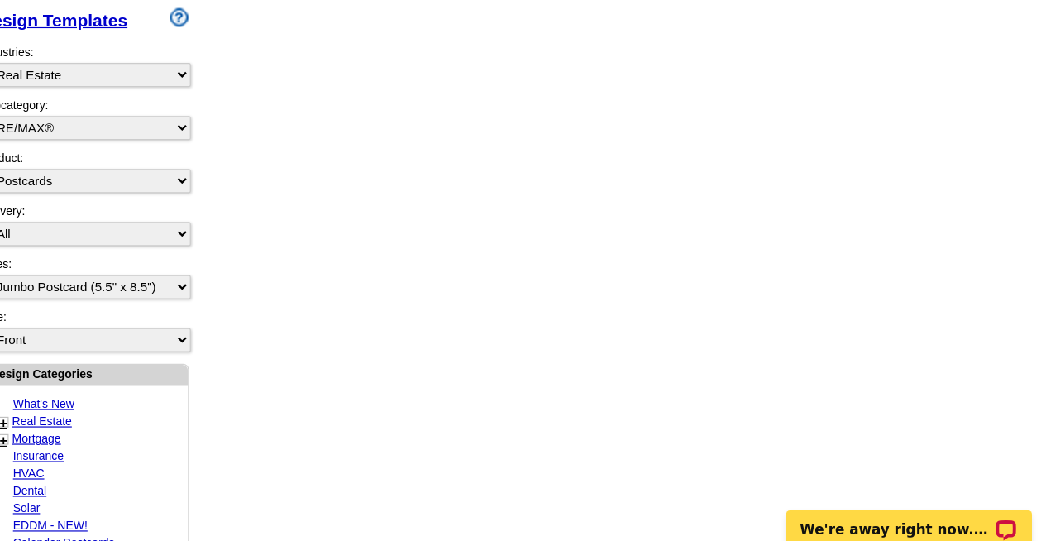
scroll to position [0, 0]
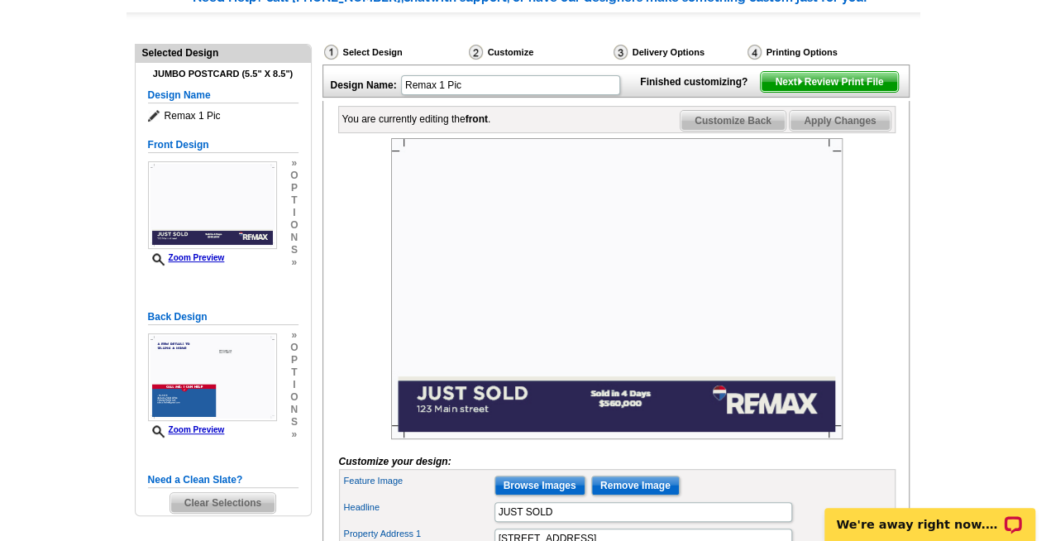
scroll to position [146, 0]
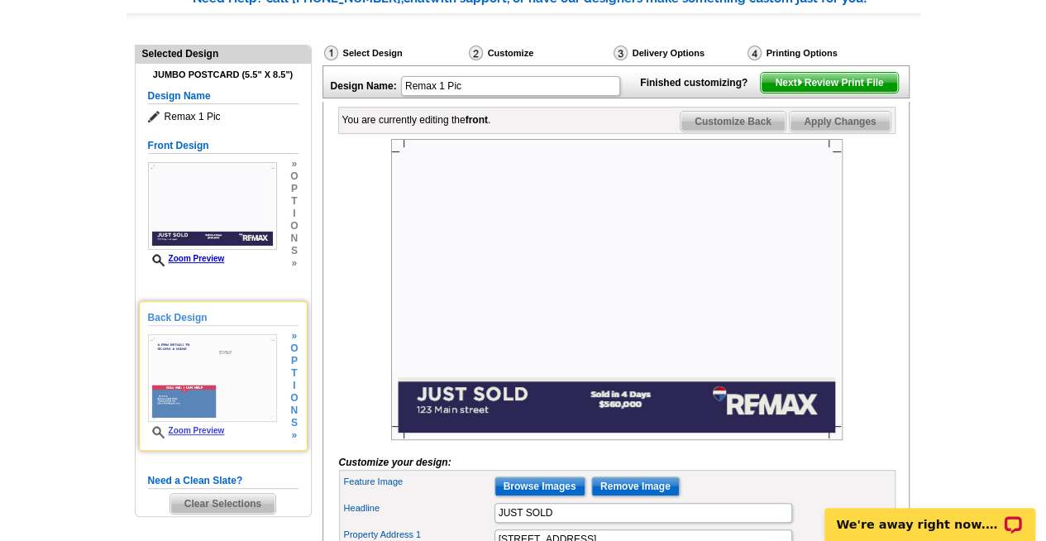
click at [192, 426] on link "Zoom Preview" at bounding box center [186, 430] width 77 height 9
click at [210, 423] on div "Zoom Preview" at bounding box center [212, 386] width 129 height 104
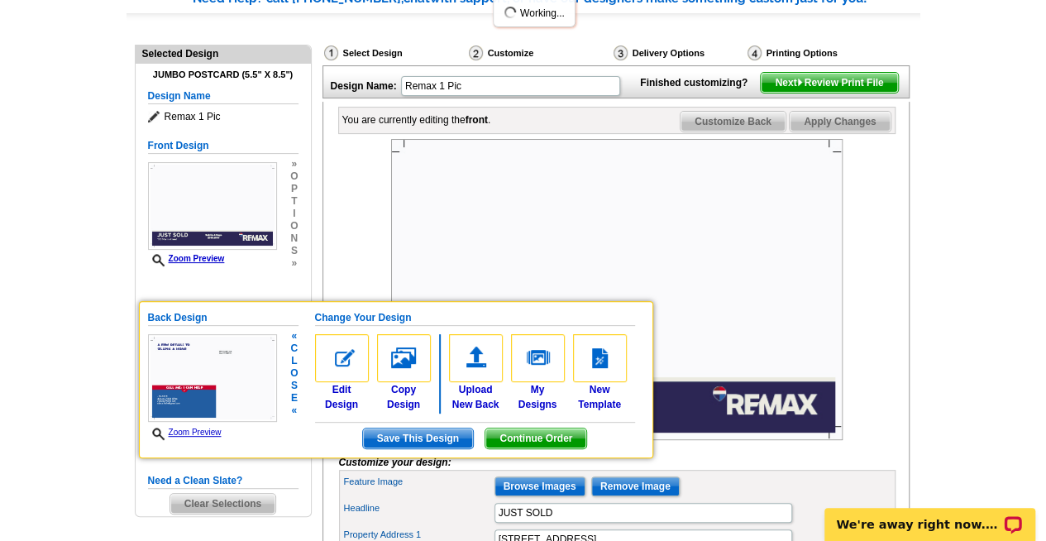
click at [197, 367] on img at bounding box center [212, 378] width 129 height 88
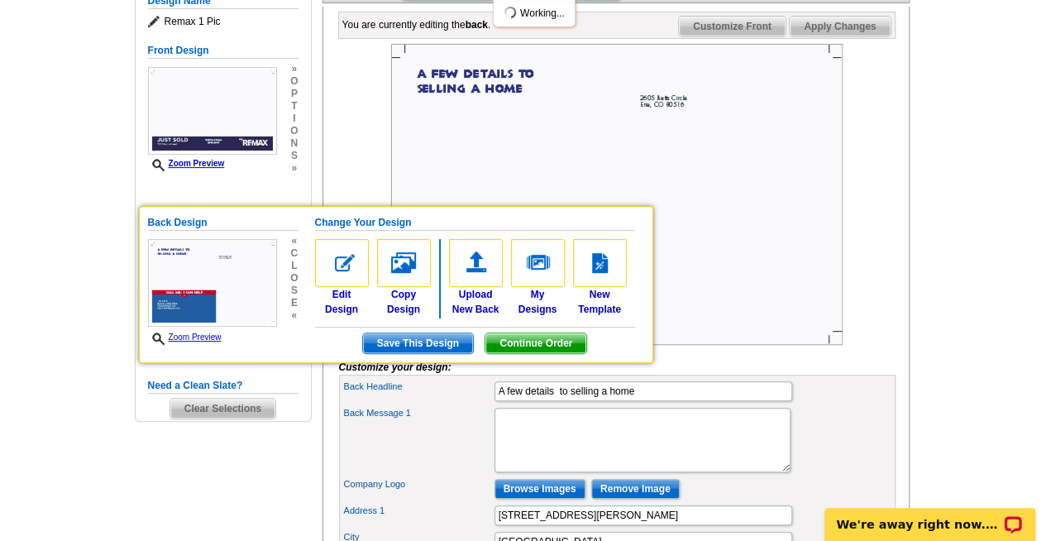
scroll to position [235, 0]
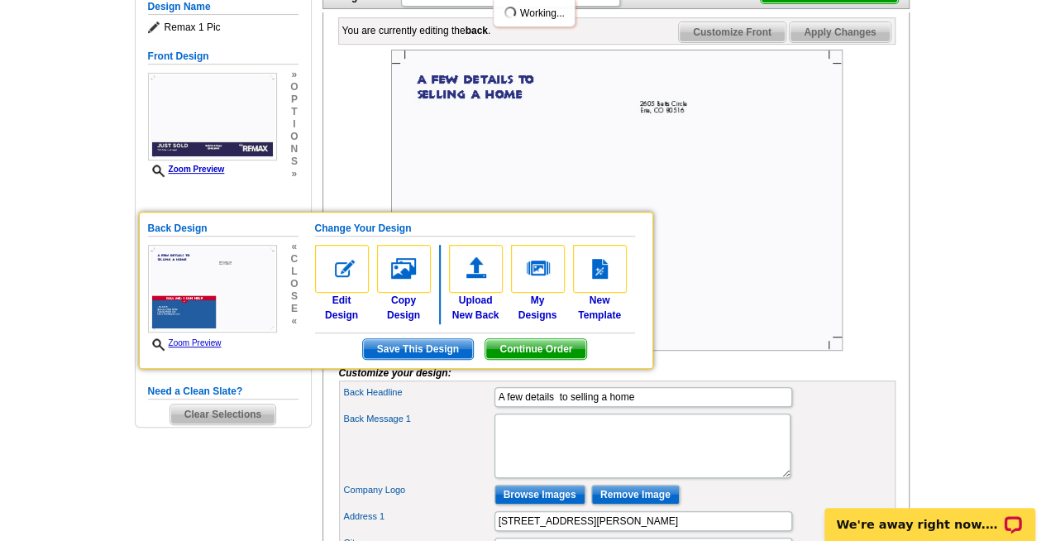
click at [933, 276] on main "Need Help? call [PHONE_NUMBER], chat with support, or have our designers make s…" at bounding box center [523, 489] width 1046 height 1228
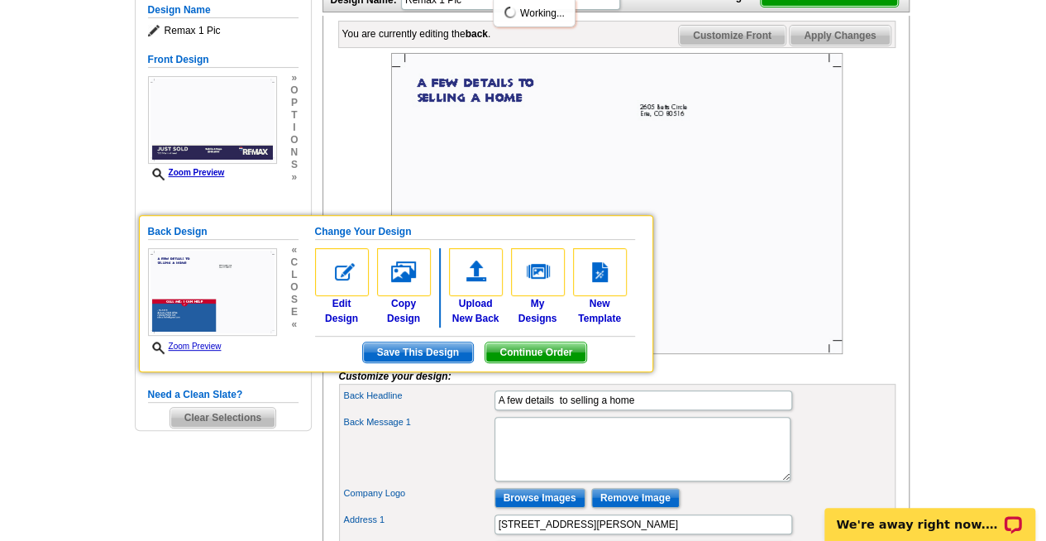
scroll to position [229, 0]
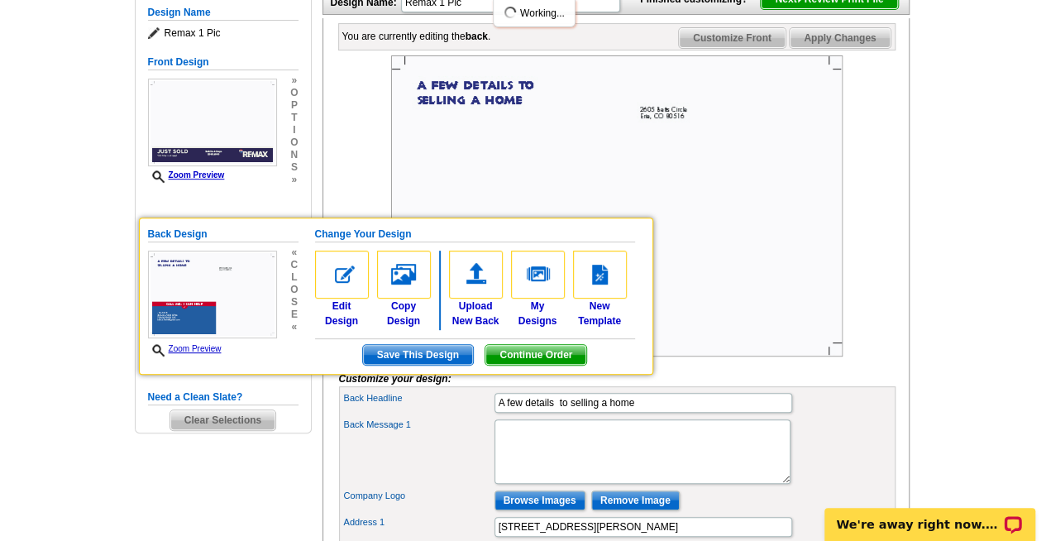
click at [887, 318] on div at bounding box center [617, 205] width 556 height 301
click at [780, 413] on input "A few details to selling a home" at bounding box center [643, 403] width 298 height 20
click at [343, 307] on link "Edit Design" at bounding box center [342, 289] width 54 height 78
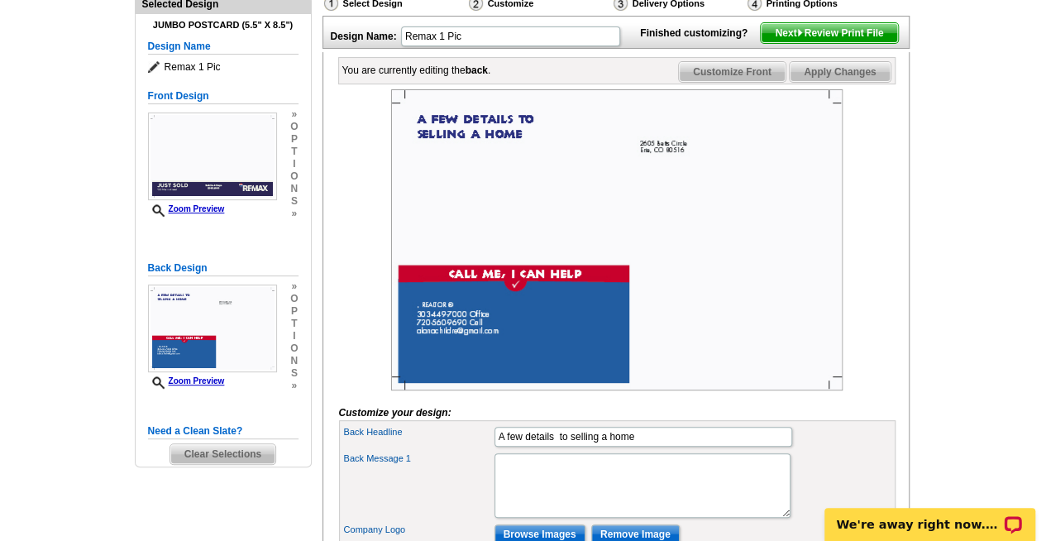
scroll to position [201, 0]
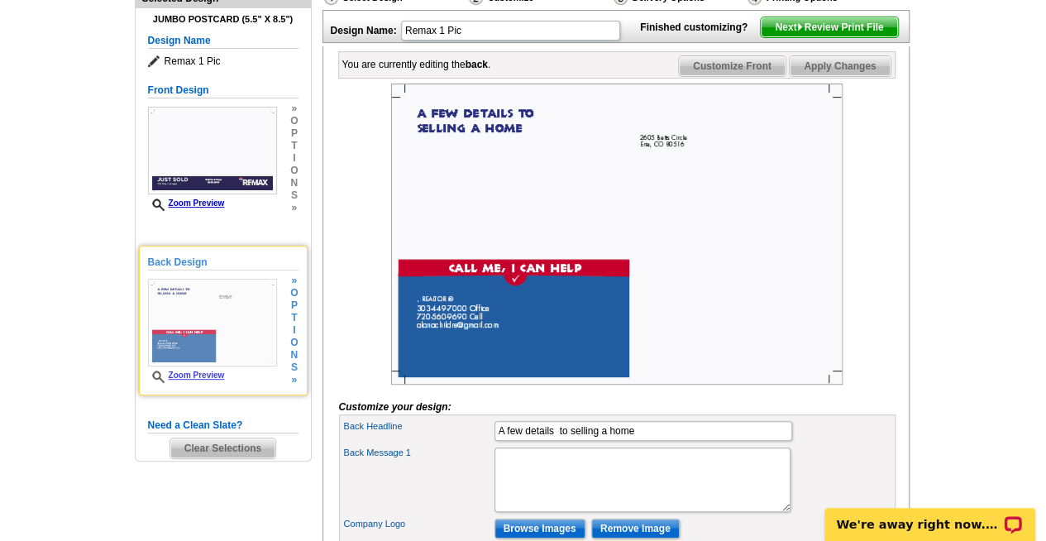
click at [297, 341] on span "o" at bounding box center [293, 342] width 7 height 12
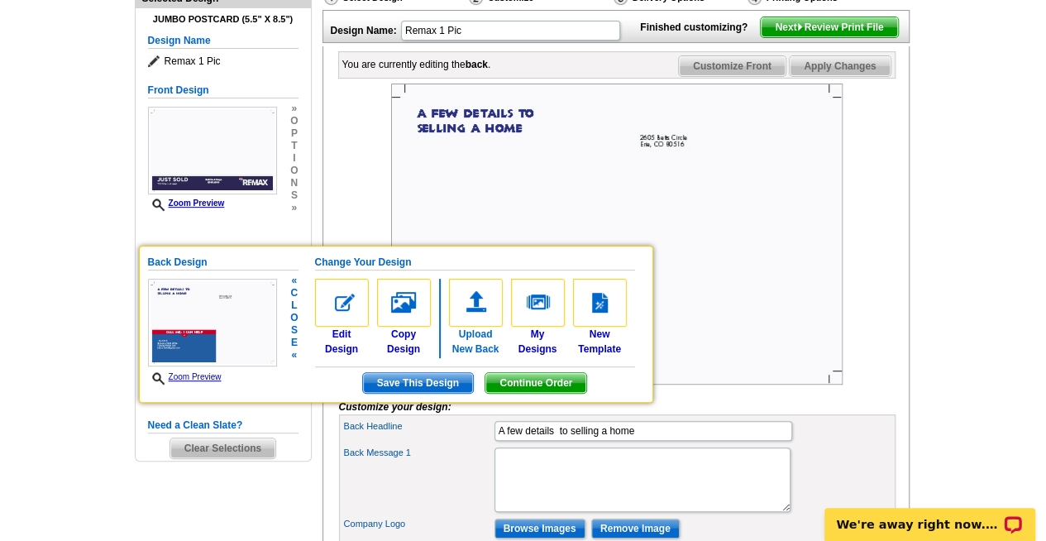
click at [489, 314] on img at bounding box center [476, 303] width 54 height 48
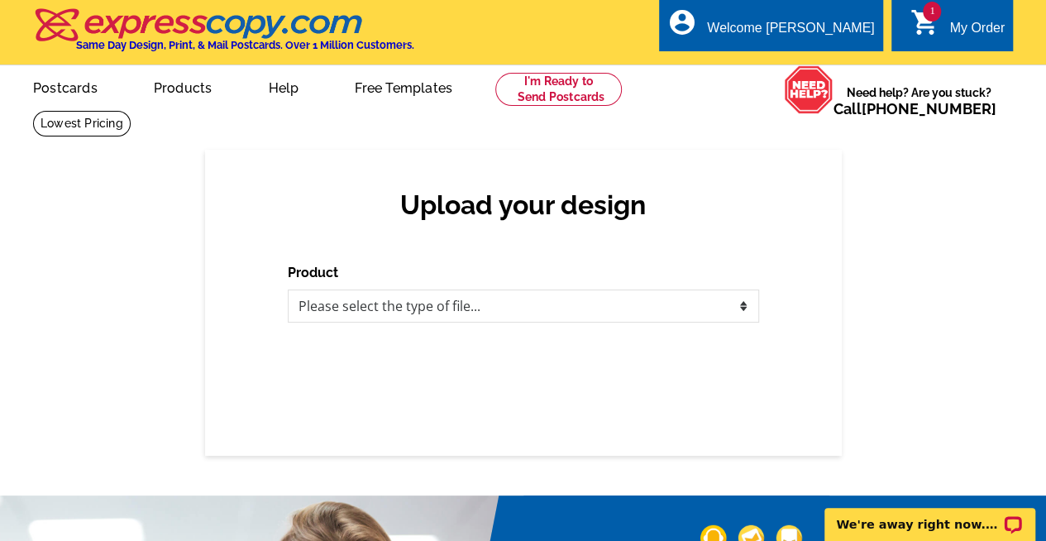
click at [78, 101] on link "Postcards" at bounding box center [65, 86] width 117 height 39
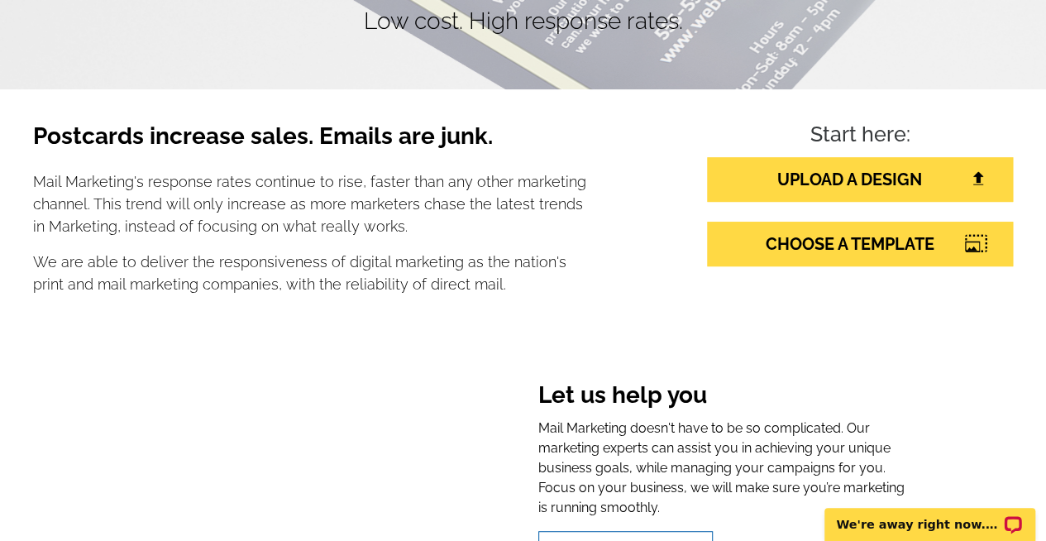
scroll to position [200, 0]
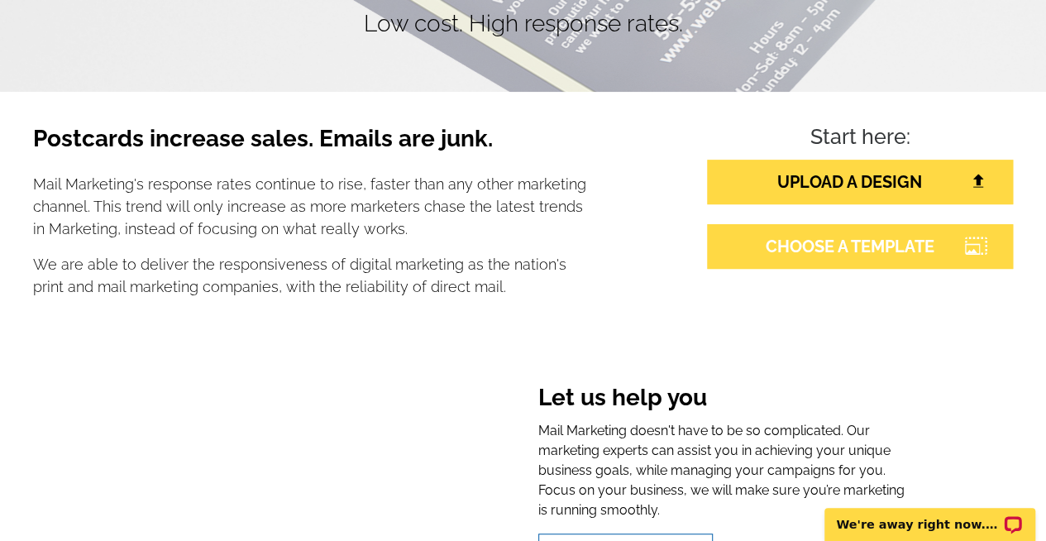
click at [933, 251] on link "CHOOSE A TEMPLATE" at bounding box center [860, 246] width 306 height 45
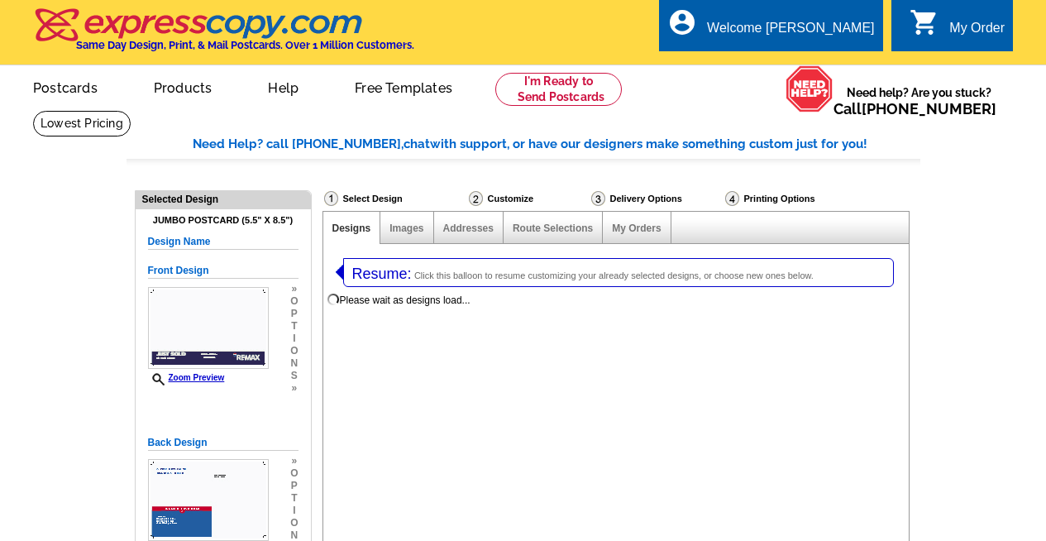
select select "1"
select select "2"
select select "785"
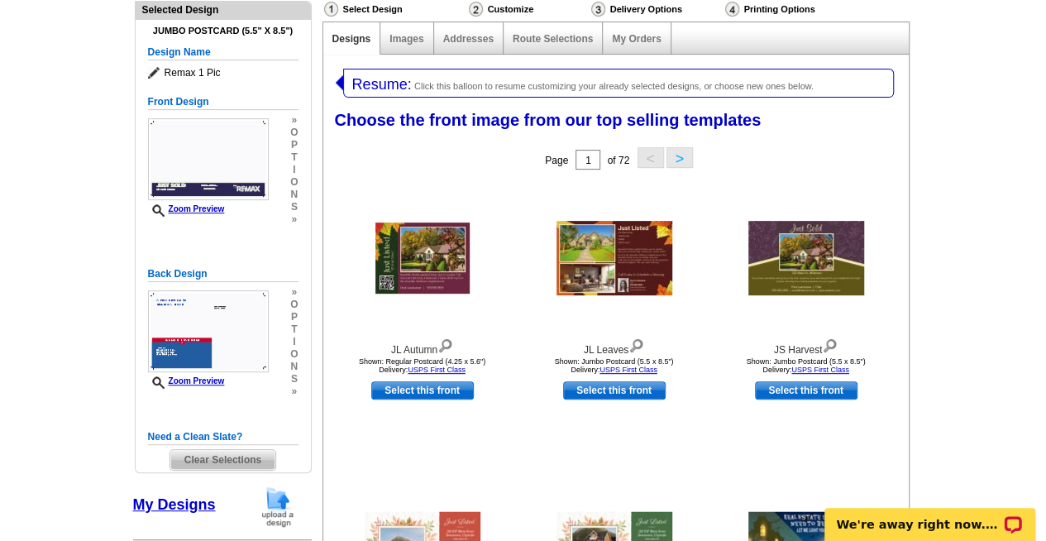
scroll to position [223, 0]
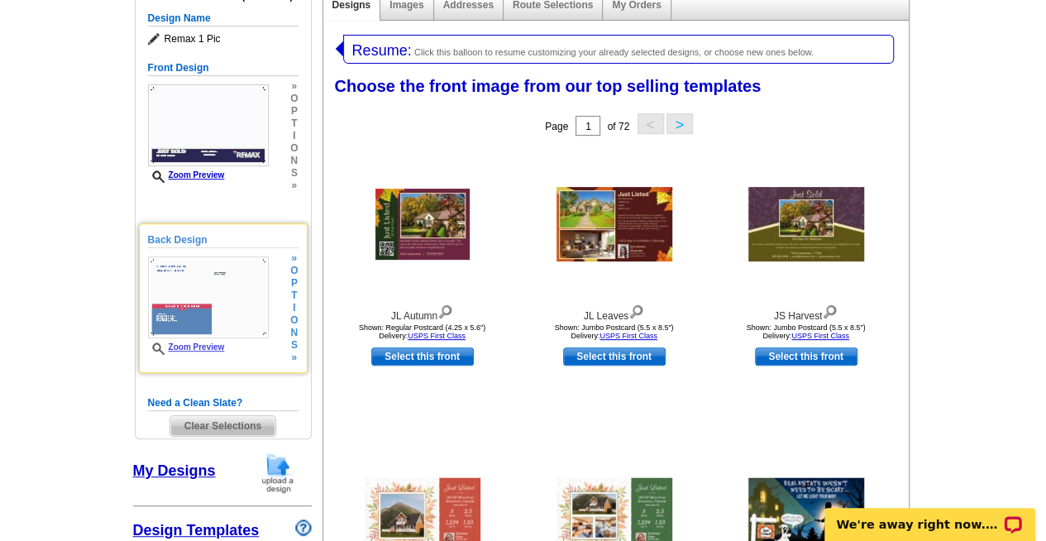
click at [292, 319] on span "o" at bounding box center [293, 320] width 7 height 12
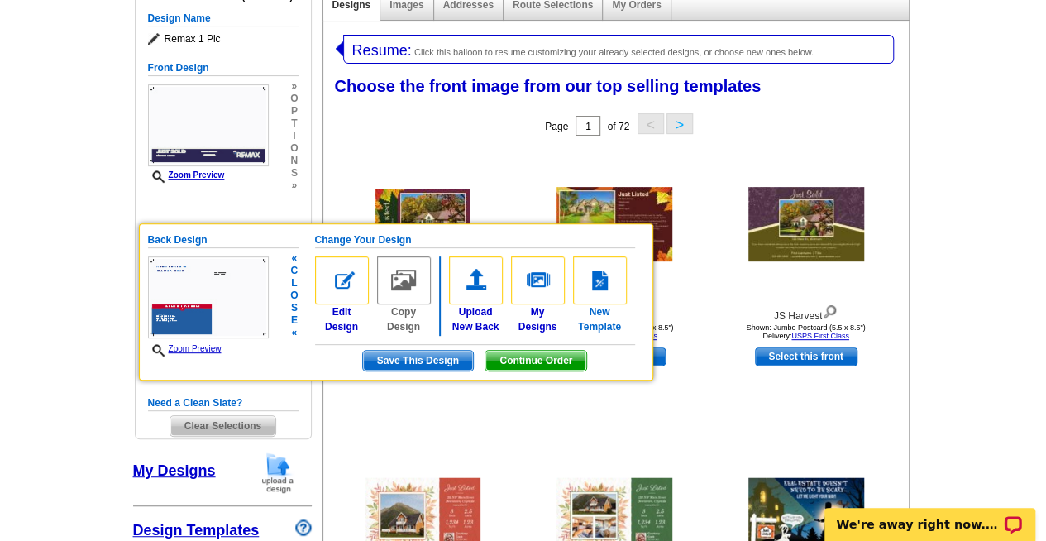
click at [602, 291] on img at bounding box center [600, 280] width 54 height 48
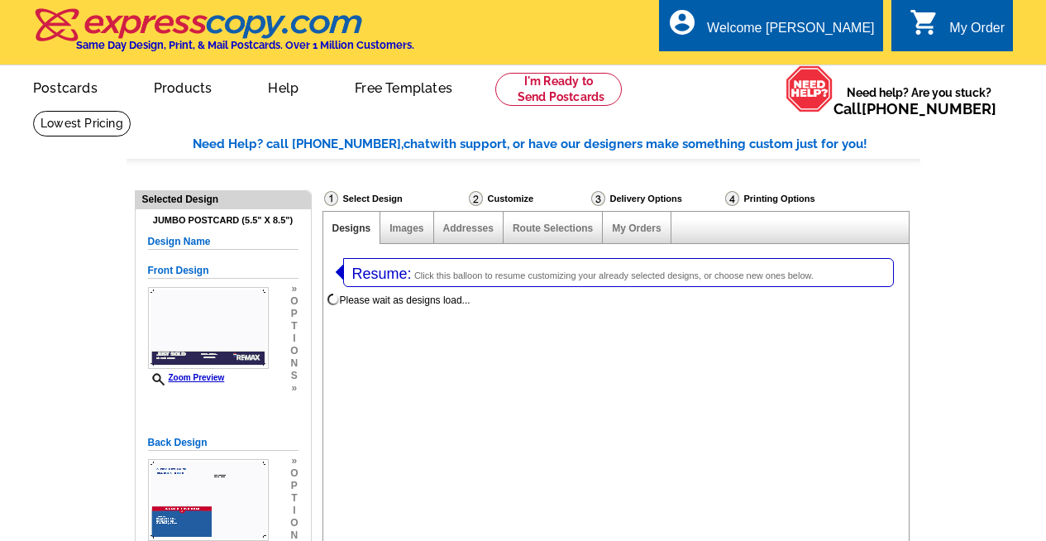
select select "1"
select select "2"
select select "back"
select select "785"
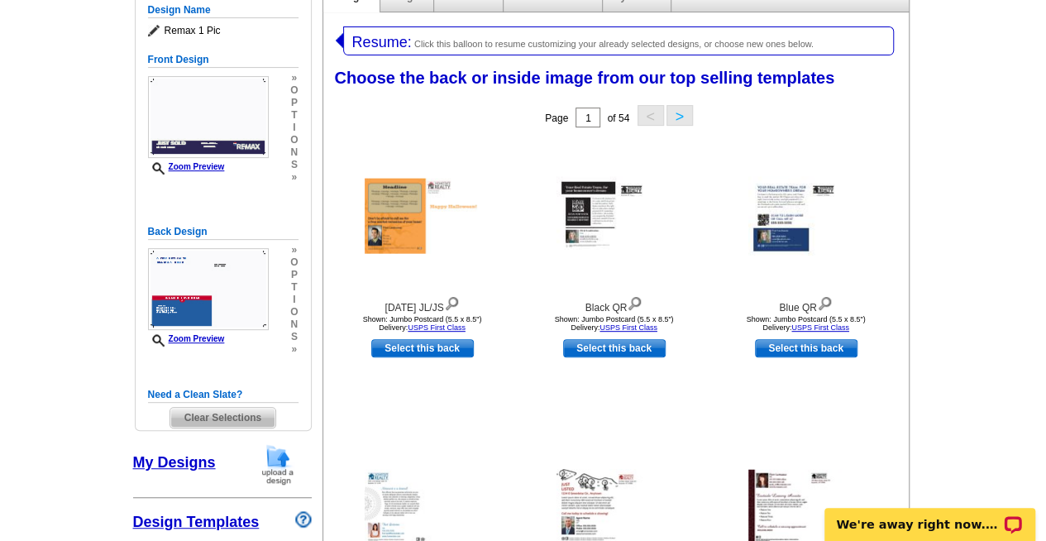
scroll to position [231, 0]
click at [678, 117] on button ">" at bounding box center [679, 115] width 26 height 21
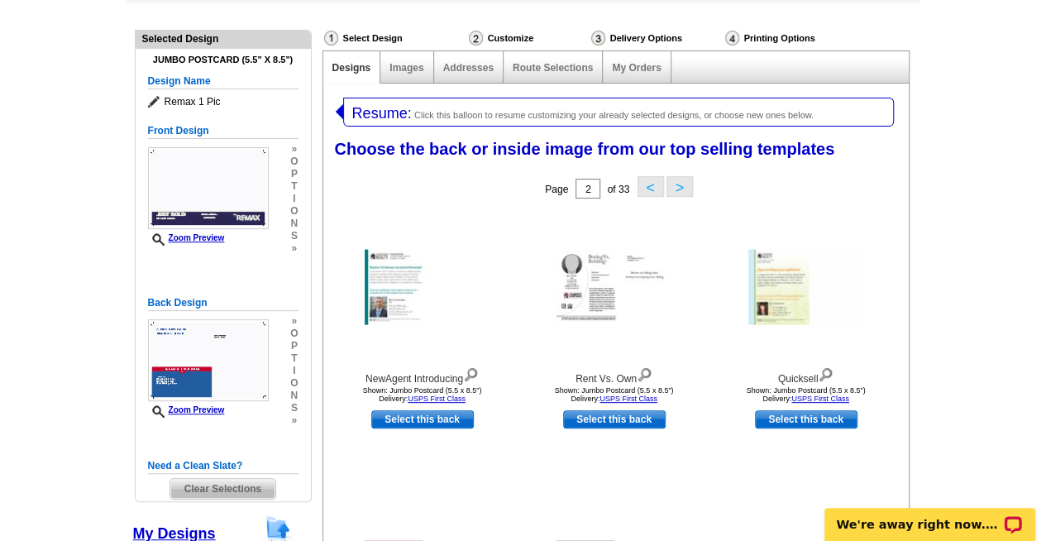
scroll to position [131, 0]
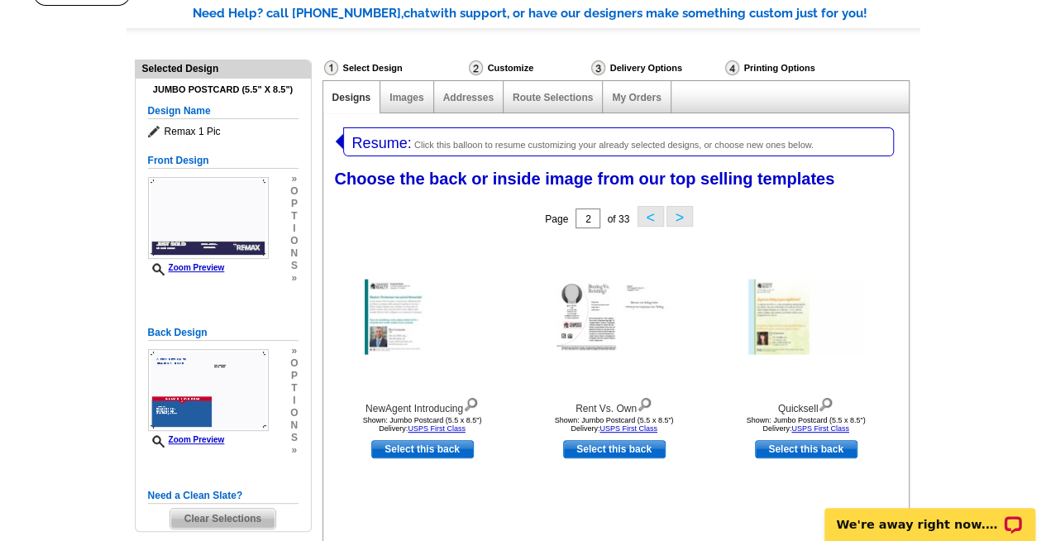
click at [678, 217] on button ">" at bounding box center [679, 216] width 26 height 21
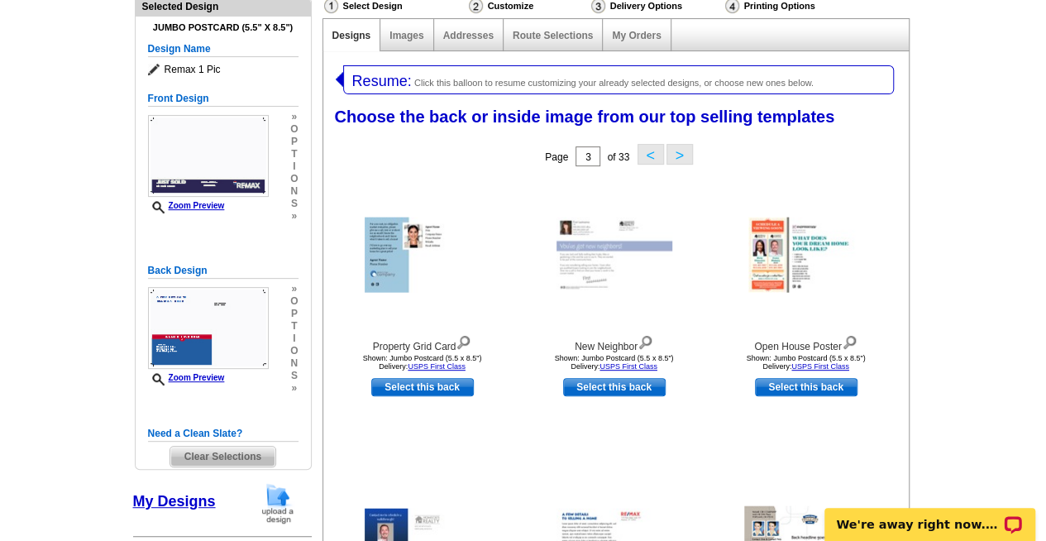
scroll to position [193, 0]
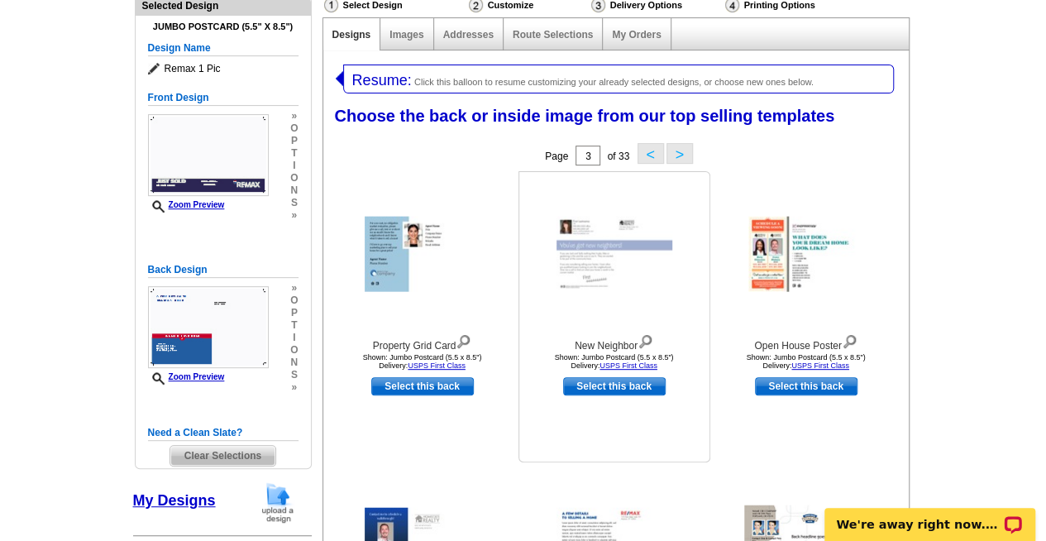
click at [643, 346] on img at bounding box center [645, 340] width 16 height 18
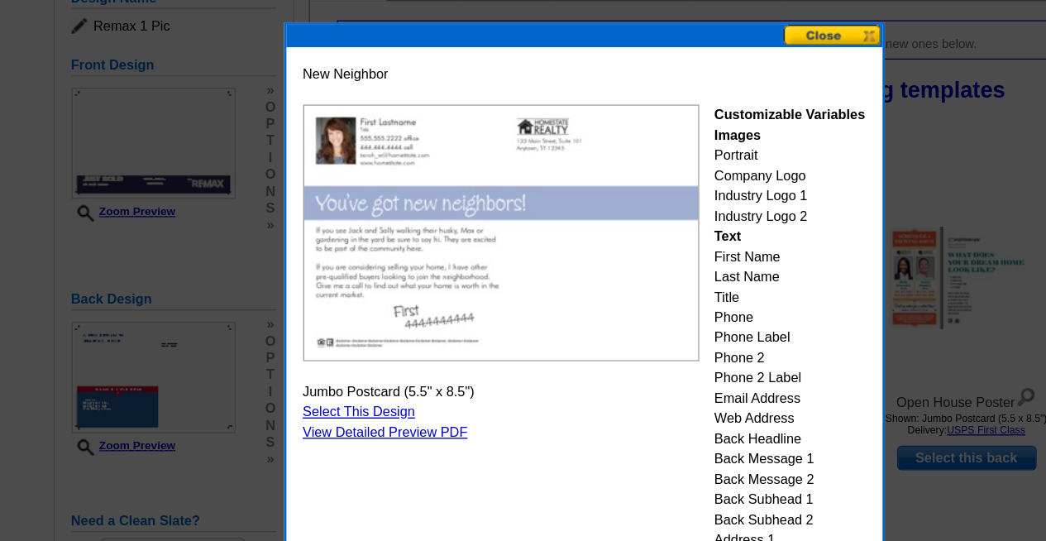
scroll to position [193, 0]
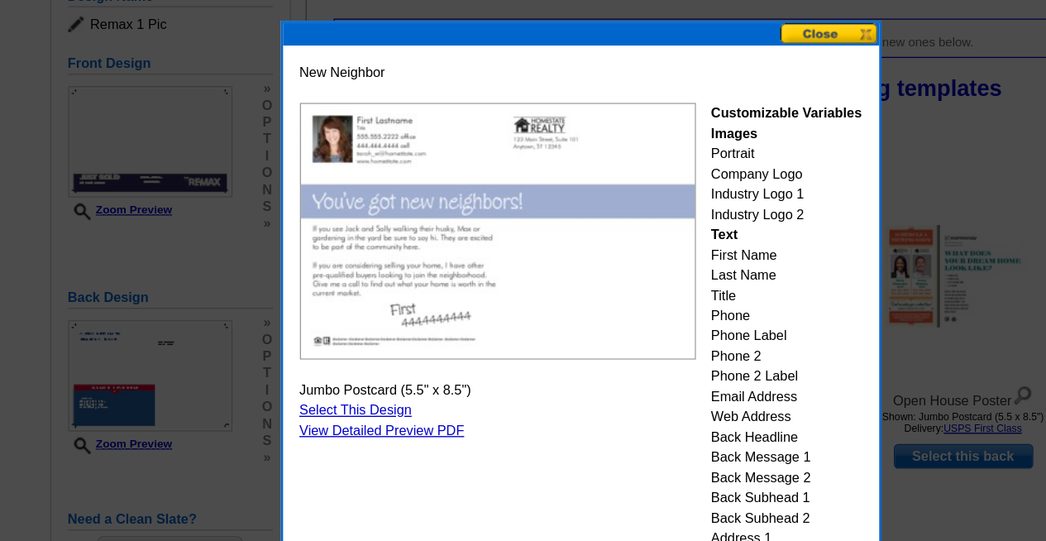
click at [698, 79] on button at bounding box center [707, 77] width 73 height 16
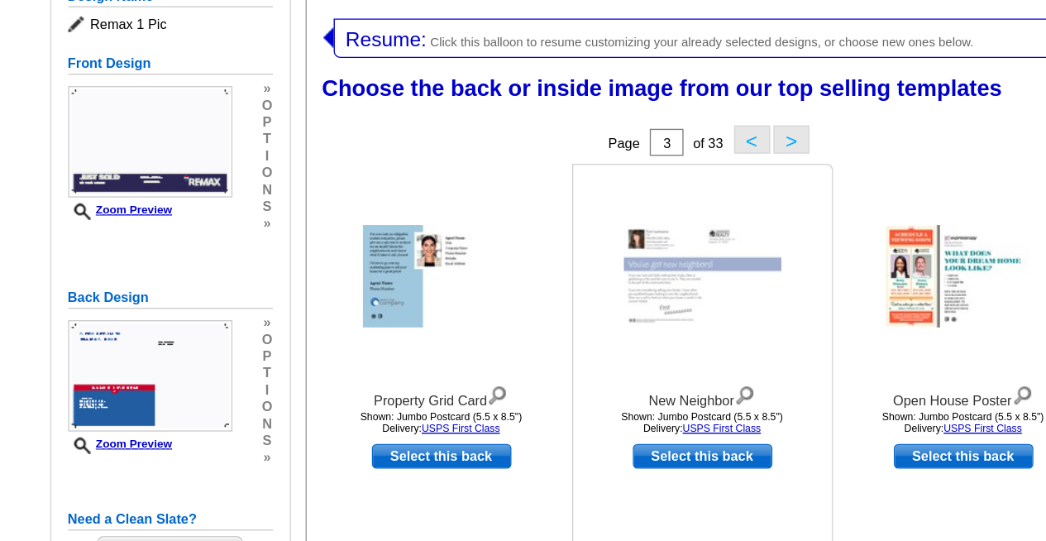
click at [623, 389] on link "Select this back" at bounding box center [614, 387] width 103 height 18
select select "front"
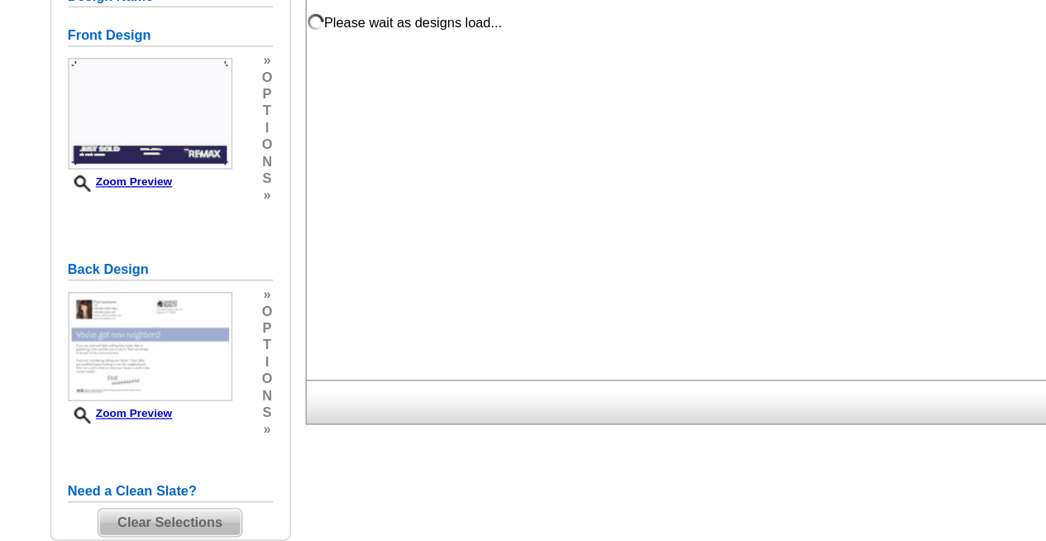
scroll to position [0, 0]
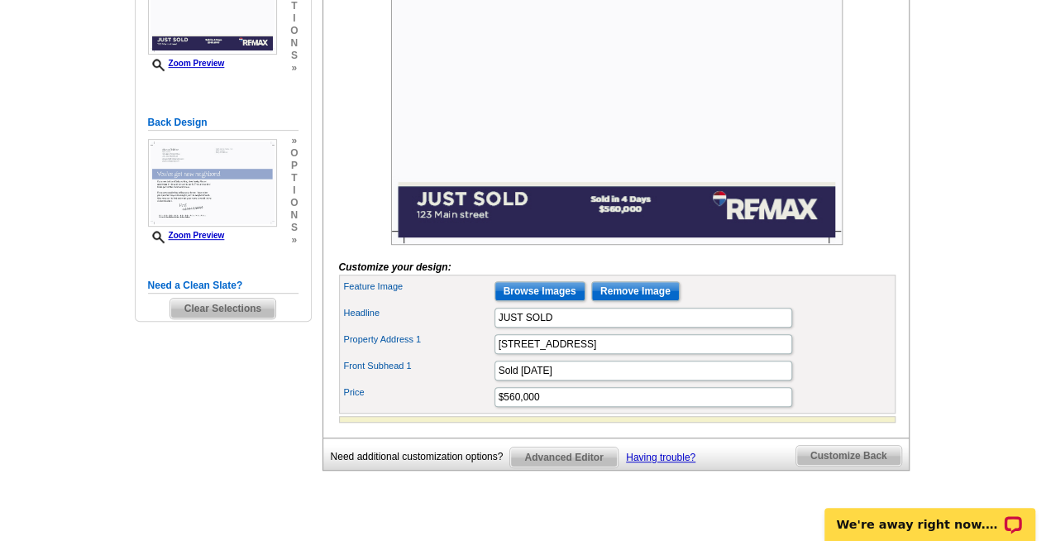
scroll to position [344, 0]
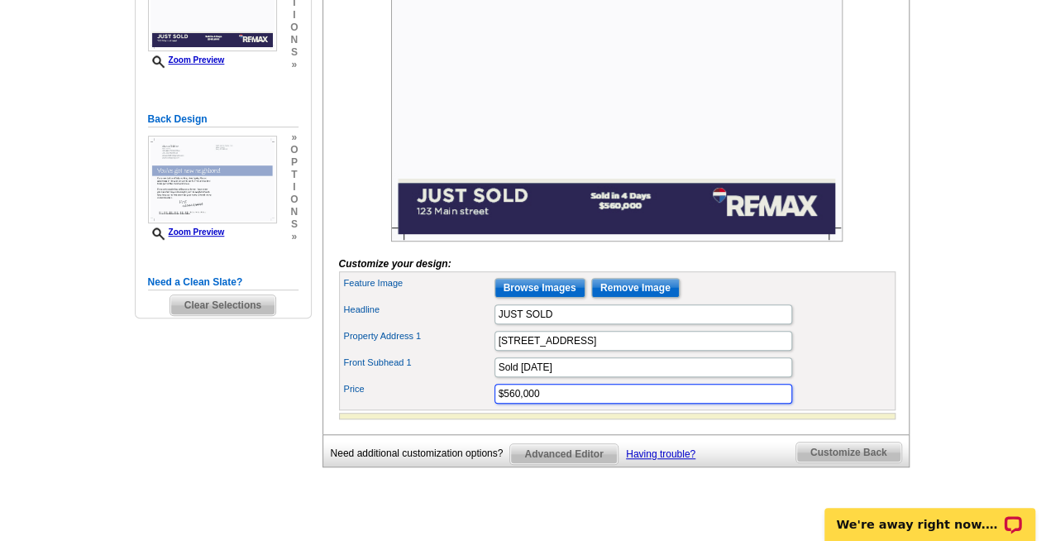
click at [654, 403] on input "$560,000" at bounding box center [643, 394] width 298 height 20
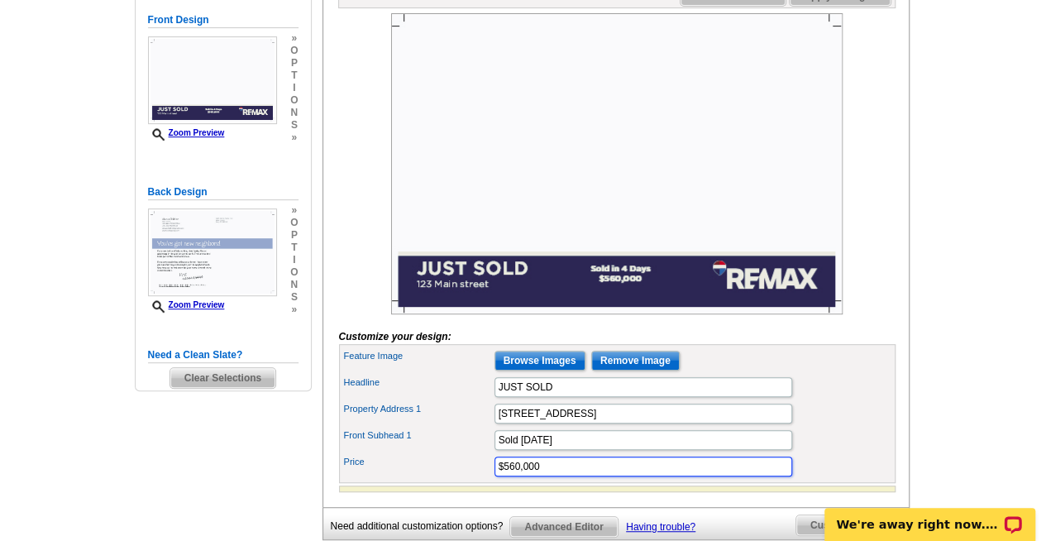
scroll to position [258, 0]
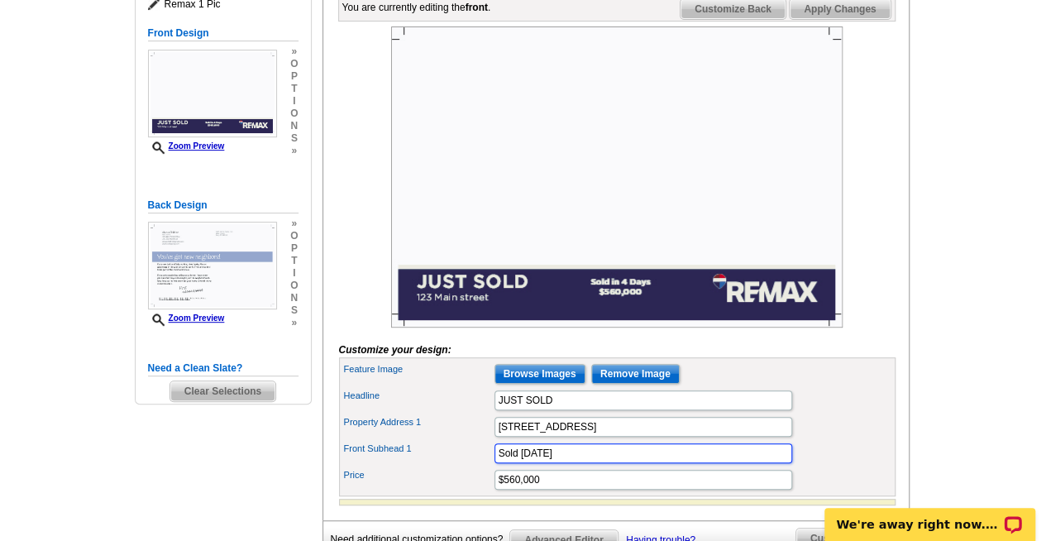
click at [582, 463] on input "Sold [DATE]" at bounding box center [643, 453] width 298 height 20
type input "S"
type input "Lets Work Together!"
click at [551, 489] on input "$560,000" at bounding box center [643, 480] width 298 height 20
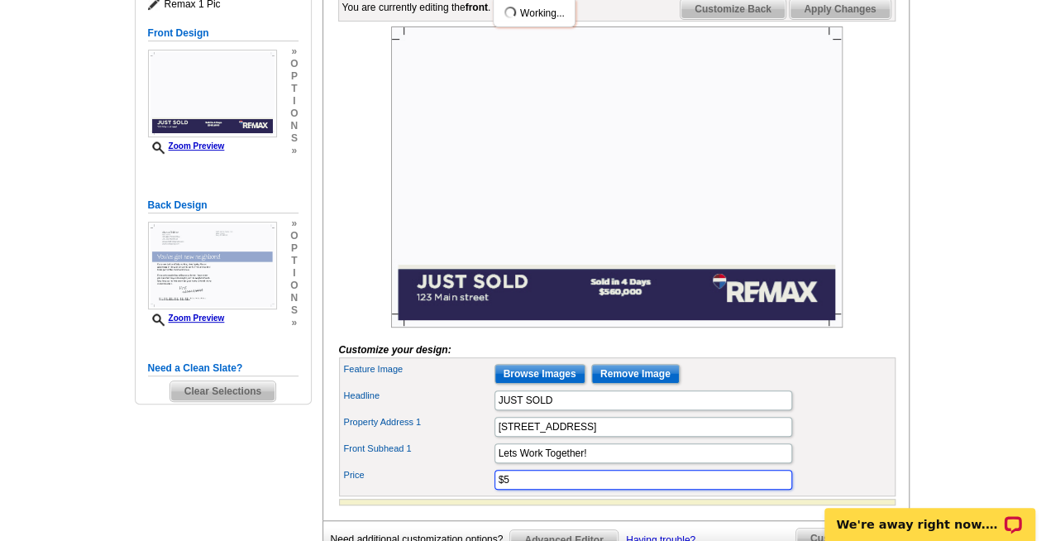
type input "$"
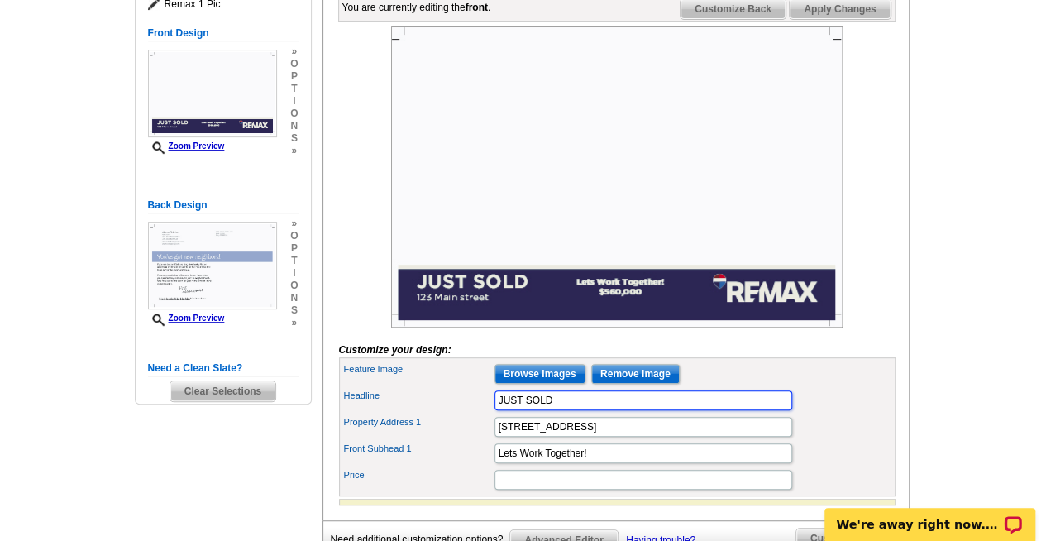
click at [564, 410] on input "JUST SOLD" at bounding box center [643, 400] width 298 height 20
type input "J"
type input "G"
type input "Sweet to See You!"
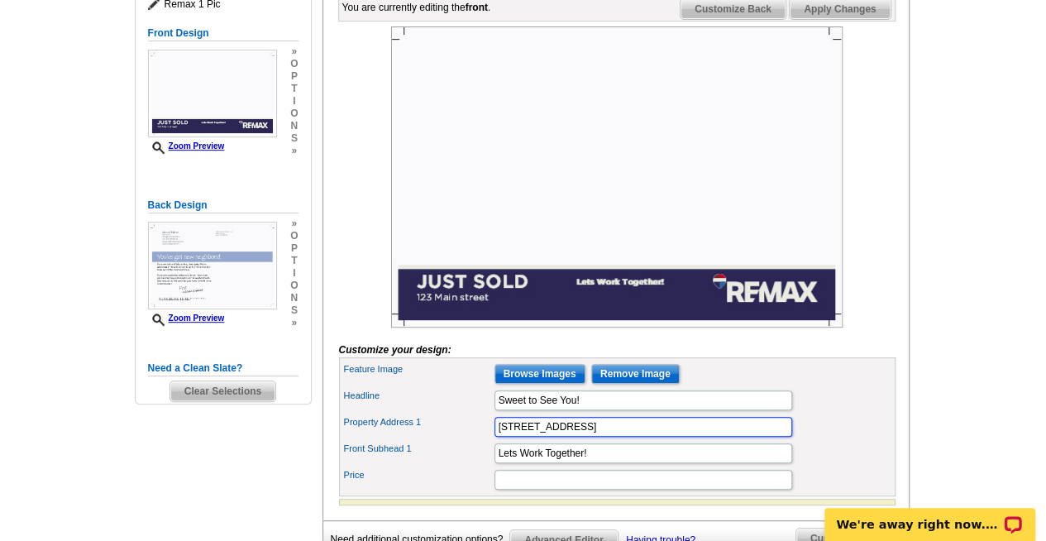
click at [574, 437] on input "123 Main street" at bounding box center [643, 427] width 298 height 20
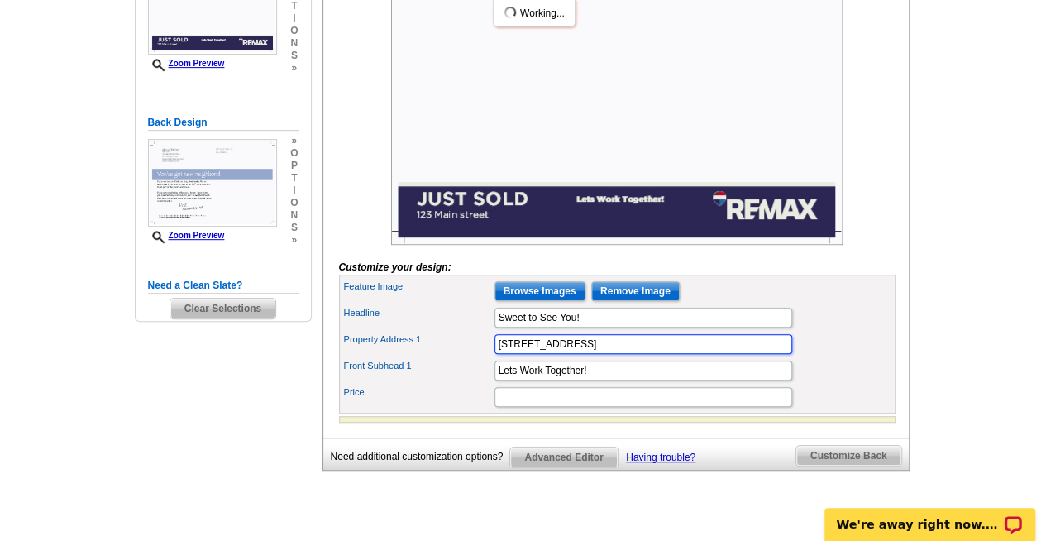
scroll to position [351, 0]
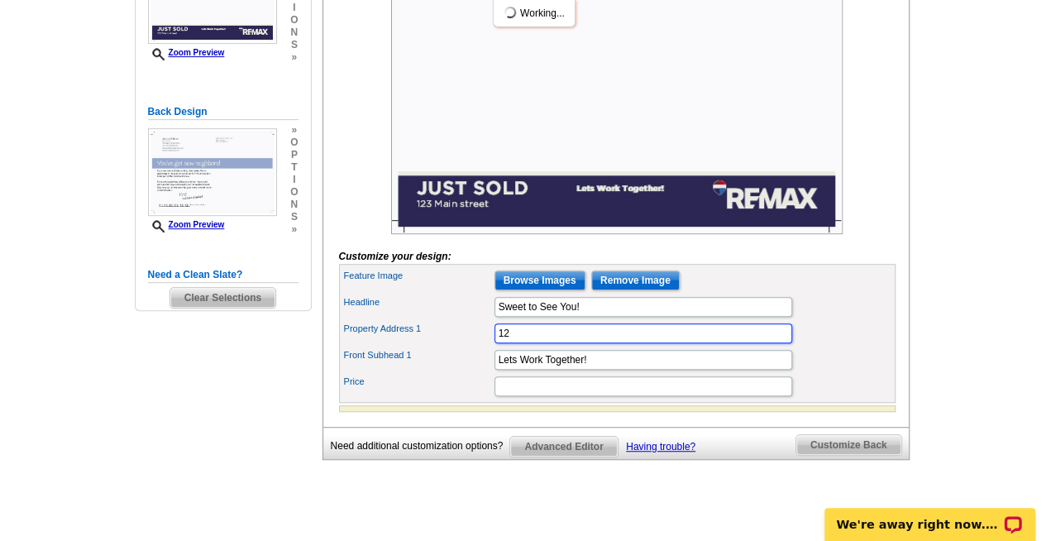
type input "1"
click at [599, 317] on input "Sweet to See You!" at bounding box center [643, 307] width 298 height 20
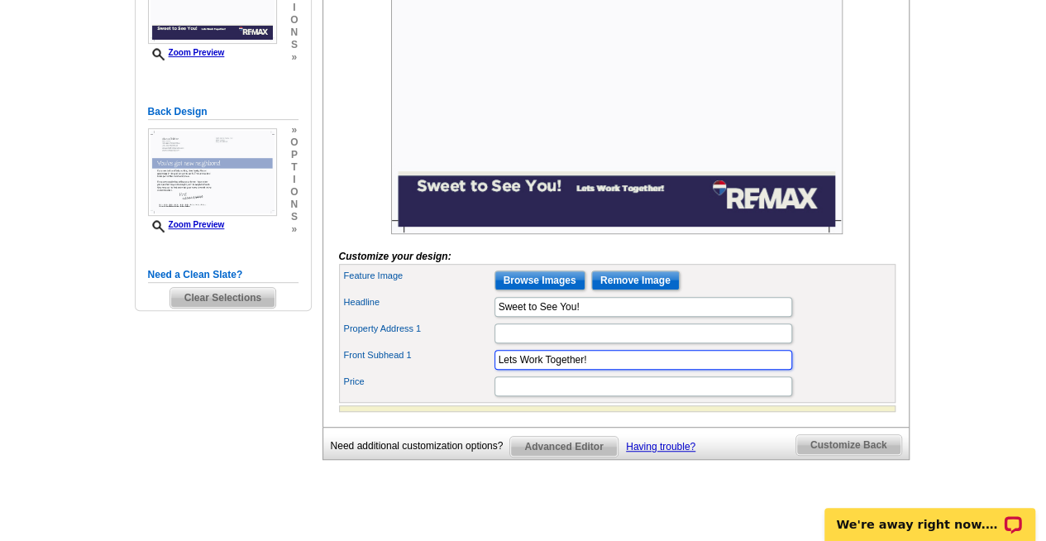
click at [605, 370] on input "Lets Work Together!" at bounding box center [643, 360] width 298 height 20
type input "Lets Work"
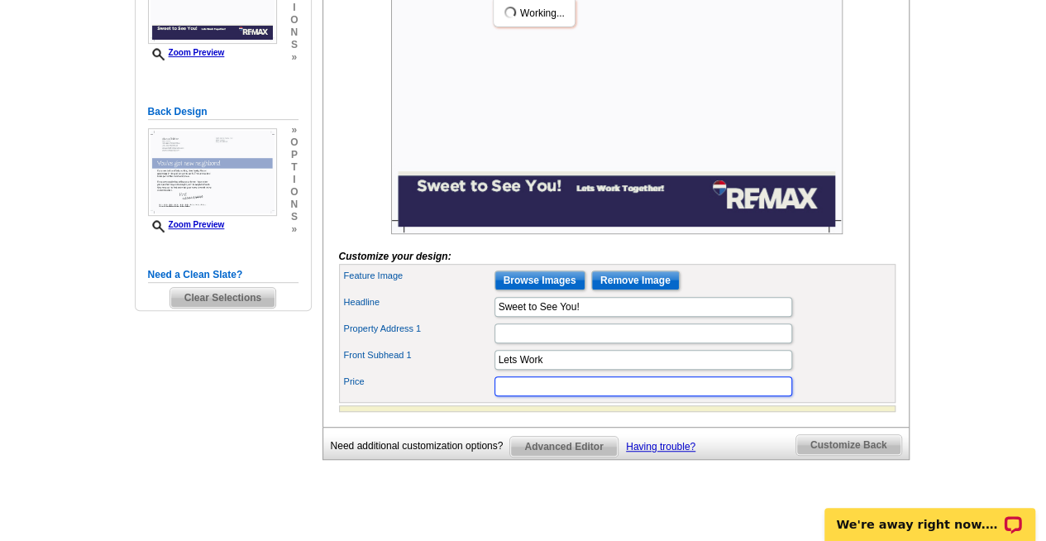
click at [522, 396] on input "Price" at bounding box center [643, 386] width 298 height 20
type input "Togehter!"
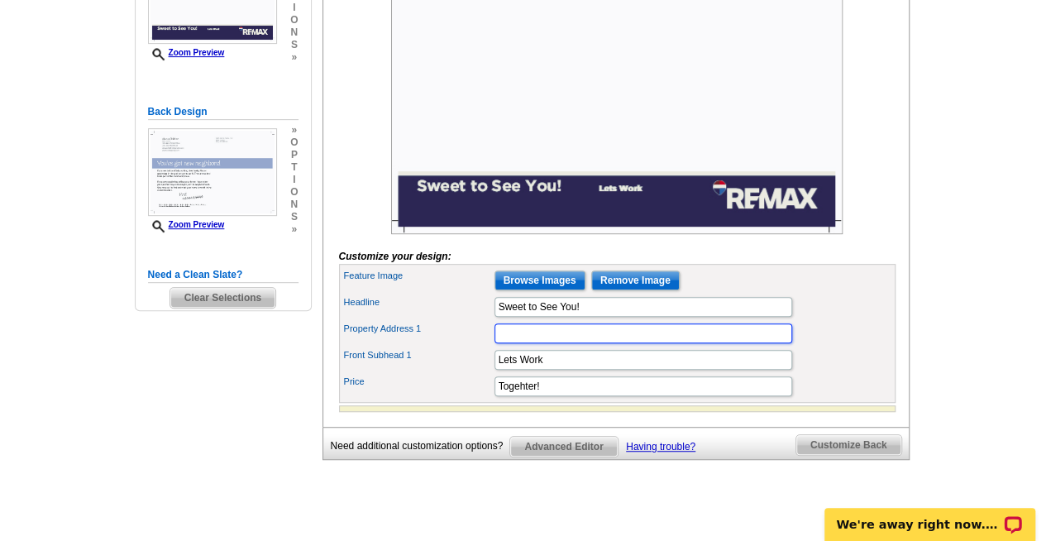
click at [607, 343] on input "Property Address 1" at bounding box center [643, 333] width 298 height 20
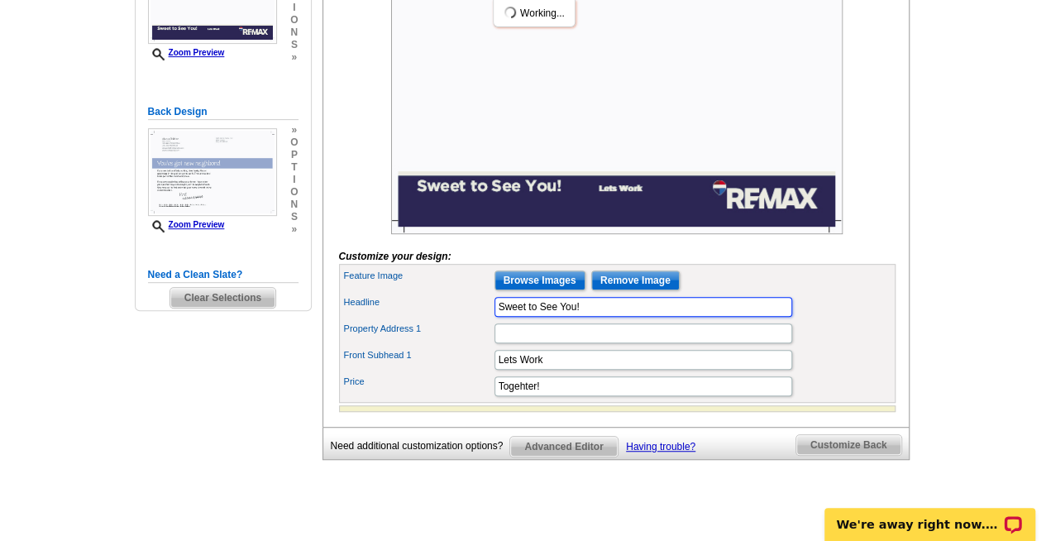
click at [603, 317] on input "Sweet to See You!" at bounding box center [643, 307] width 298 height 20
type input "S"
type input "G"
type input "BEE HAPPY!"
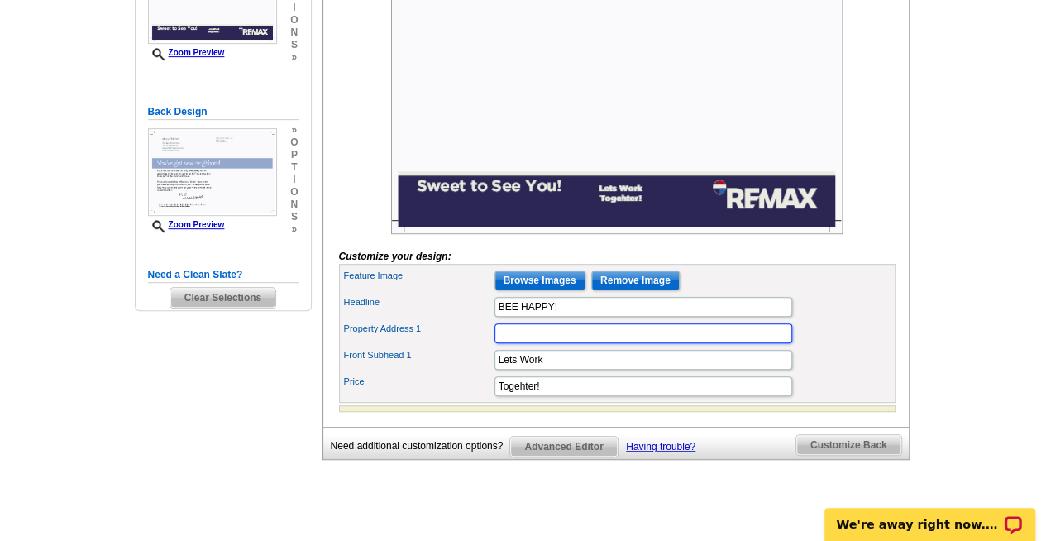
click at [578, 343] on input "Property Address 1" at bounding box center [643, 333] width 298 height 20
click at [536, 343] on input "Property Address 1" at bounding box center [643, 333] width 298 height 20
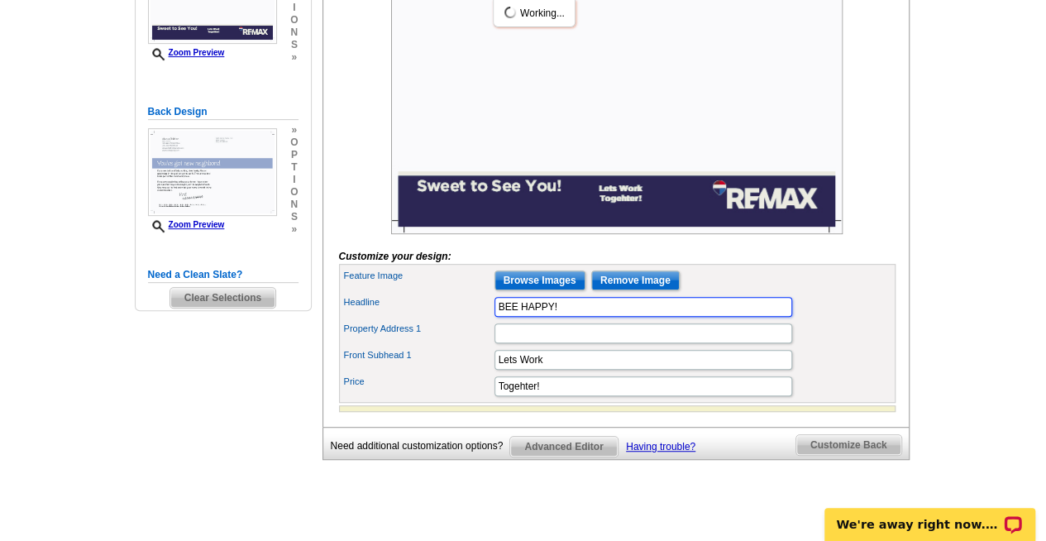
click at [594, 317] on input "BEE HAPPY!" at bounding box center [643, 307] width 298 height 20
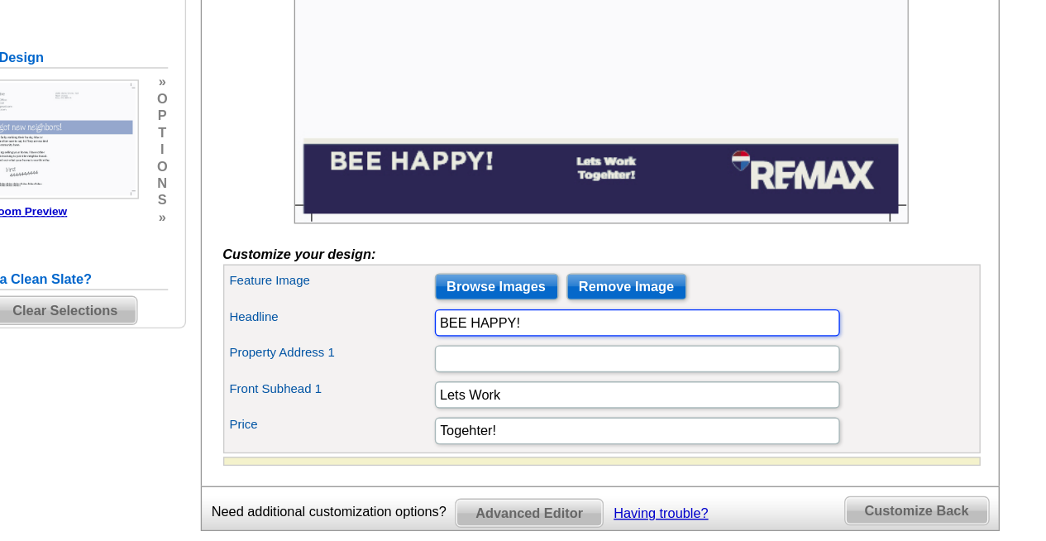
scroll to position [351, 0]
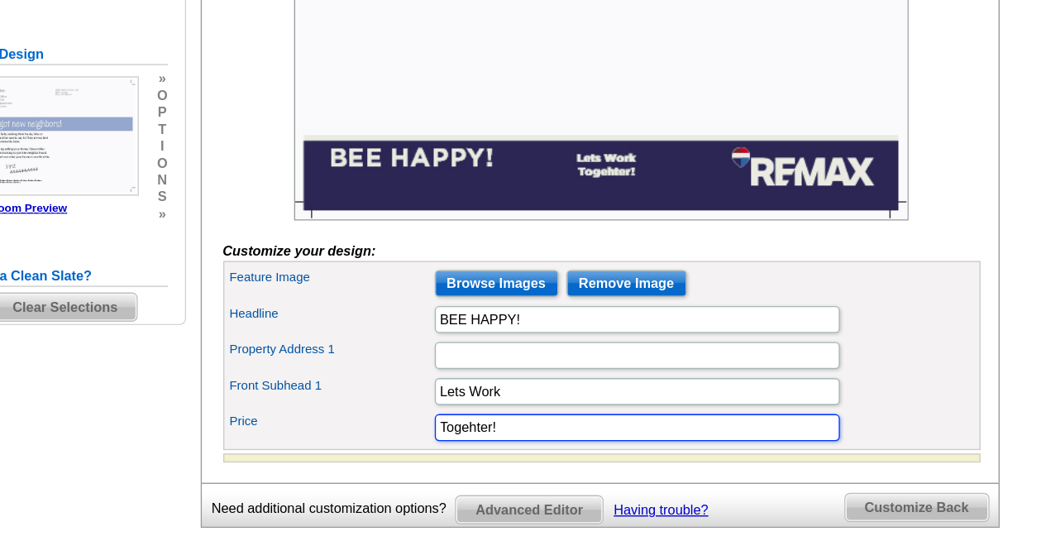
click at [547, 397] on input "Togehter!" at bounding box center [643, 387] width 298 height 20
type input "T"
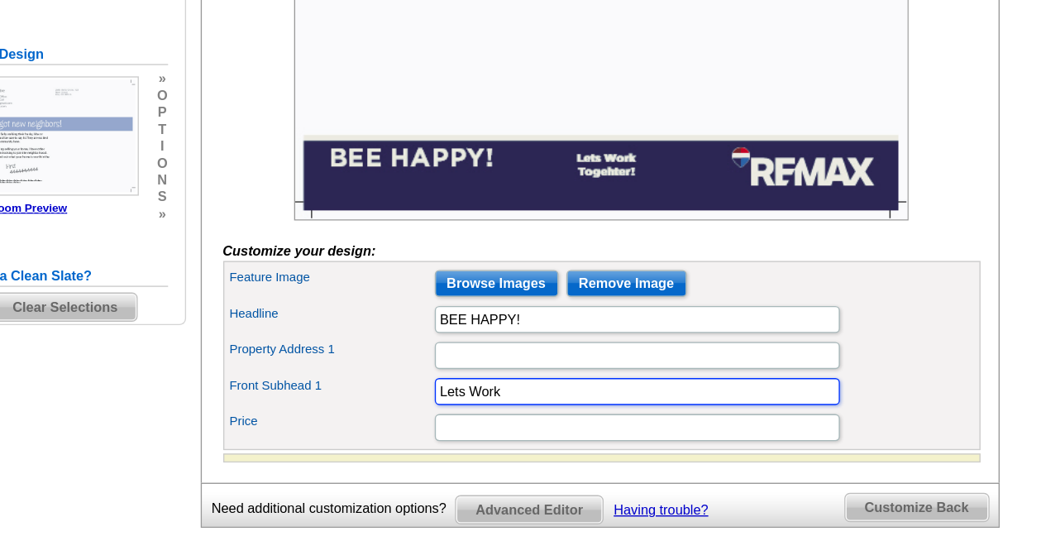
click at [515, 370] on input "Lets Work" at bounding box center [643, 361] width 298 height 20
click at [560, 370] on input "Let's Work" at bounding box center [643, 361] width 298 height 20
type input "Let's Share"
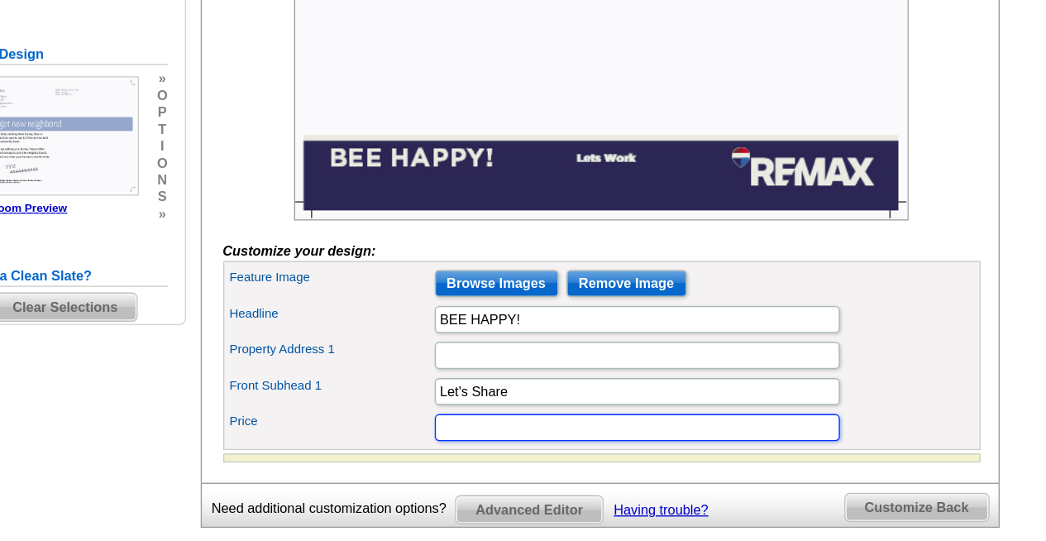
click at [521, 397] on input "Price" at bounding box center [643, 387] width 298 height 20
type input "Referrals!"
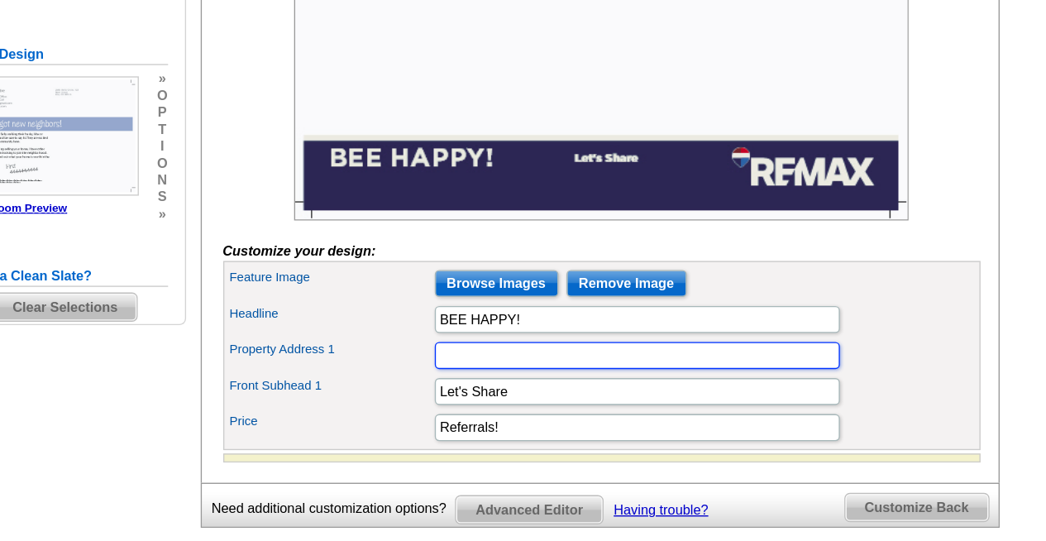
click at [532, 344] on input "Property Address 1" at bounding box center [643, 334] width 298 height 20
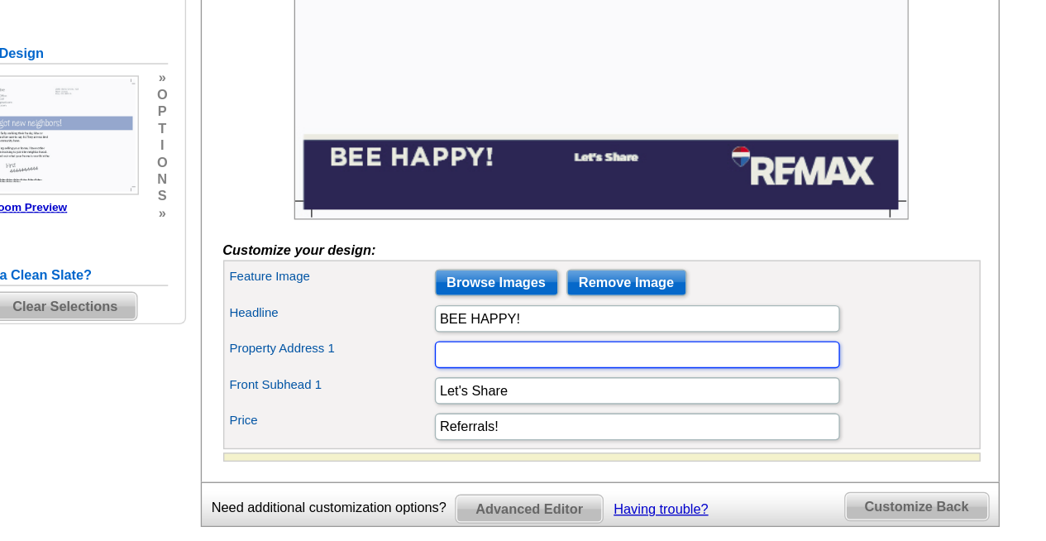
click at [532, 343] on input "Property Address 1" at bounding box center [643, 333] width 298 height 20
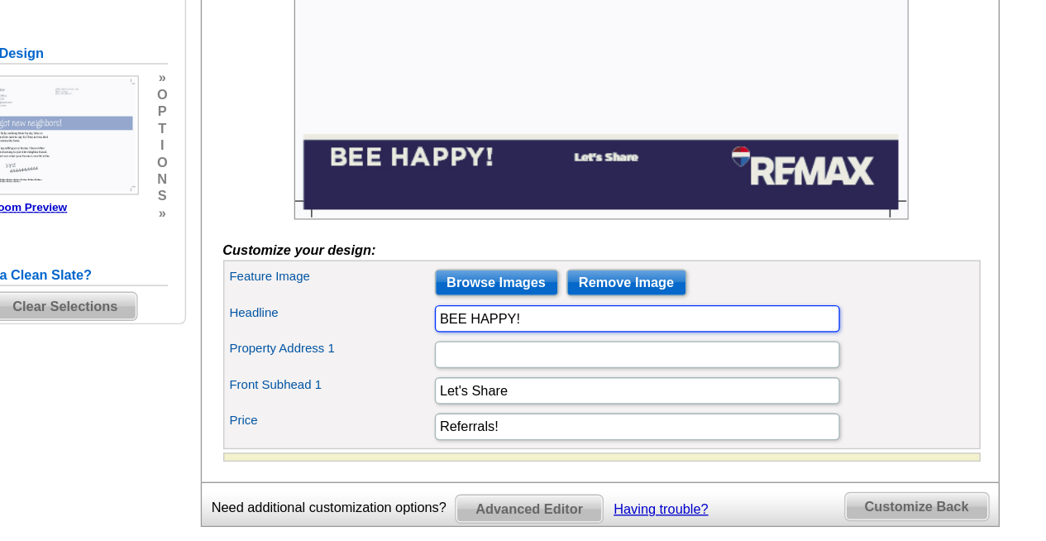
click at [581, 317] on input "BEE HAPPY!" at bounding box center [643, 307] width 298 height 20
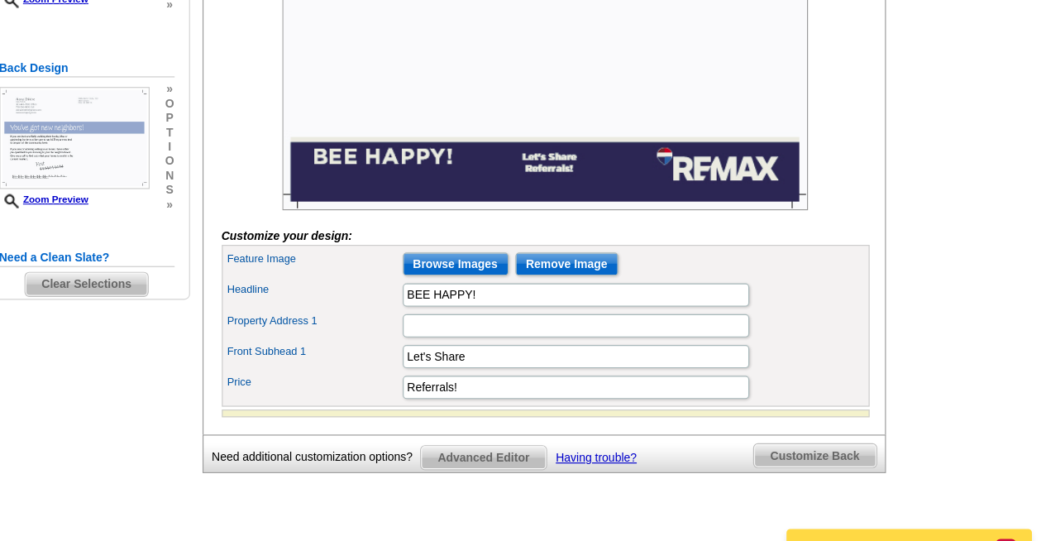
click at [858, 455] on span "Customize Back" at bounding box center [848, 445] width 105 height 20
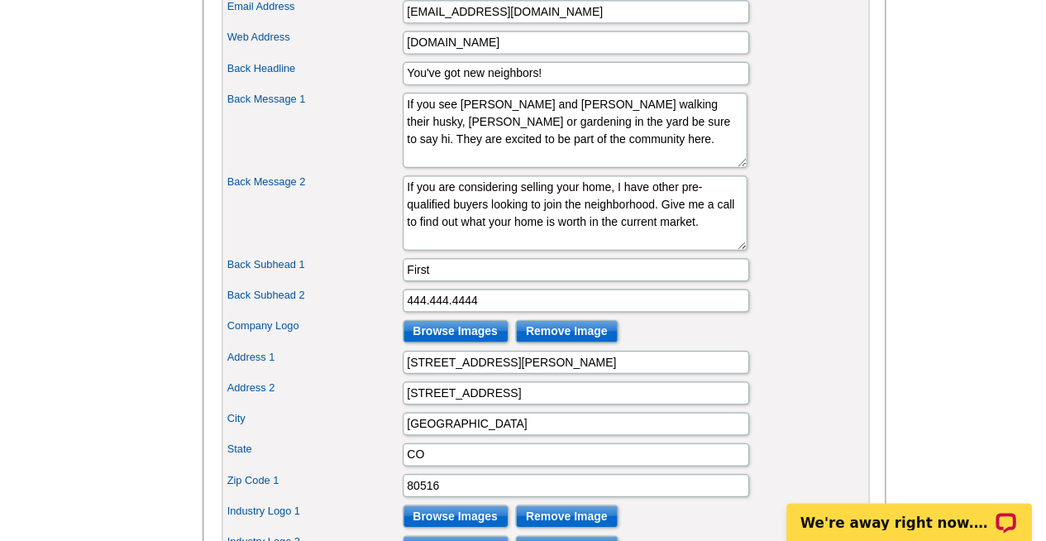
scroll to position [763, 0]
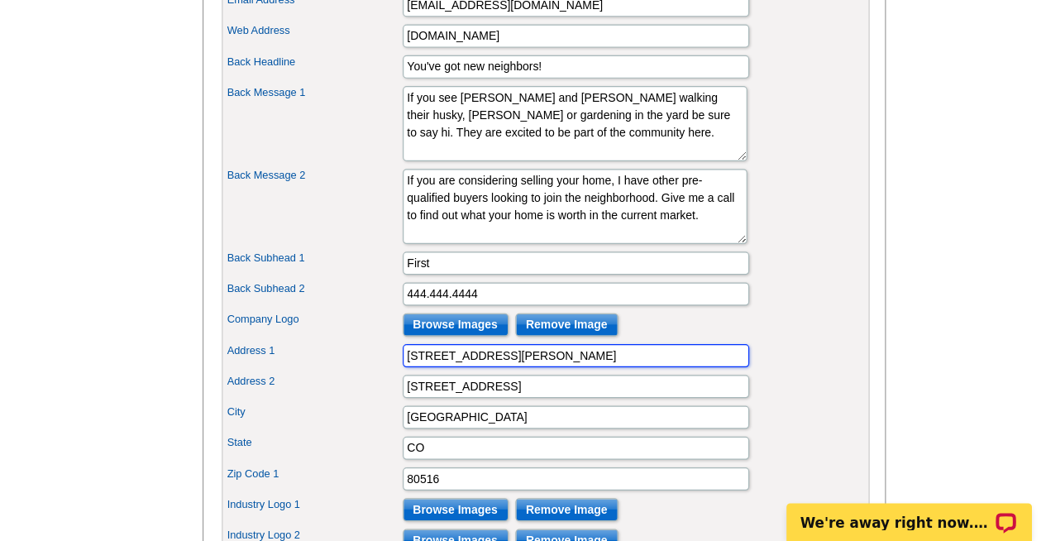
click at [687, 391] on input "2605 Betts Circle" at bounding box center [643, 381] width 298 height 20
type input "2"
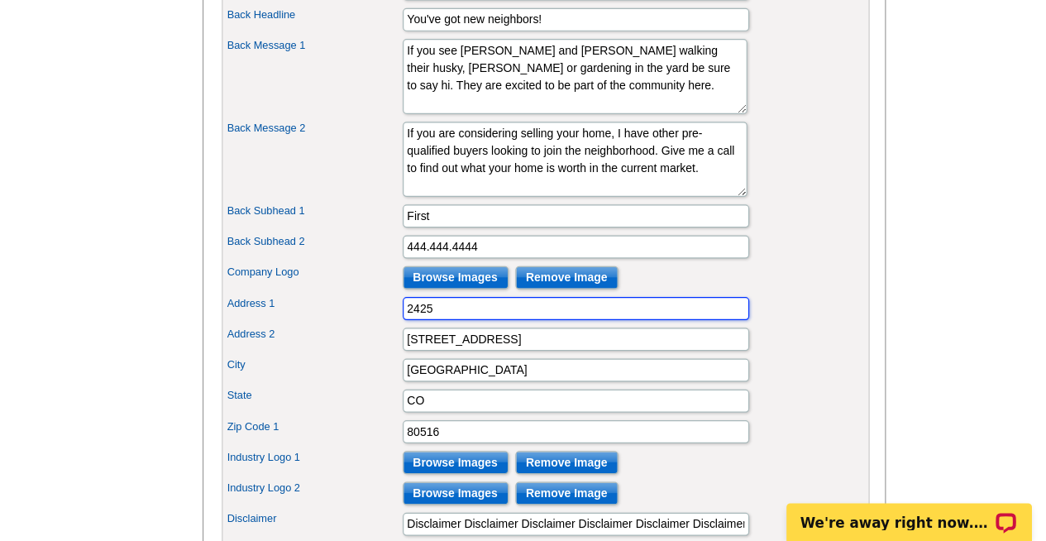
type input "2425 Canyon Blvd #110"
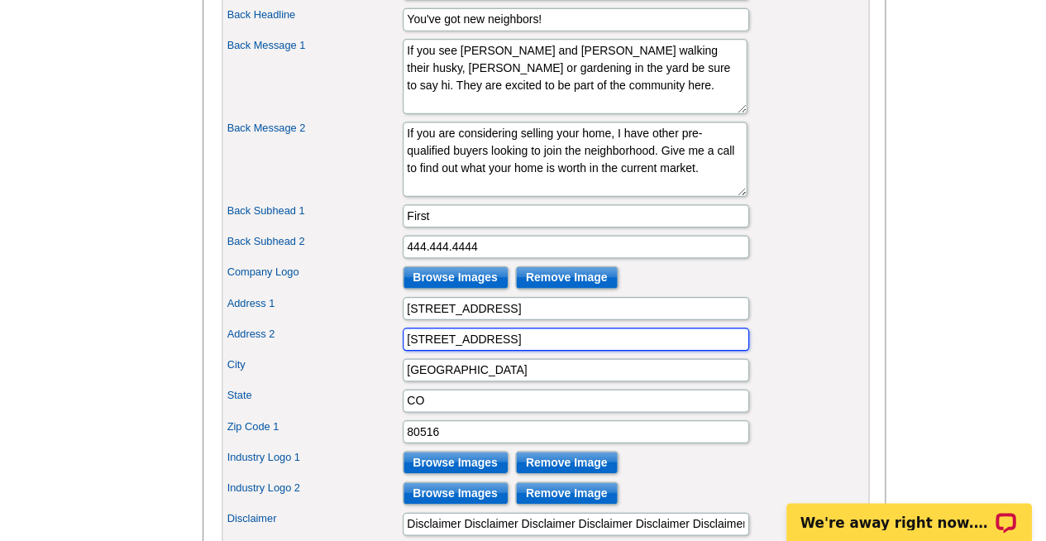
click at [612, 377] on input "123 Main Street" at bounding box center [643, 367] width 298 height 20
type input "1"
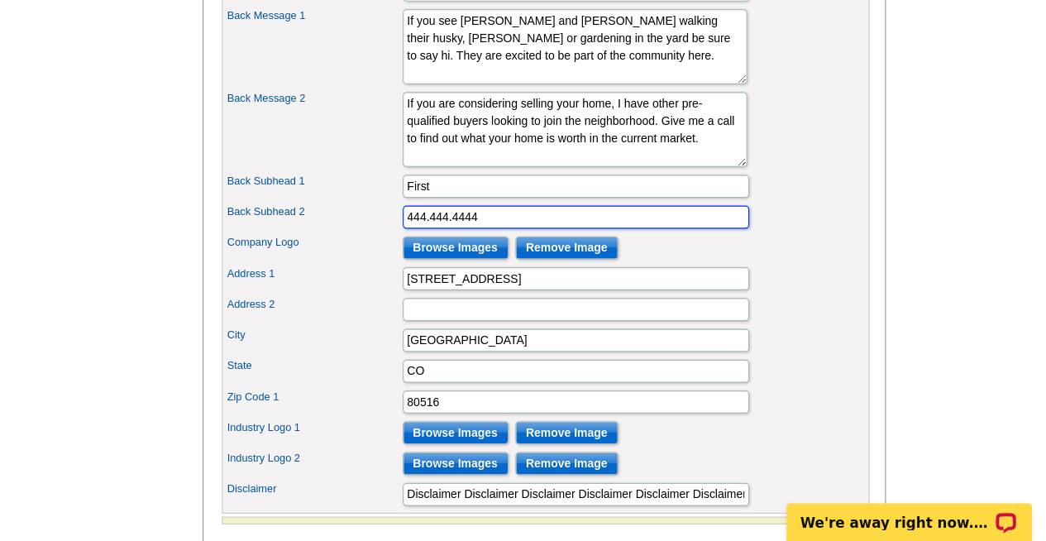
click at [670, 272] on input "444.444.4444" at bounding box center [643, 262] width 298 height 20
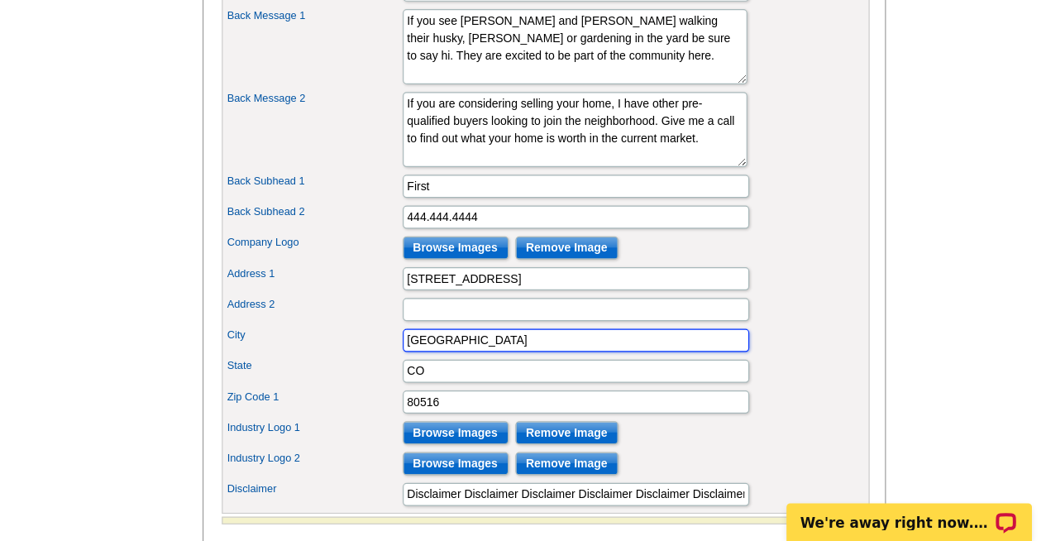
click at [540, 378] on input "Erie" at bounding box center [643, 368] width 298 height 20
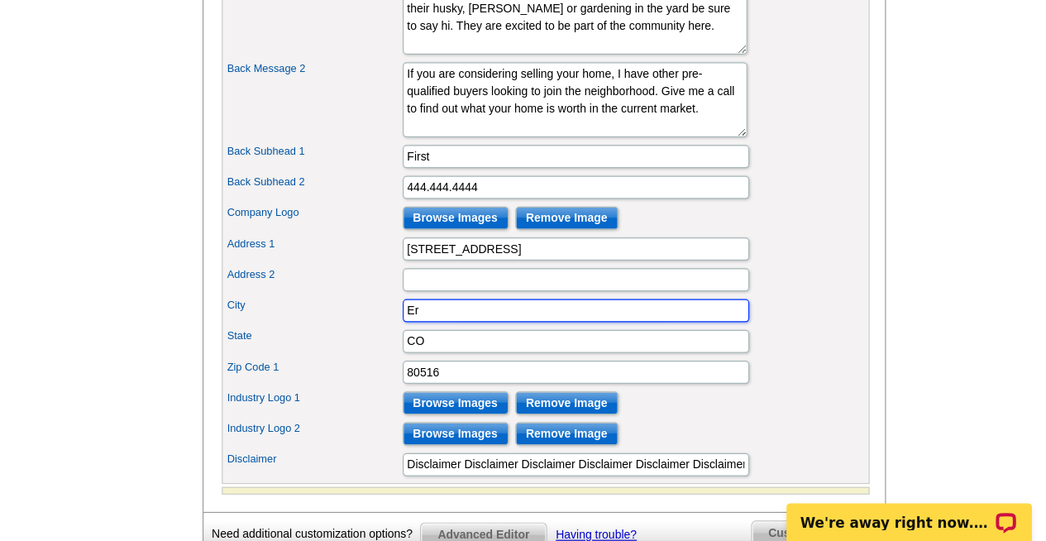
type input "E"
type input "Boulder"
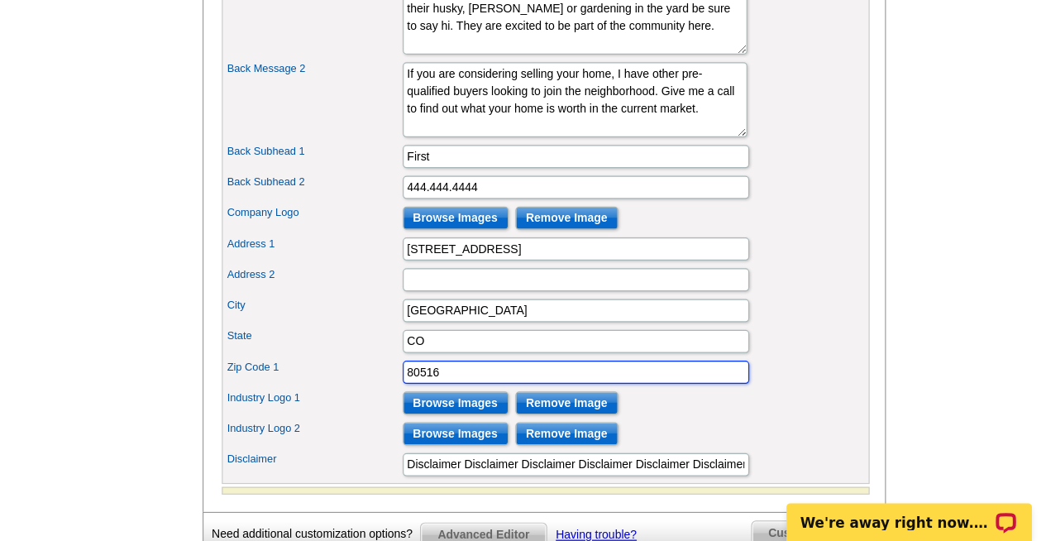
click at [537, 405] on input "80516" at bounding box center [643, 395] width 298 height 20
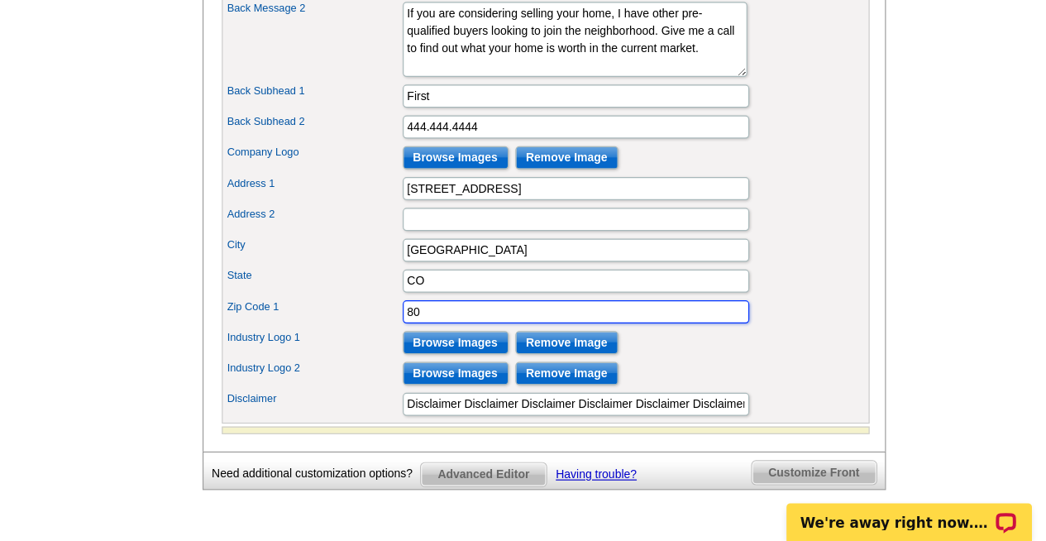
type input "8"
type input "80302"
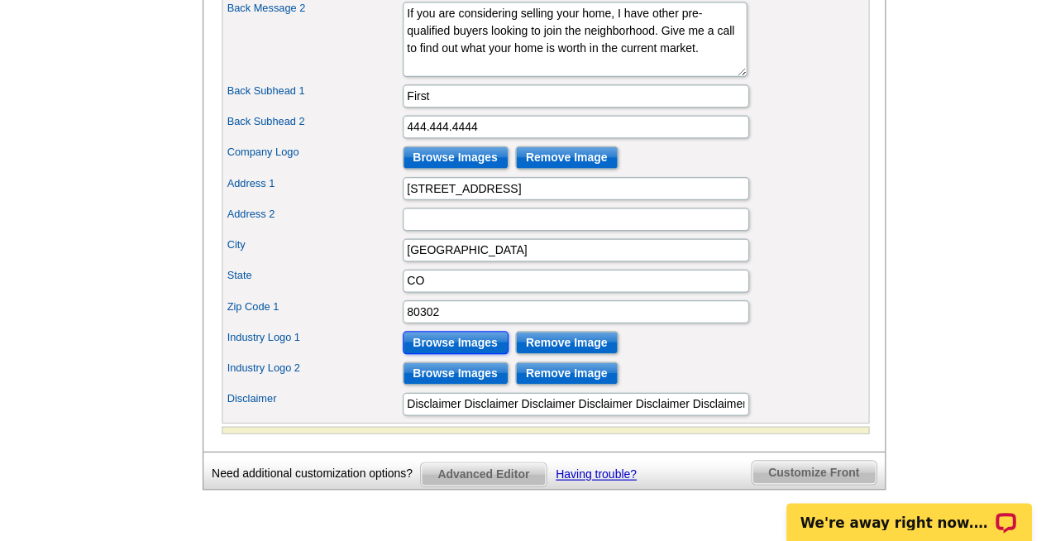
click at [548, 379] on input "Browse Images" at bounding box center [539, 370] width 91 height 20
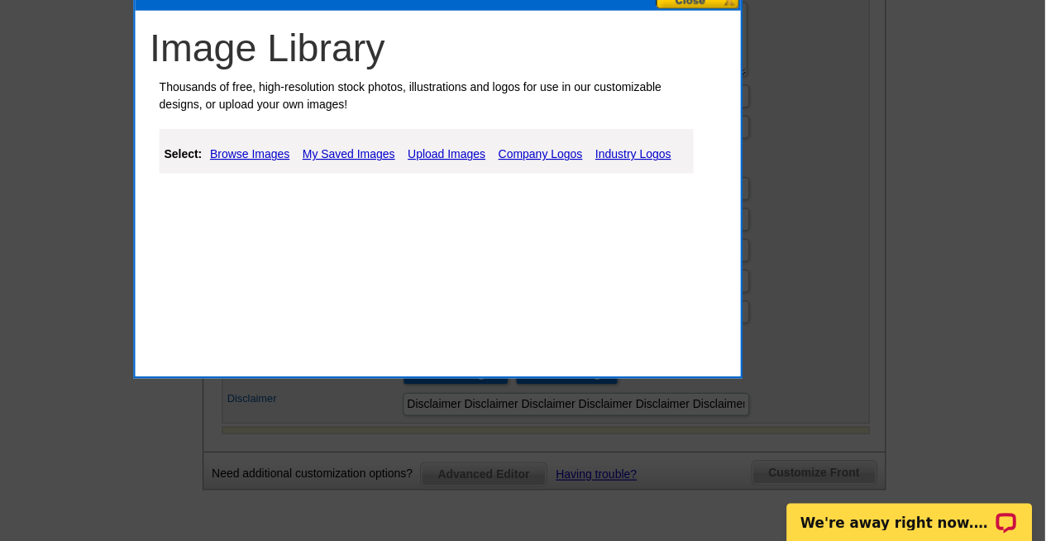
click at [456, 205] on link "My Saved Images" at bounding box center [448, 208] width 88 height 20
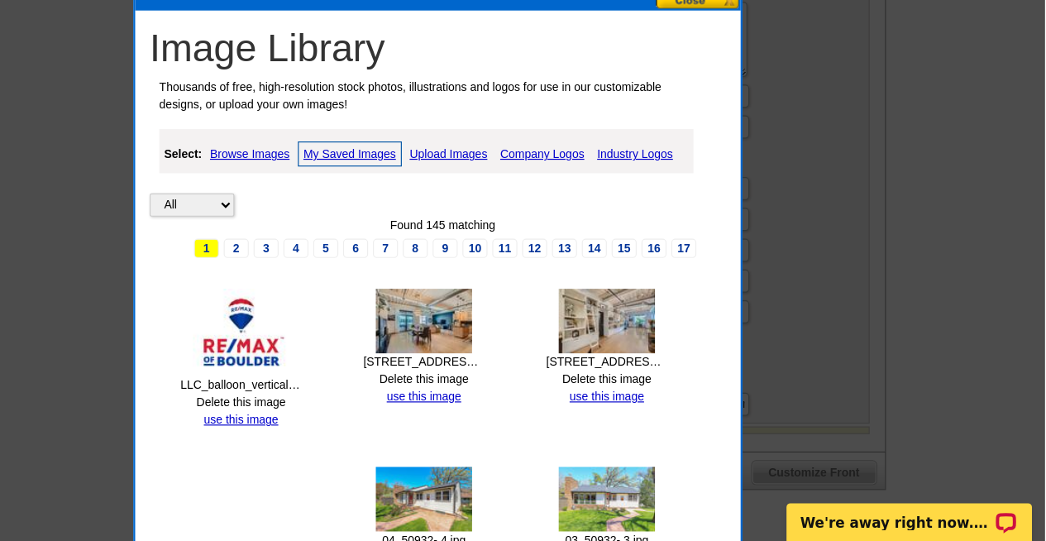
click at [698, 204] on link "Industry Logos" at bounding box center [694, 208] width 74 height 20
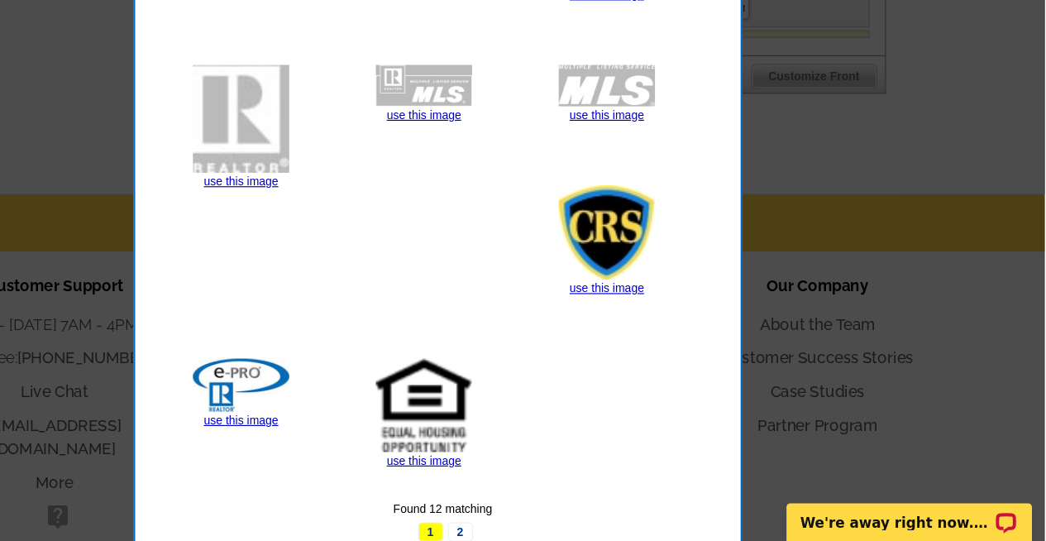
scroll to position [1252, 0]
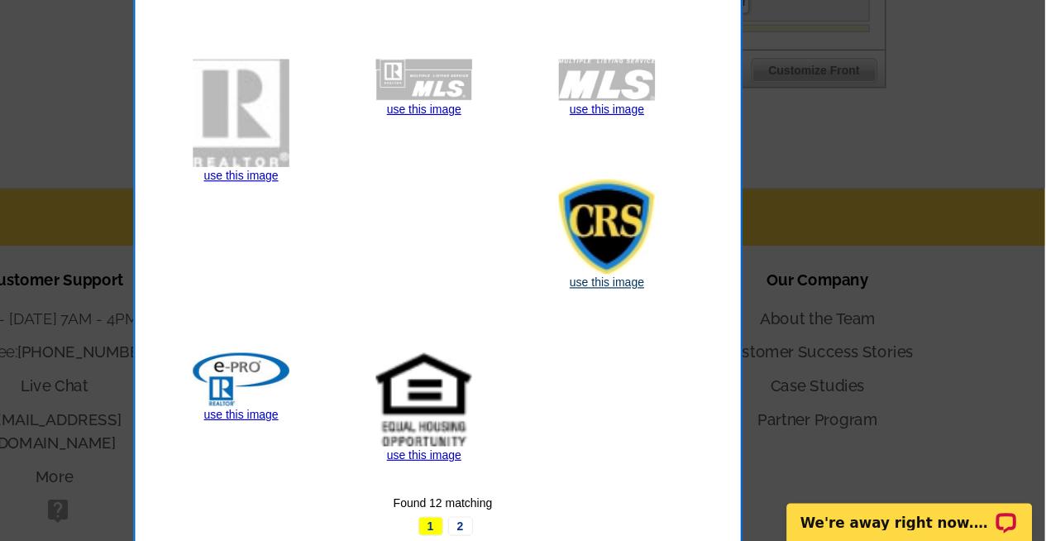
click at [677, 315] on link "use this image" at bounding box center [669, 318] width 64 height 12
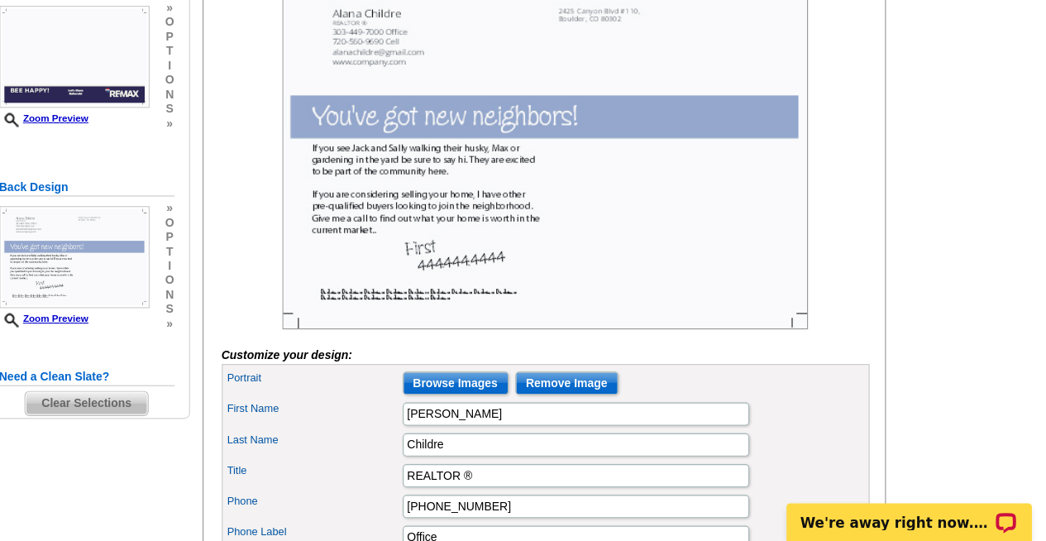
scroll to position [229, 0]
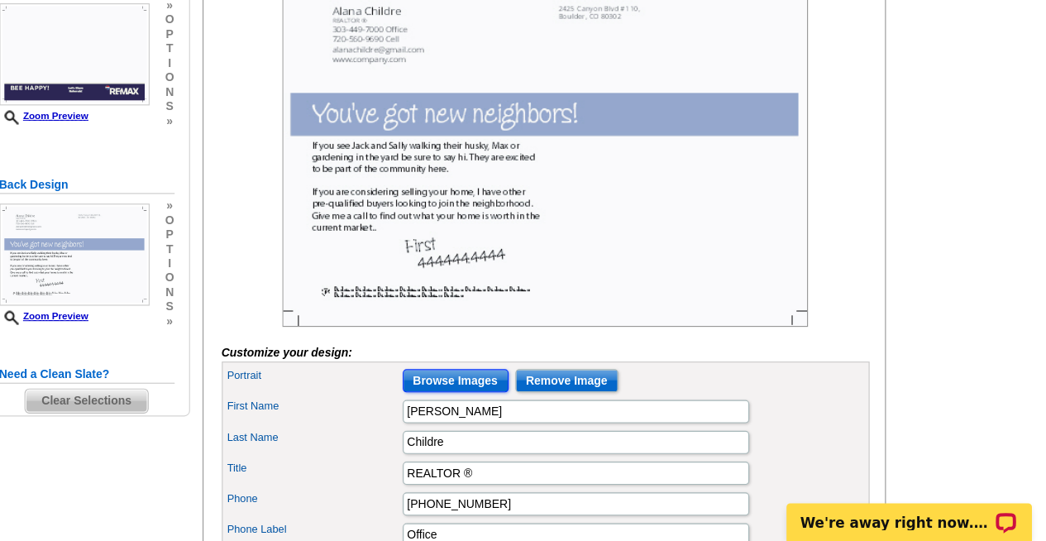
click at [557, 413] on input "Browse Images" at bounding box center [539, 403] width 91 height 20
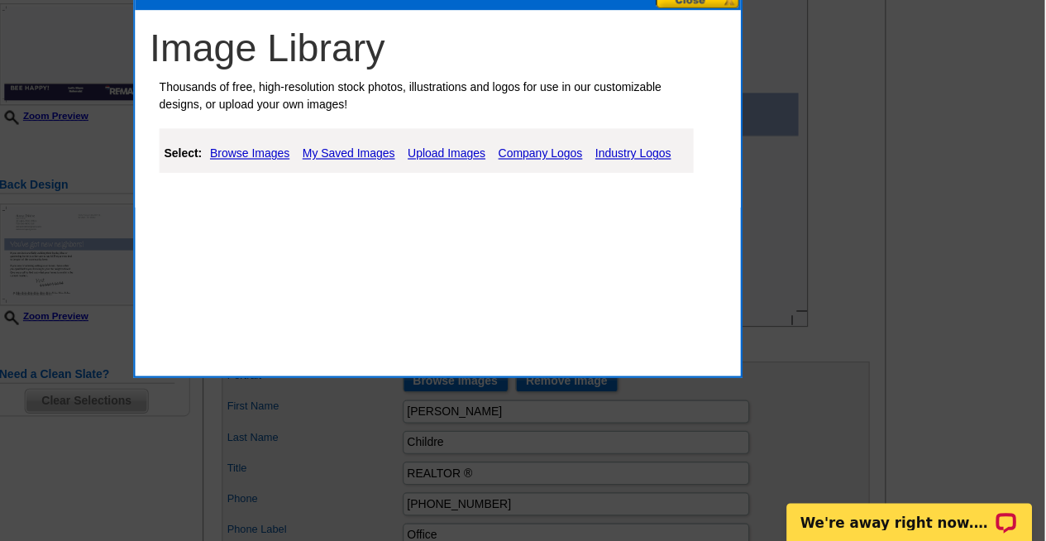
click at [437, 209] on link "My Saved Images" at bounding box center [448, 208] width 88 height 20
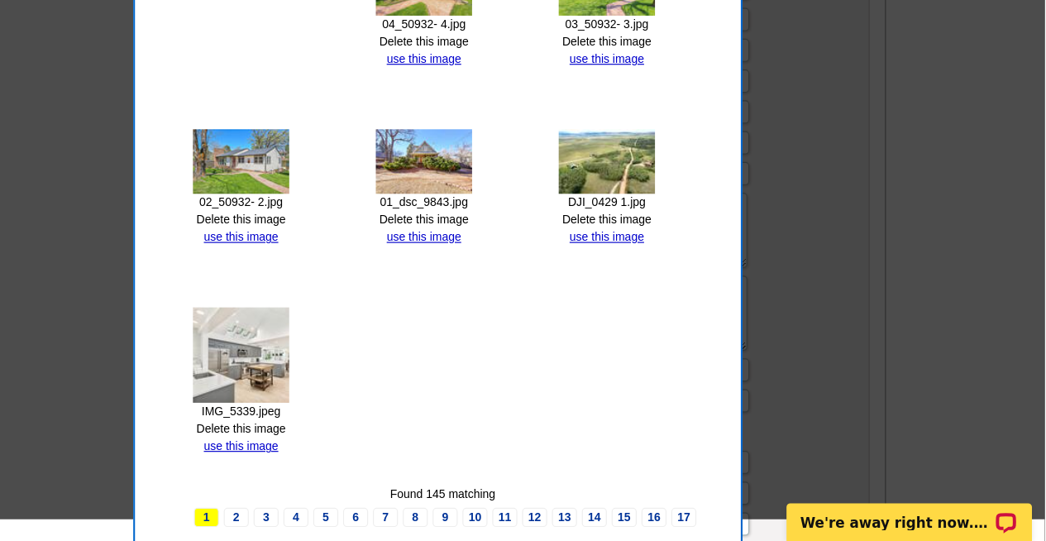
scroll to position [677, 0]
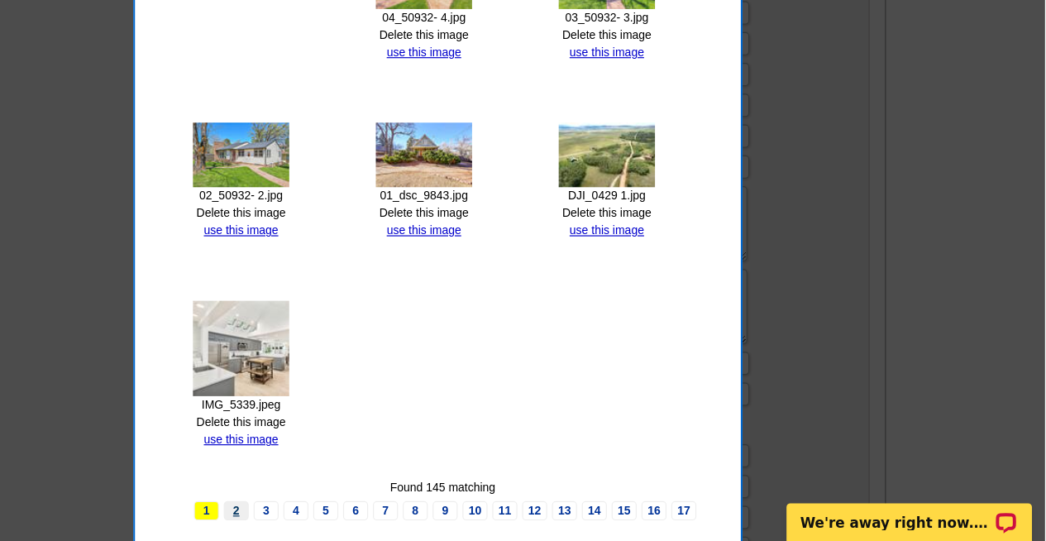
click at [355, 511] on link "2" at bounding box center [351, 514] width 21 height 17
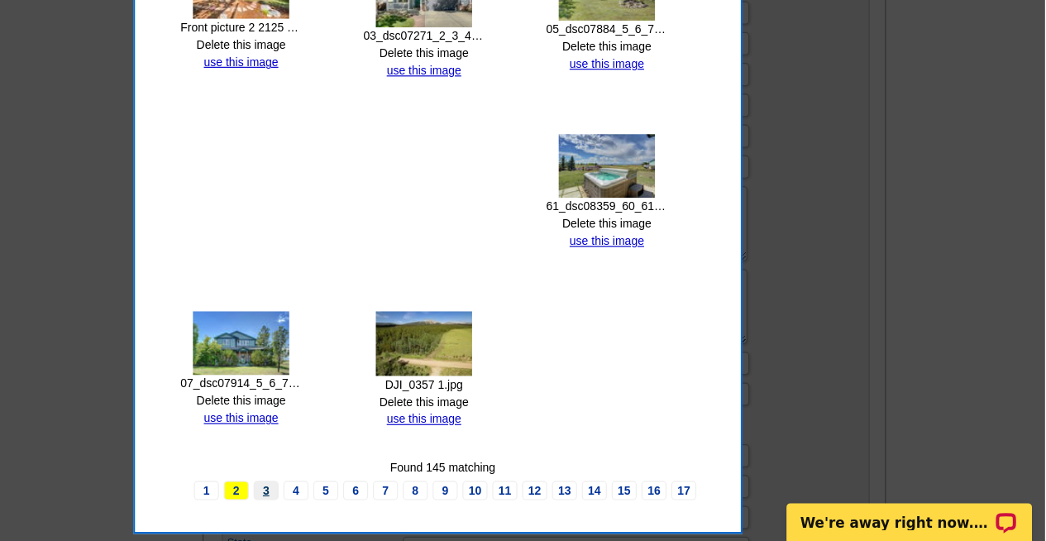
click at [379, 494] on link "3" at bounding box center [376, 497] width 21 height 17
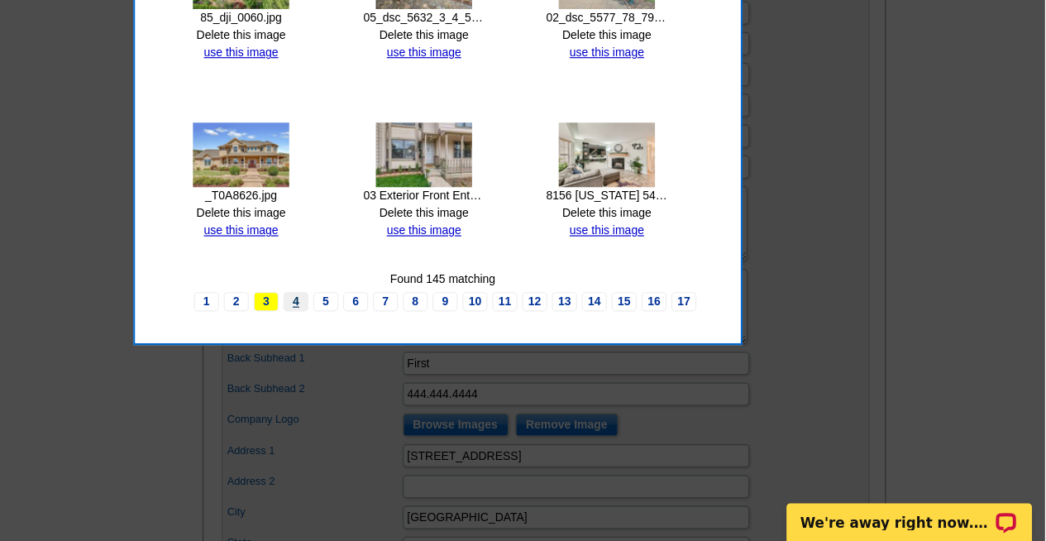
click at [405, 332] on link "4" at bounding box center [402, 335] width 21 height 17
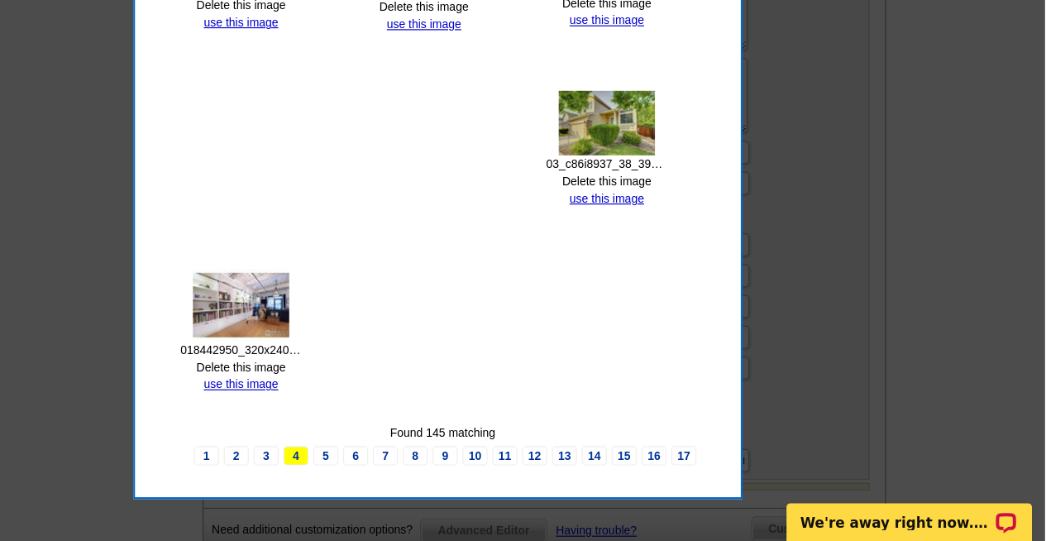
scroll to position [915, 0]
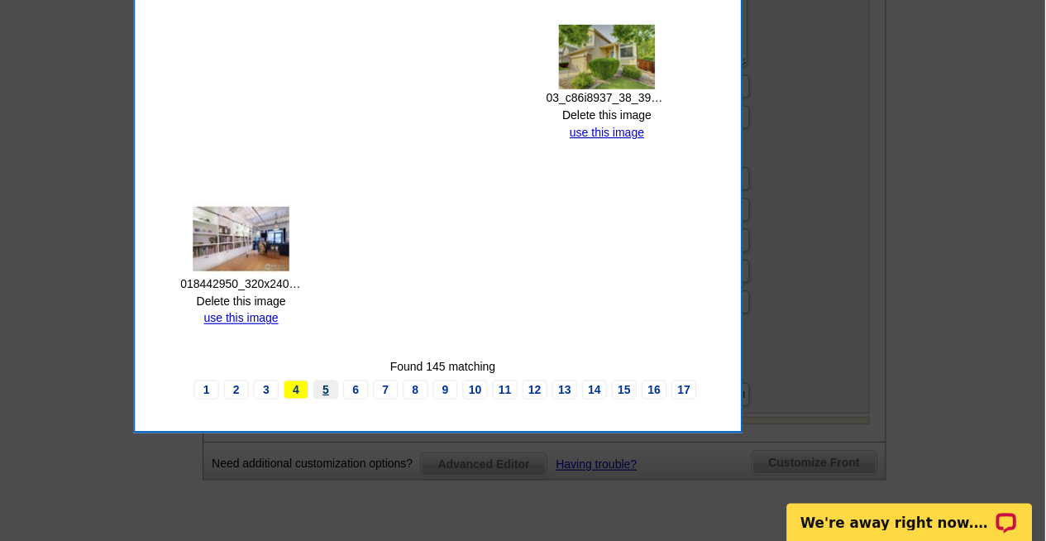
click at [430, 407] on link "5" at bounding box center [427, 410] width 21 height 17
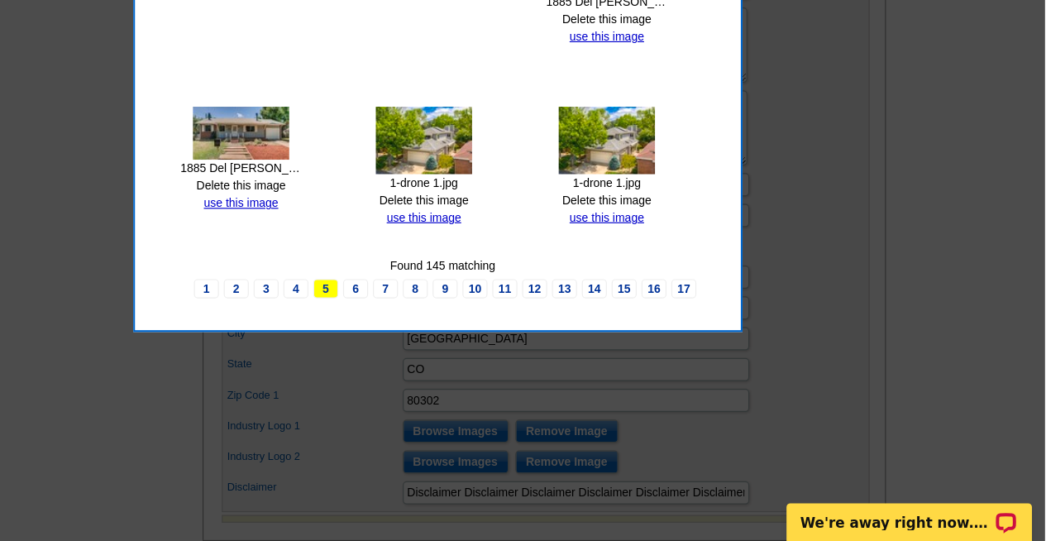
scroll to position [831, 0]
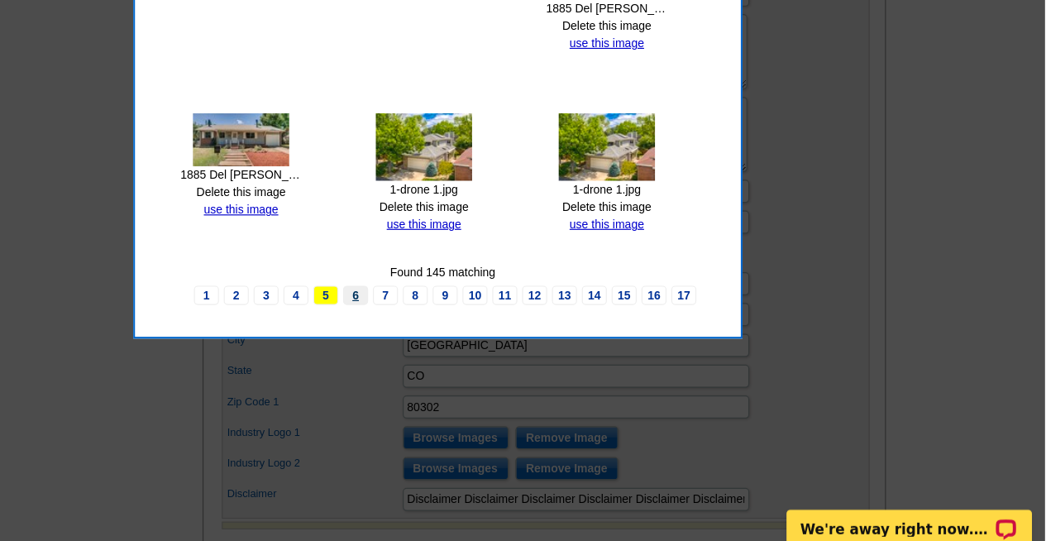
click at [455, 324] on link "6" at bounding box center [453, 323] width 21 height 17
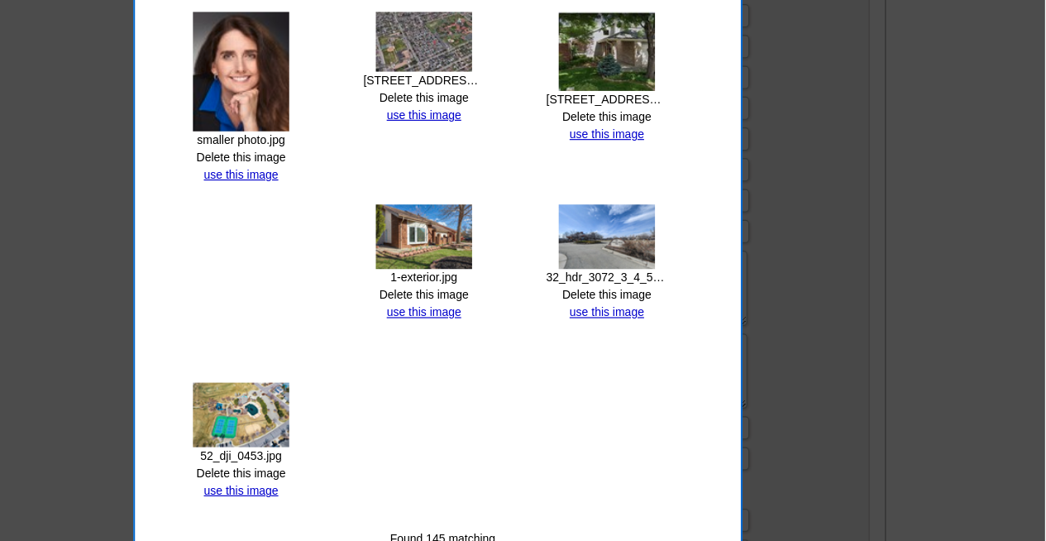
scroll to position [623, 0]
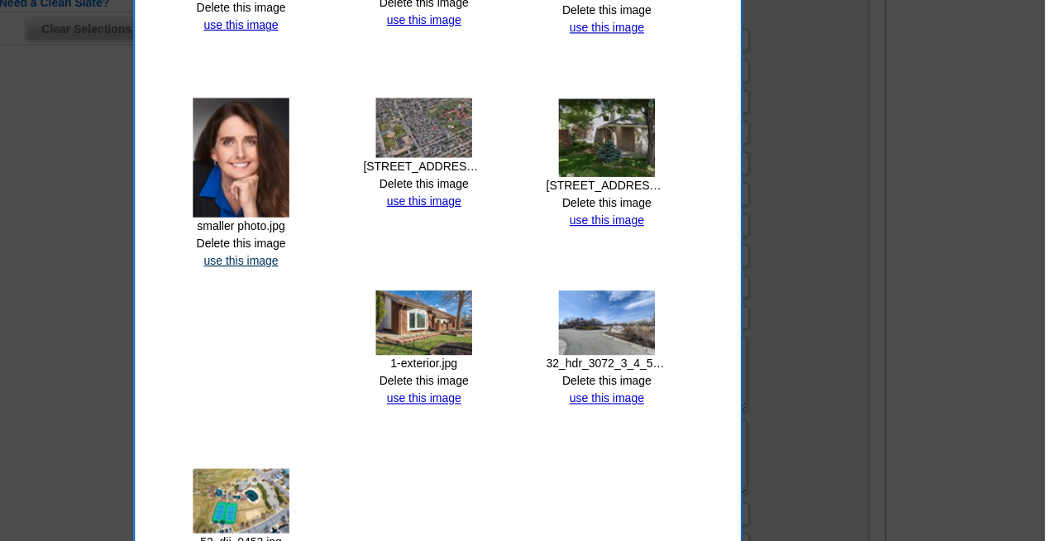
click at [359, 220] on link "use this image" at bounding box center [355, 224] width 64 height 12
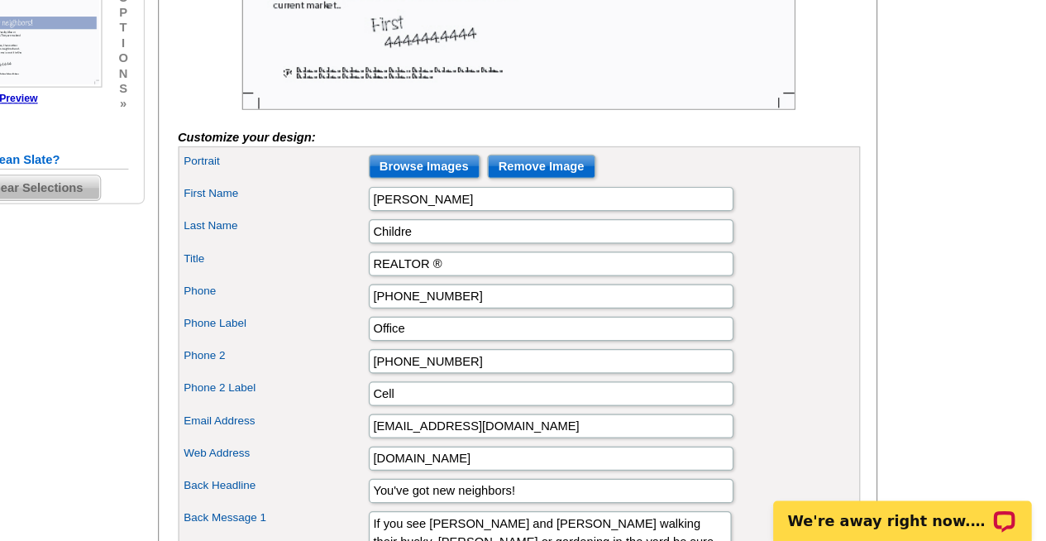
scroll to position [425, 0]
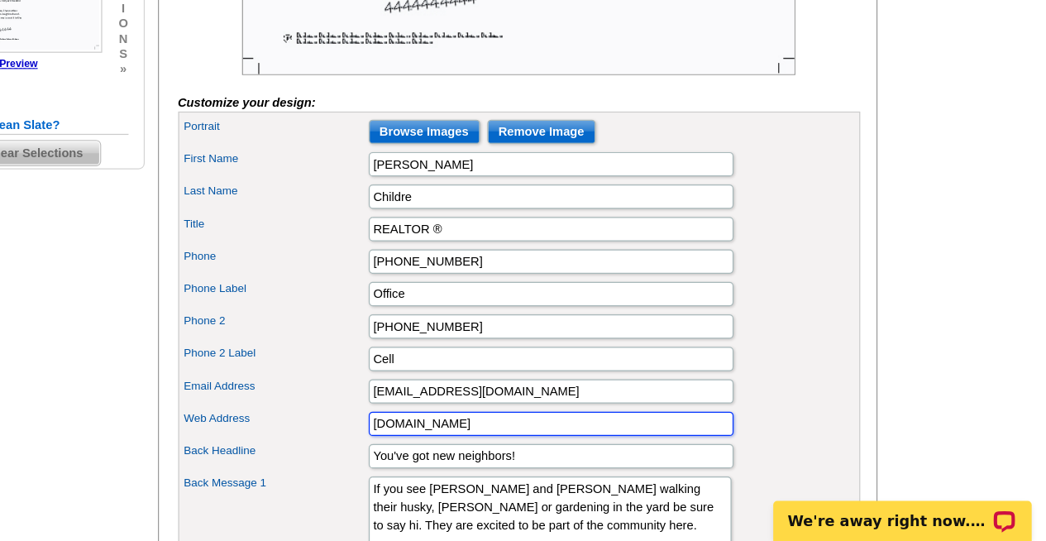
click at [608, 455] on input "www.company.com" at bounding box center [643, 445] width 298 height 20
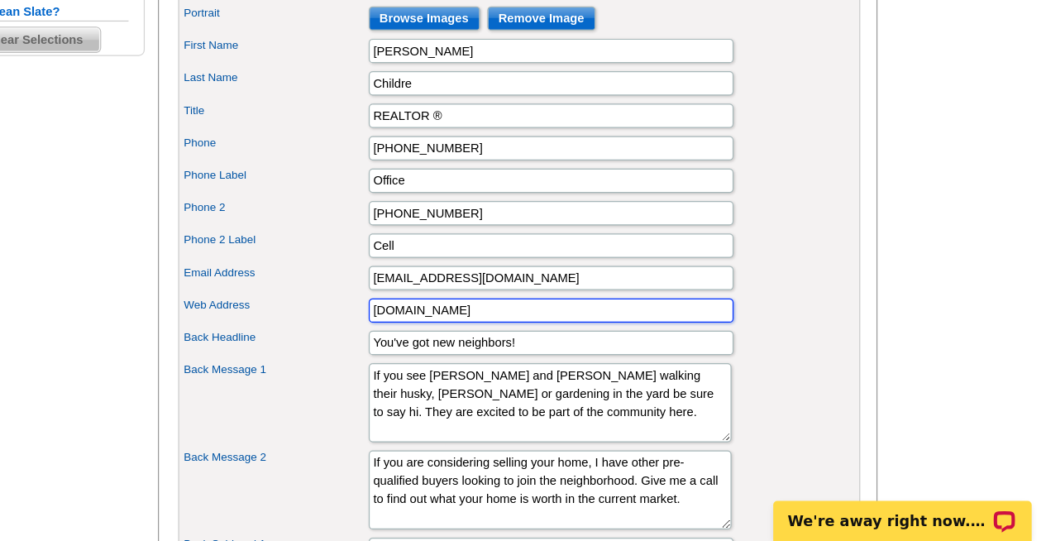
scroll to position [532, 0]
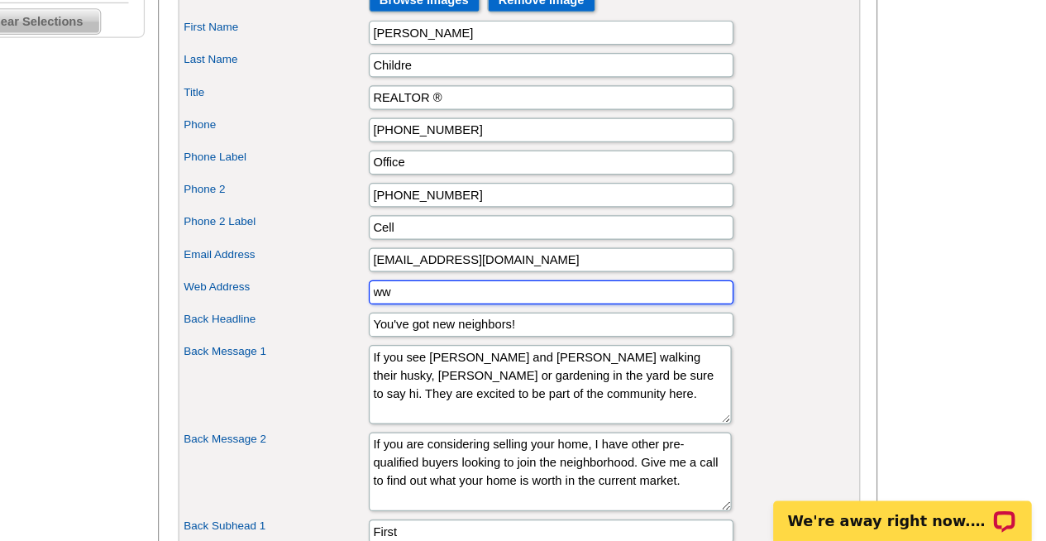
type input "w"
type input "alanachildre.com"
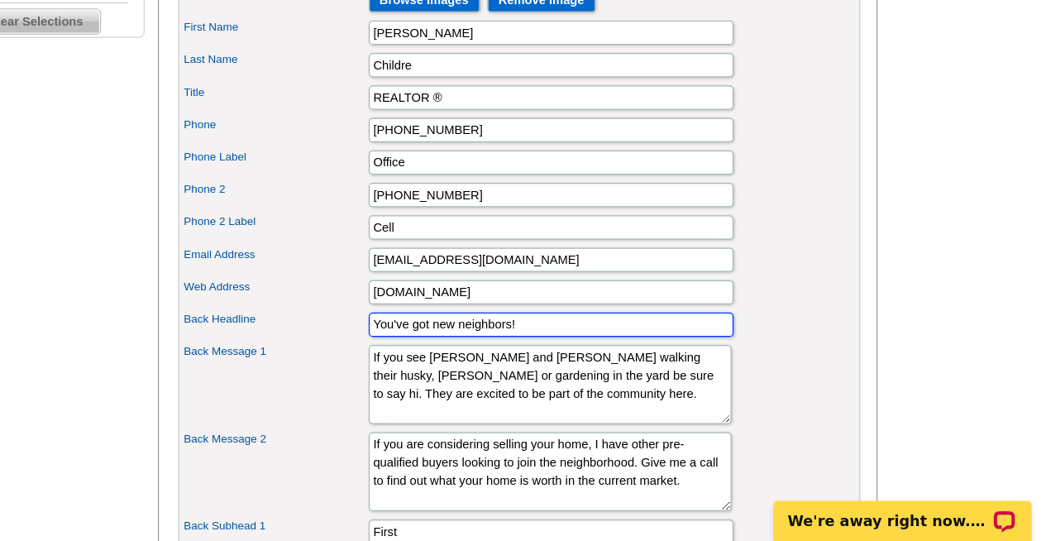
click at [637, 374] on input "You've got new neighbors!" at bounding box center [643, 364] width 298 height 20
type input "Y"
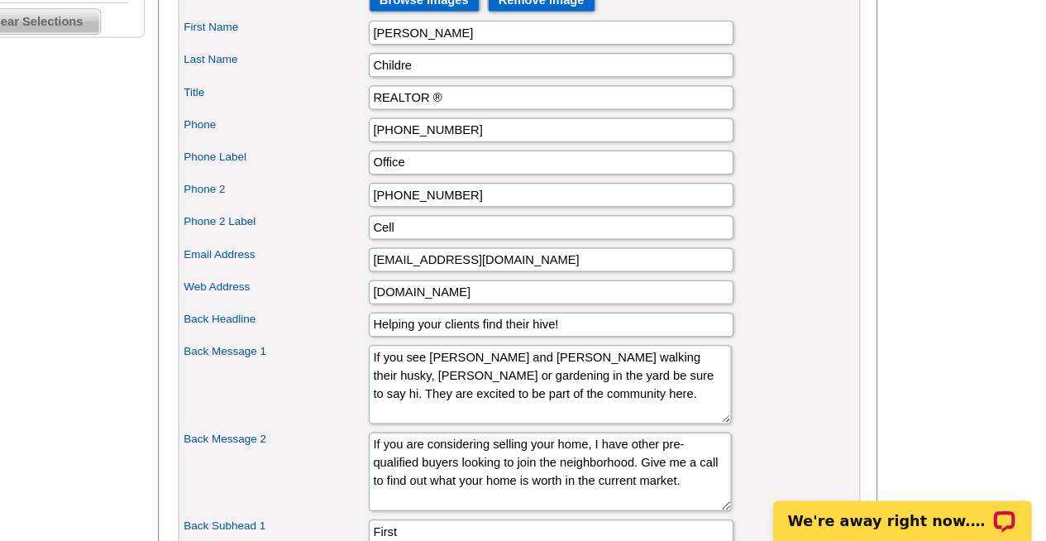
click at [648, 317] on div "Email Address alanachildre@gmail.com" at bounding box center [617, 311] width 550 height 26
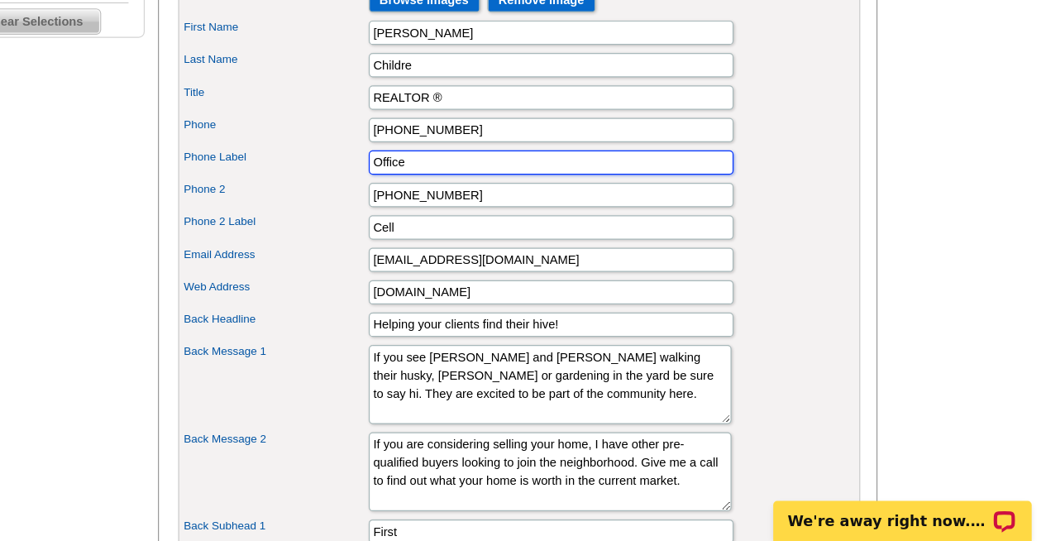
click at [747, 241] on input "Office" at bounding box center [643, 232] width 298 height 20
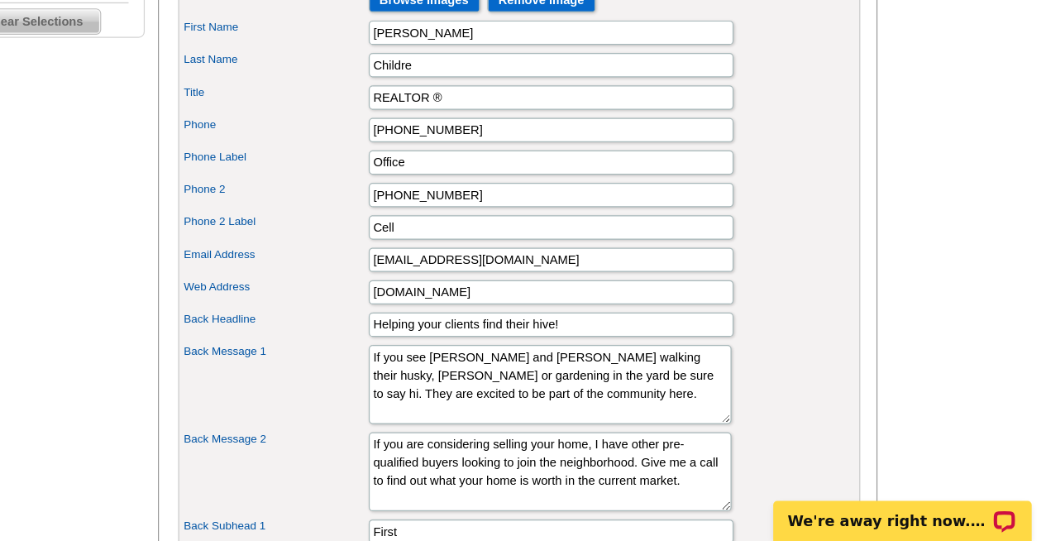
click at [835, 218] on div "Phone 303-449-7000" at bounding box center [617, 205] width 550 height 26
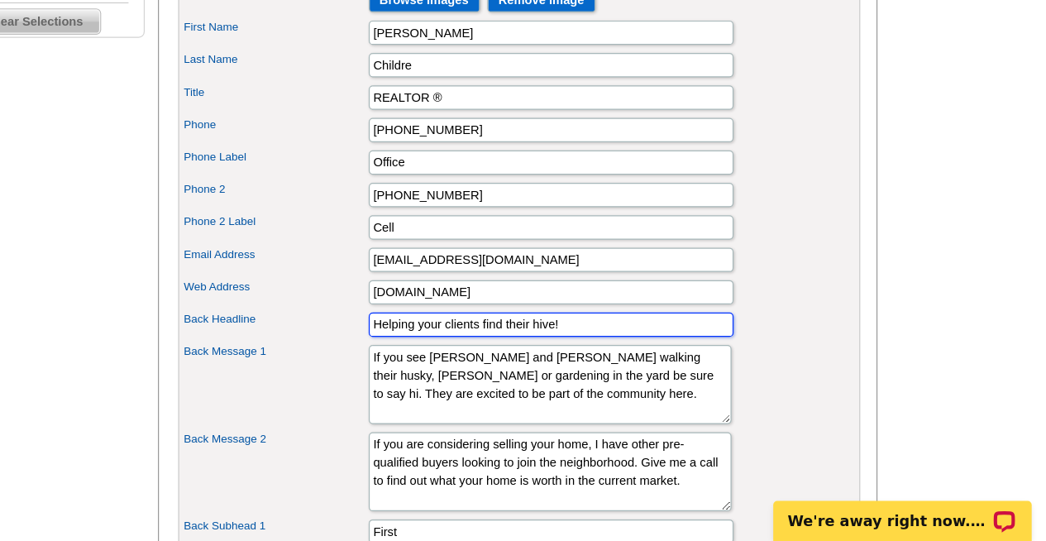
click at [687, 374] on input "Helping your clients find their hive!" at bounding box center [643, 364] width 298 height 20
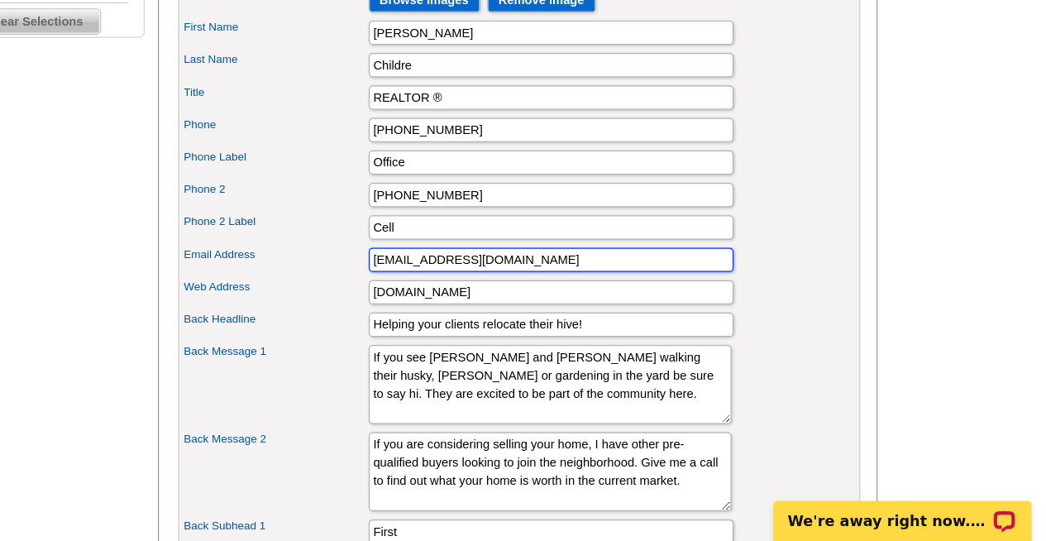
click at [715, 321] on input "alanachildre@gmail.com" at bounding box center [643, 311] width 298 height 20
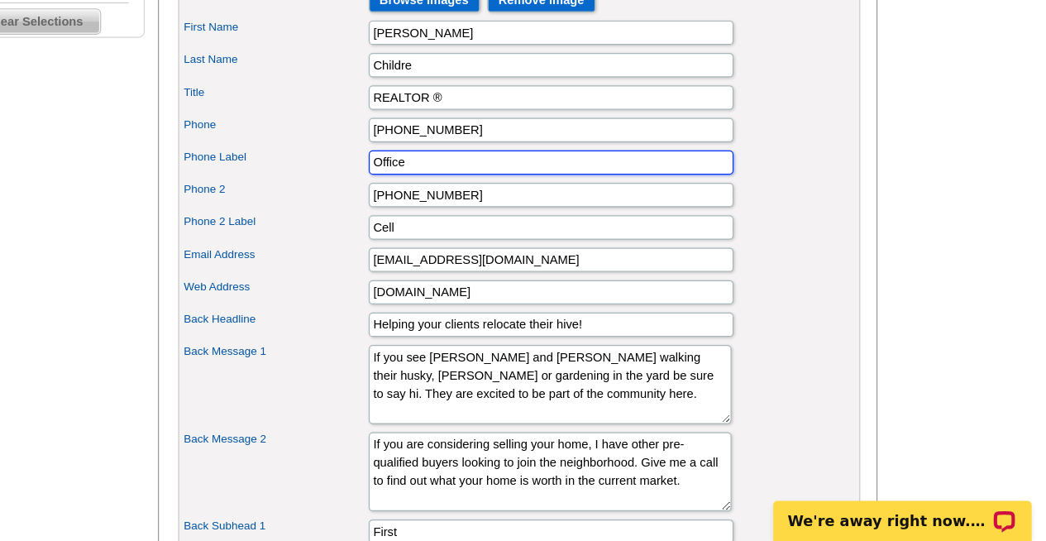
click at [654, 241] on input "Office" at bounding box center [643, 232] width 298 height 20
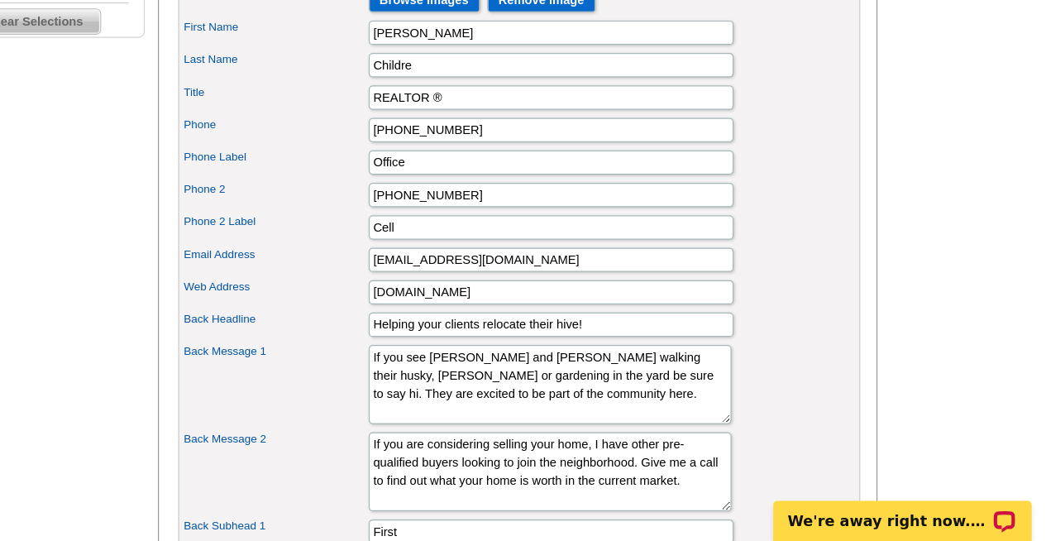
click at [838, 218] on div "Phone 303-449-7000" at bounding box center [617, 205] width 550 height 26
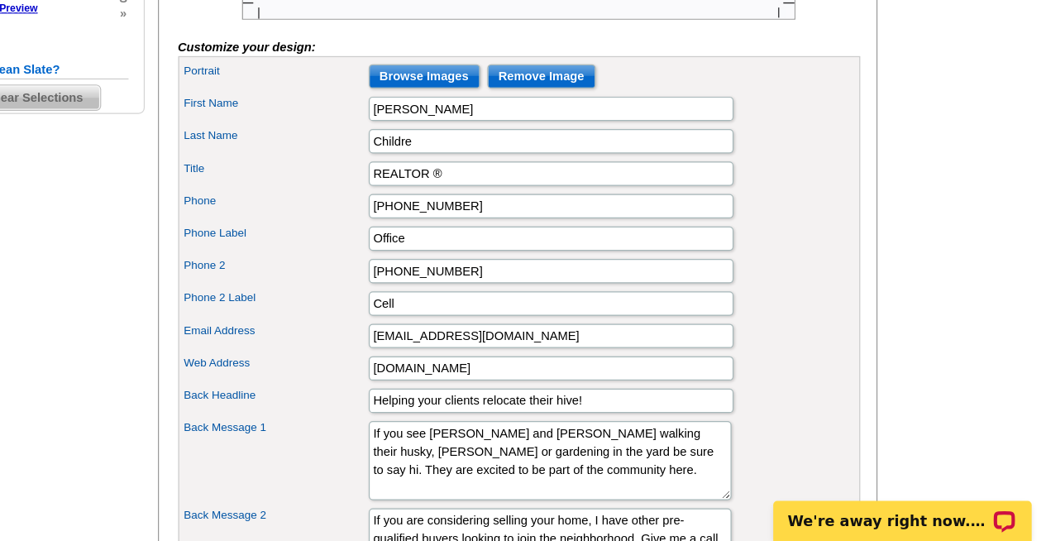
scroll to position [489, 0]
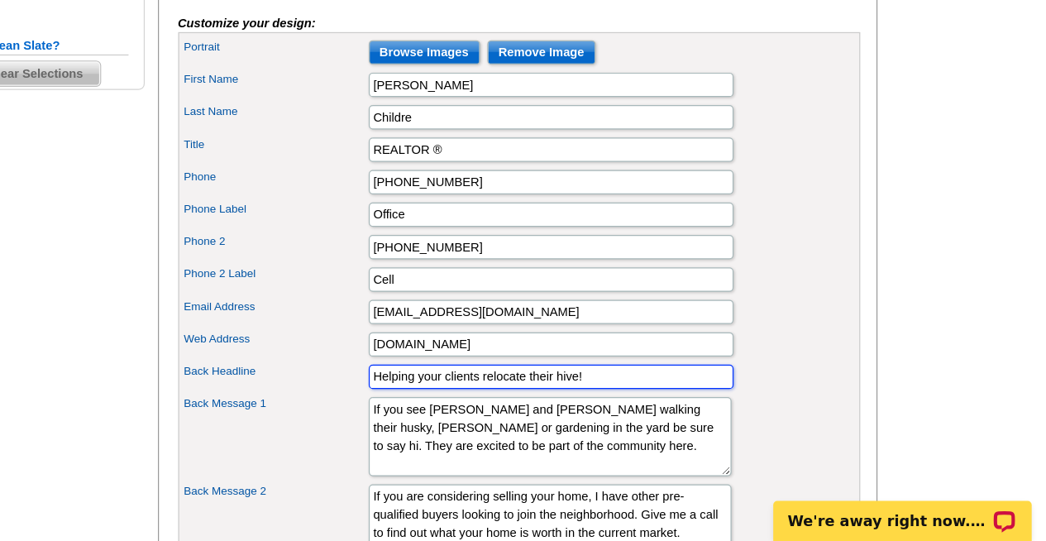
click at [691, 417] on input "Helping your clients relocate their hive!" at bounding box center [643, 407] width 298 height 20
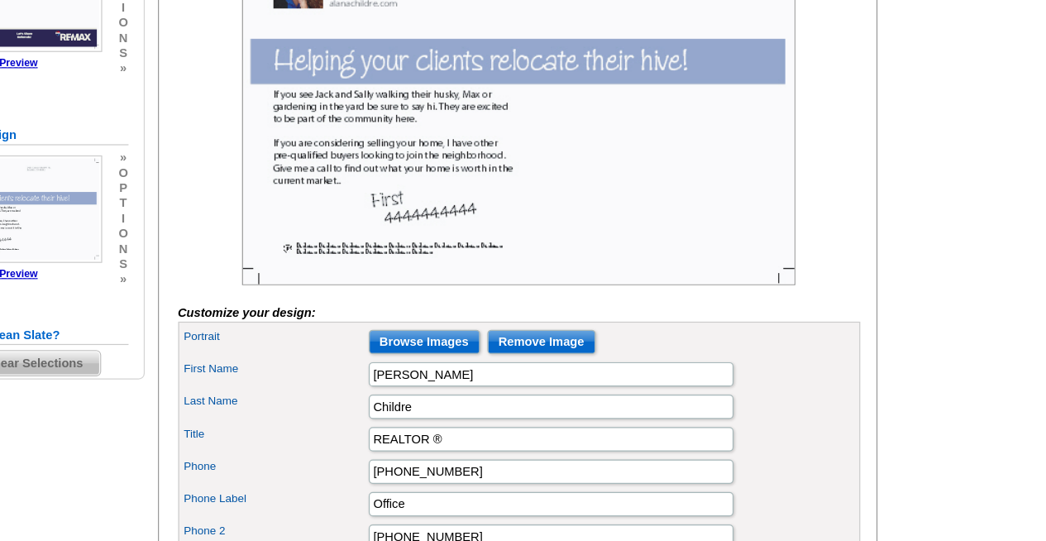
scroll to position [351, 0]
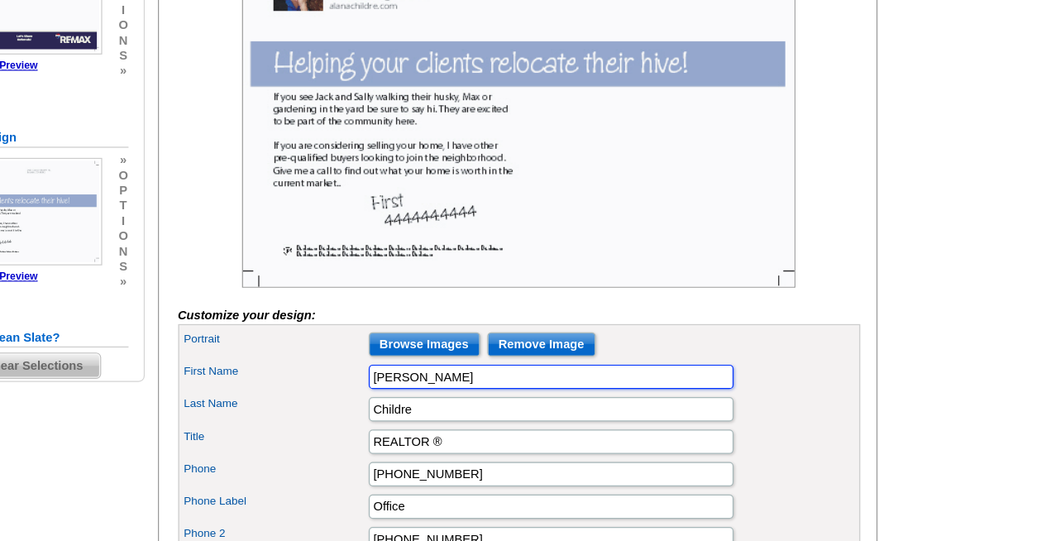
click at [762, 317] on input "[PERSON_NAME]" at bounding box center [643, 308] width 298 height 20
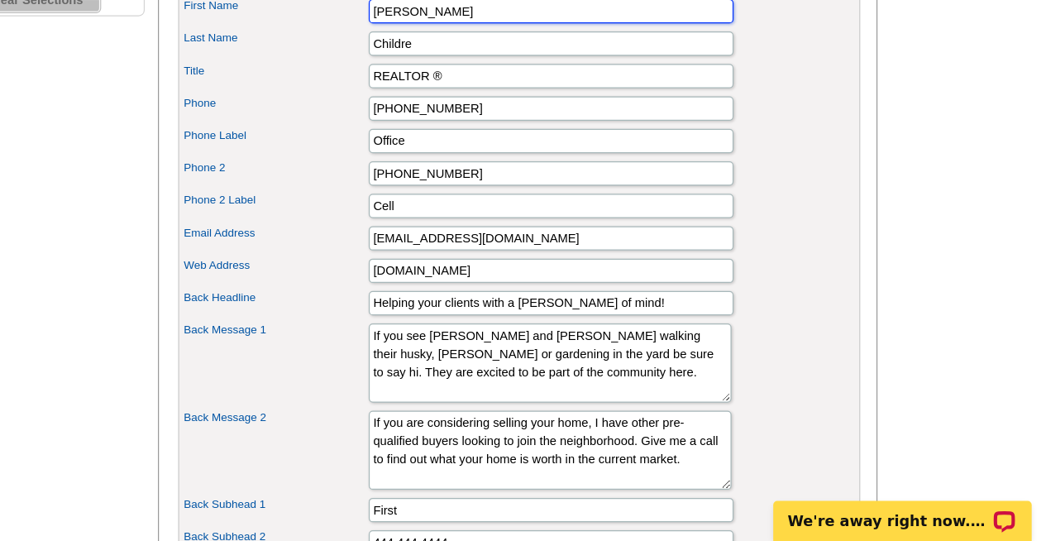
scroll to position [551, 0]
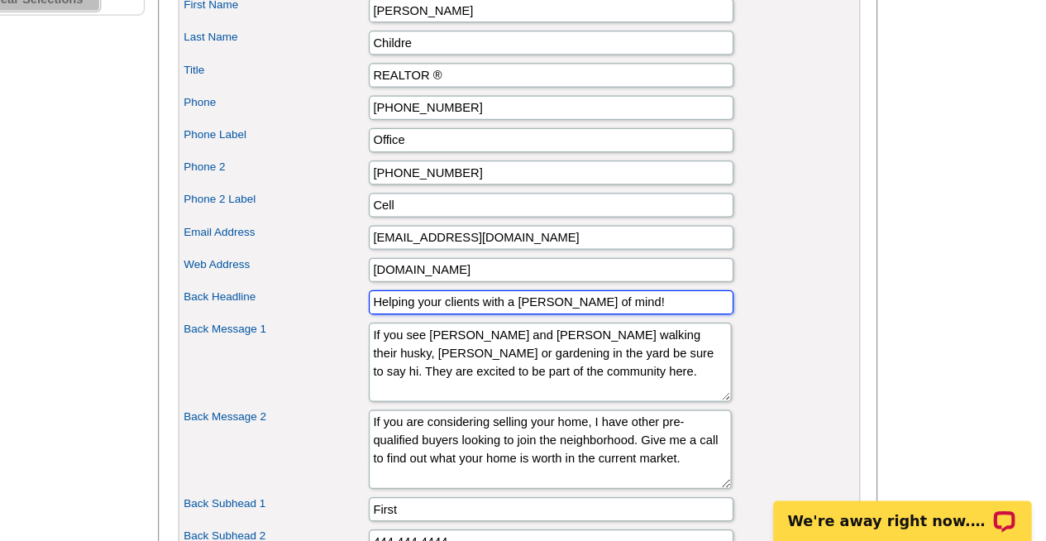
click at [695, 355] on input "Helping your clients with a pesce of mind!" at bounding box center [643, 346] width 298 height 20
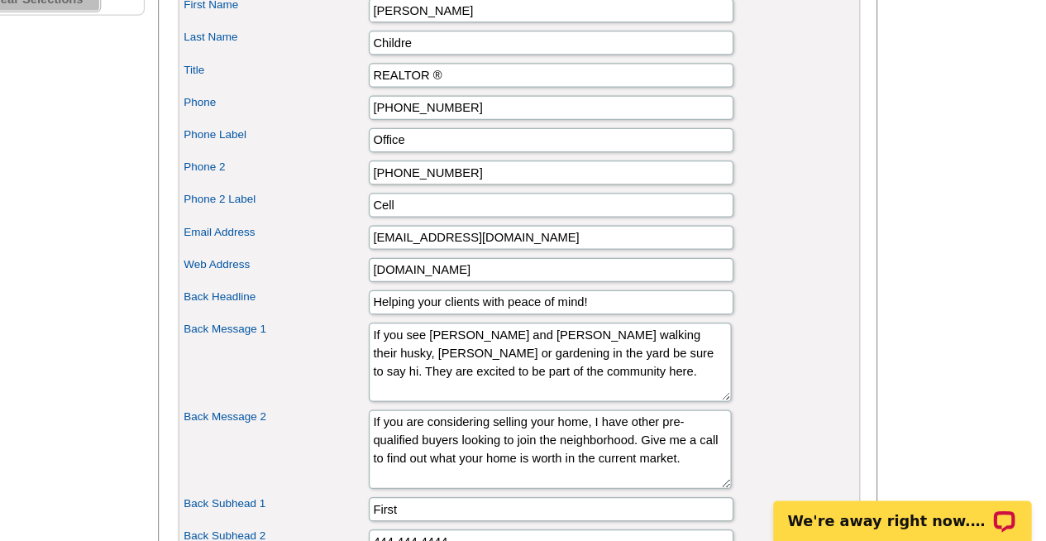
click at [892, 235] on div "Portrait Browse Images Remove Image First Name Alana Last Name Childre Title RE…" at bounding box center [617, 429] width 556 height 731
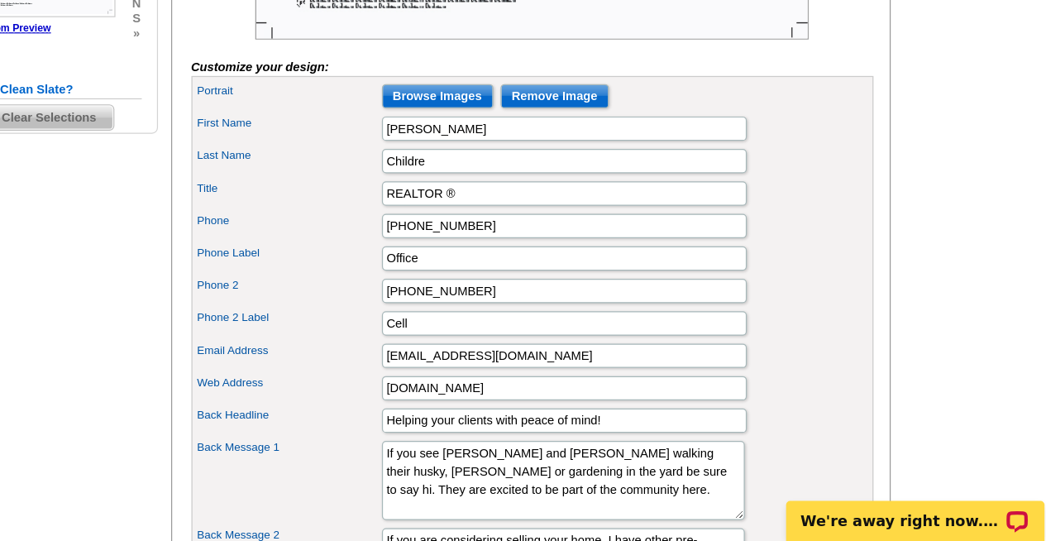
scroll to position [454, 0]
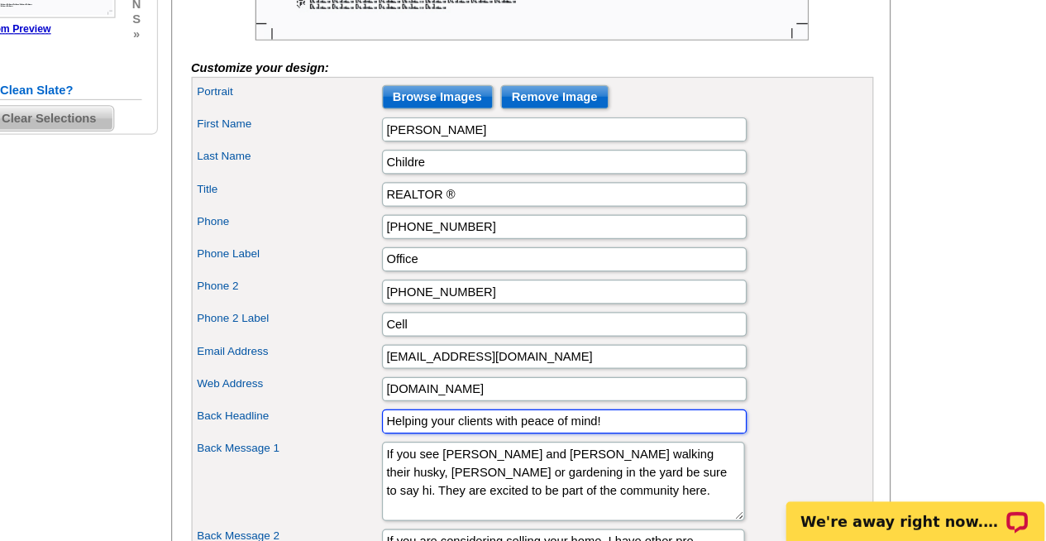
click at [703, 452] on input "Helping your clients with peace of mind!" at bounding box center [643, 442] width 298 height 20
type input "H"
type input "Grateful for our time togeher in Florida!"
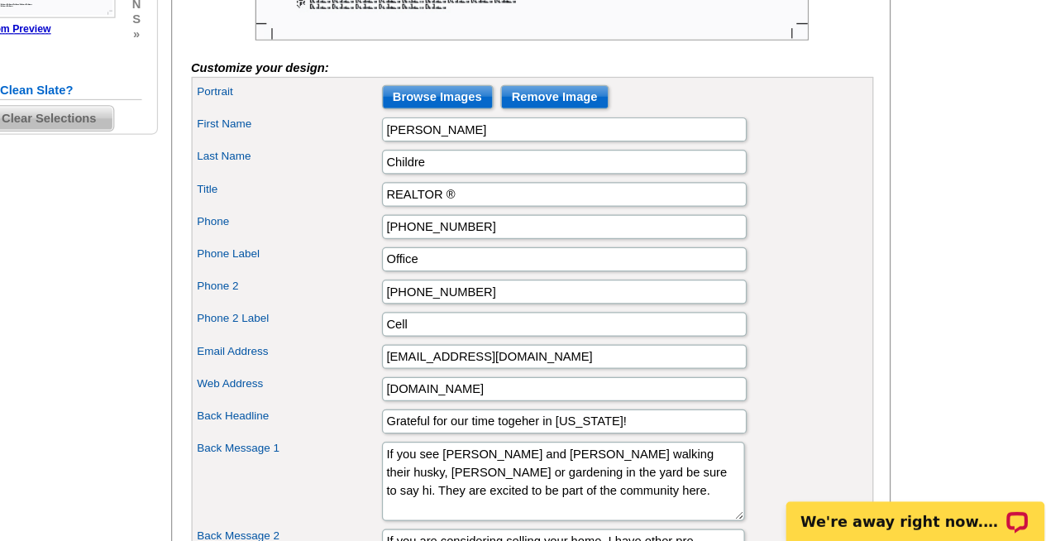
click at [961, 169] on main "Need Help? call 800-260-5887, chat with support, or have our designers make som…" at bounding box center [523, 345] width 1046 height 1379
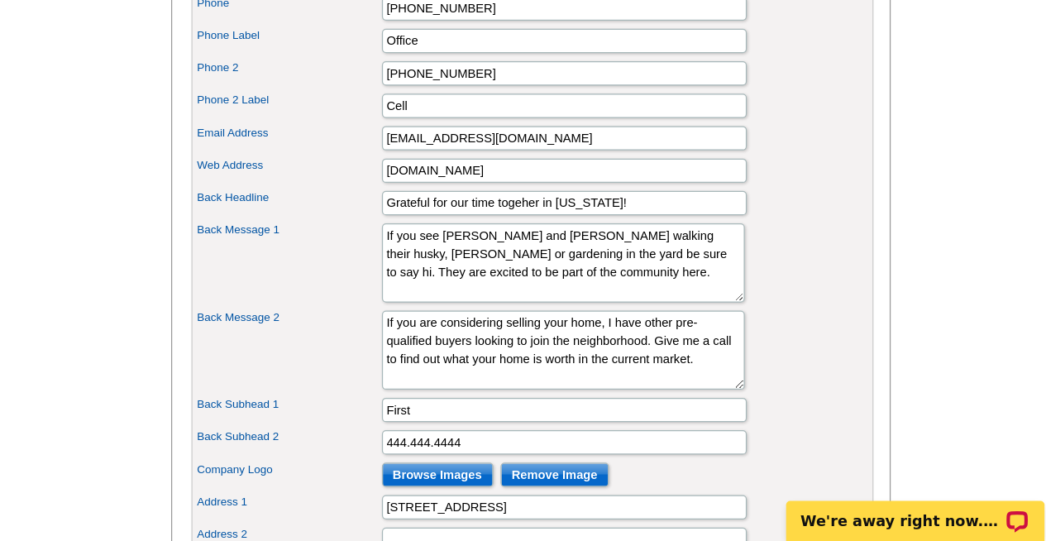
scroll to position [636, 0]
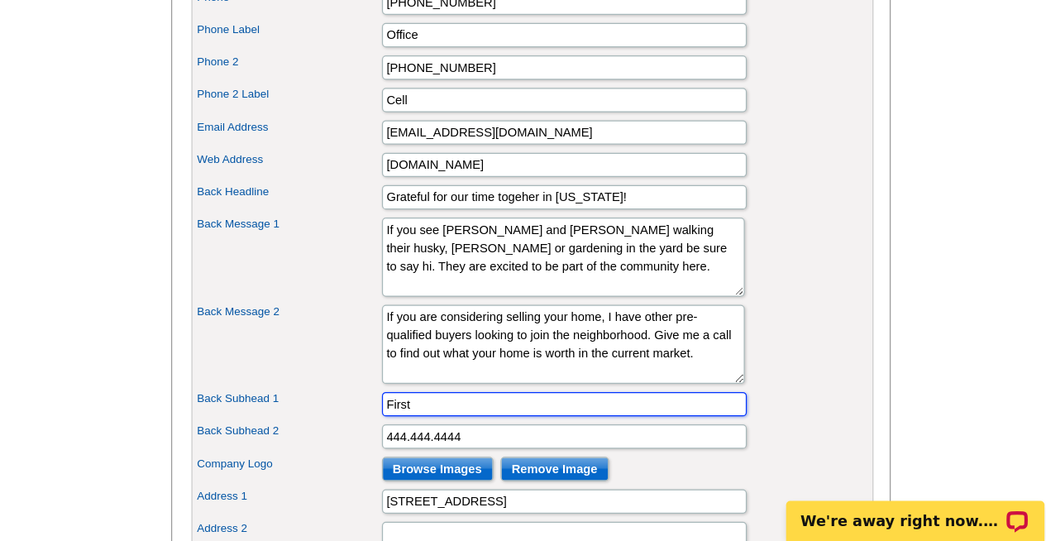
click at [691, 439] on input "First" at bounding box center [643, 429] width 298 height 20
type input "F"
type input "B"
type input "[PERSON_NAME]"
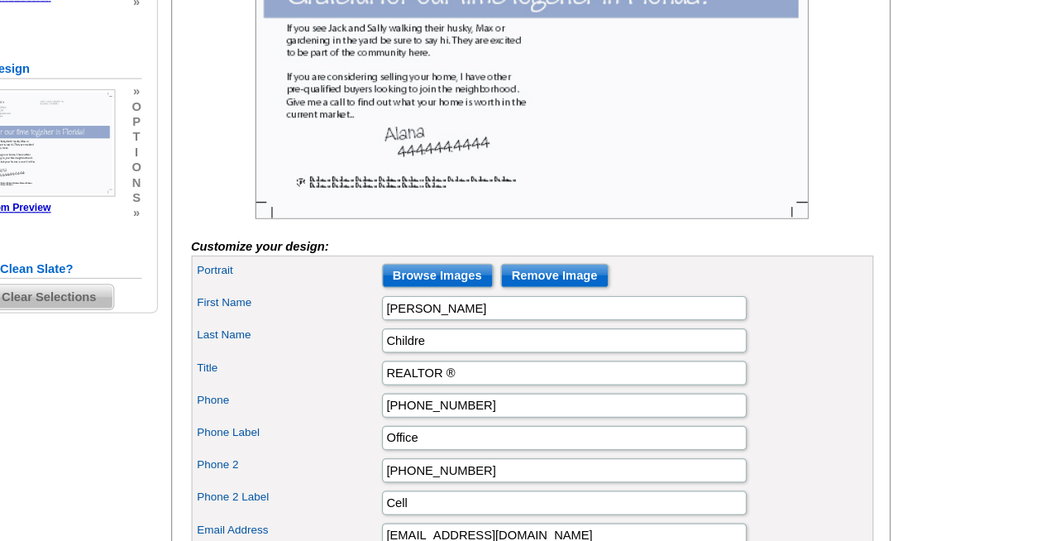
scroll to position [401, 0]
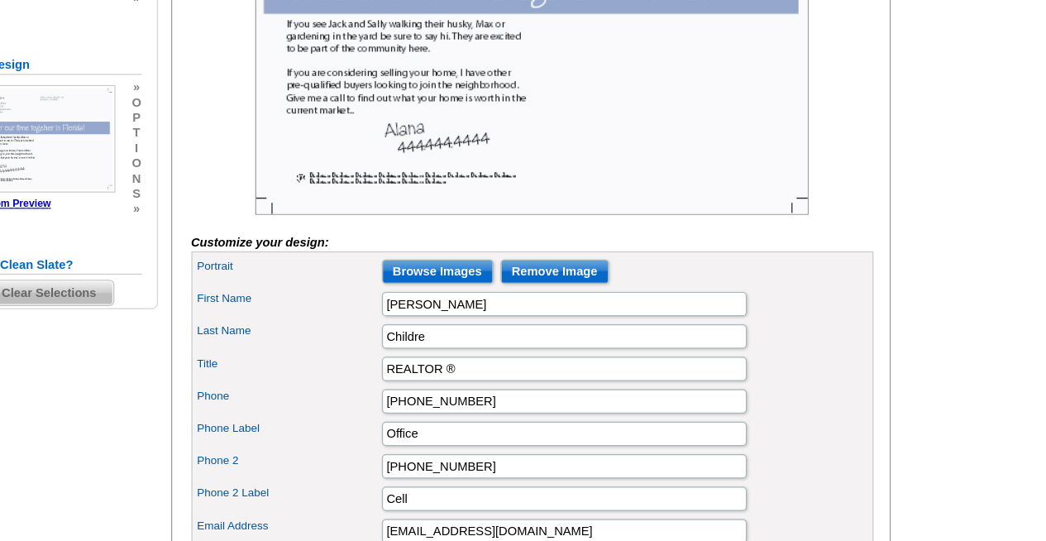
type input "720.560.9690"
click at [755, 320] on input "REALTOR ®" at bounding box center [643, 310] width 298 height 20
